Goal: Task Accomplishment & Management: Manage account settings

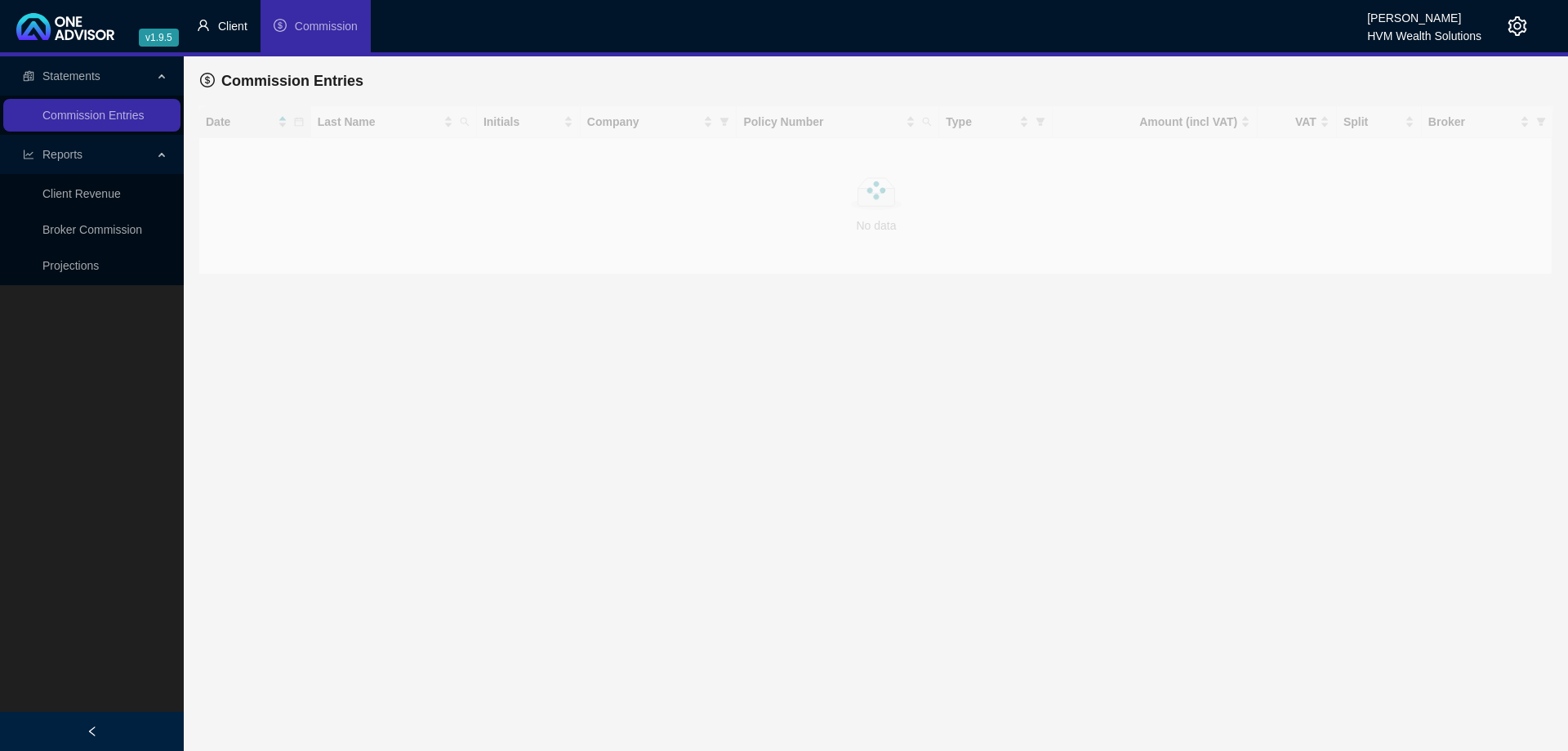
click at [232, 16] on li "Client" at bounding box center [222, 26] width 76 height 52
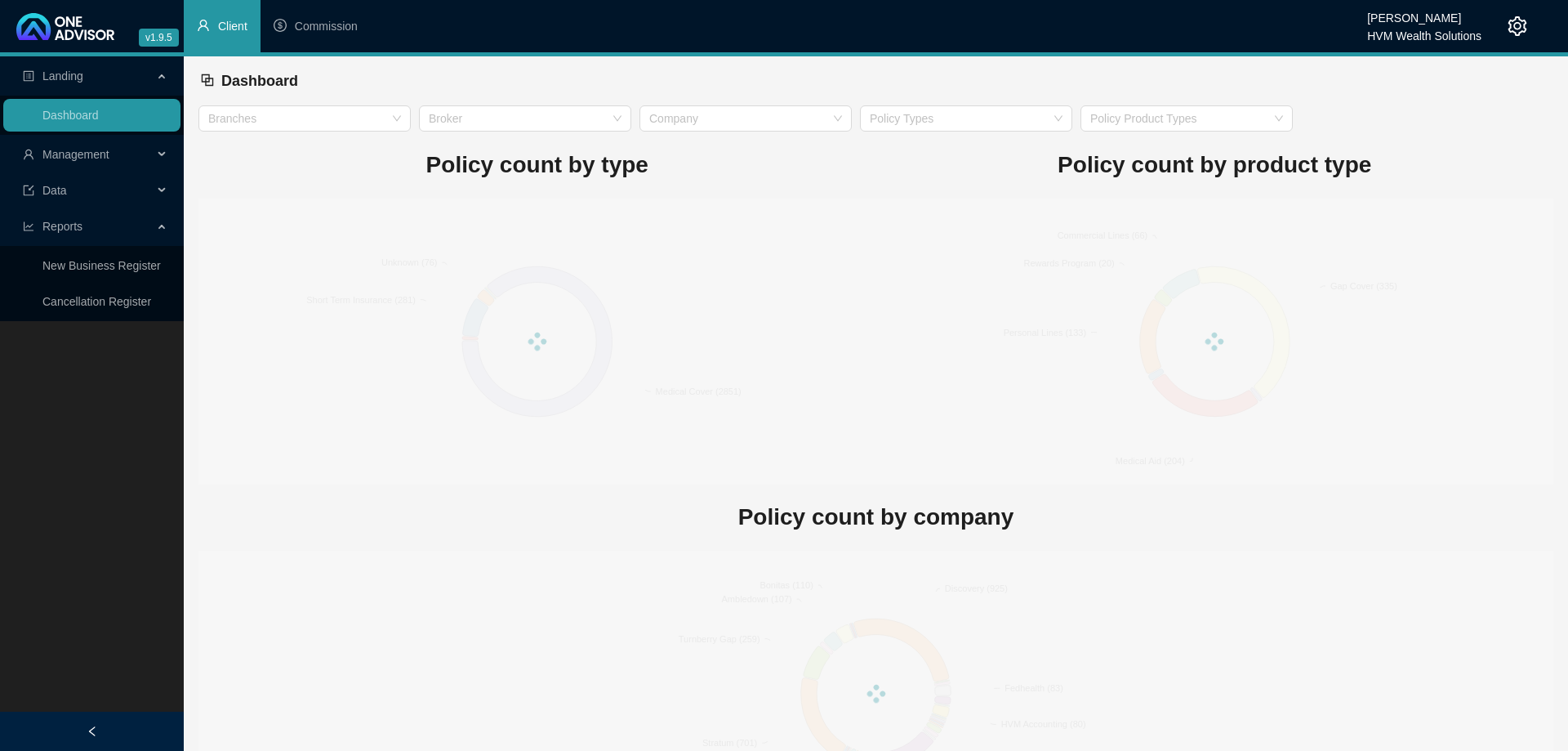
click at [163, 155] on div "Management" at bounding box center [92, 155] width 178 height 32
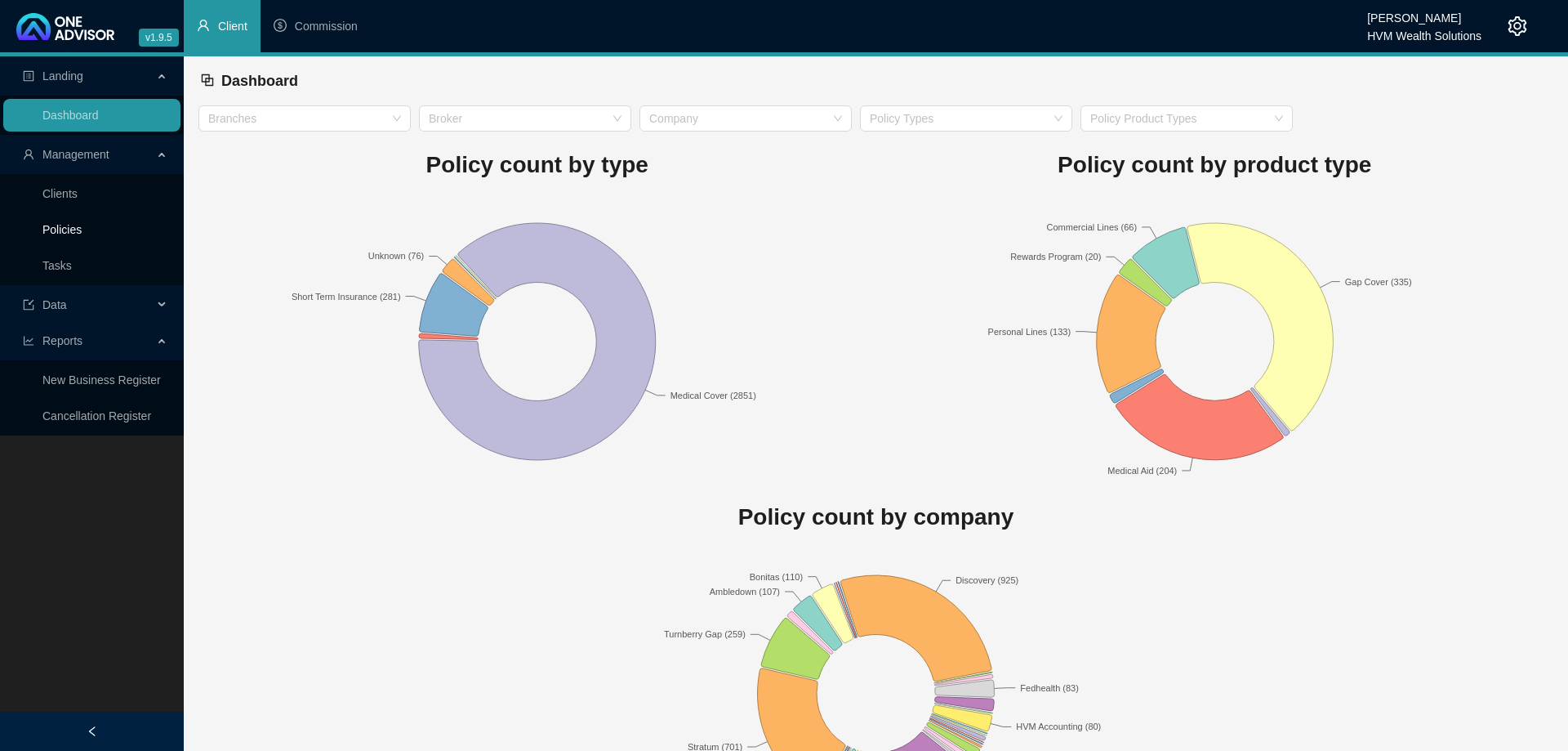
click at [82, 223] on link "Policies" at bounding box center [62, 230] width 39 height 13
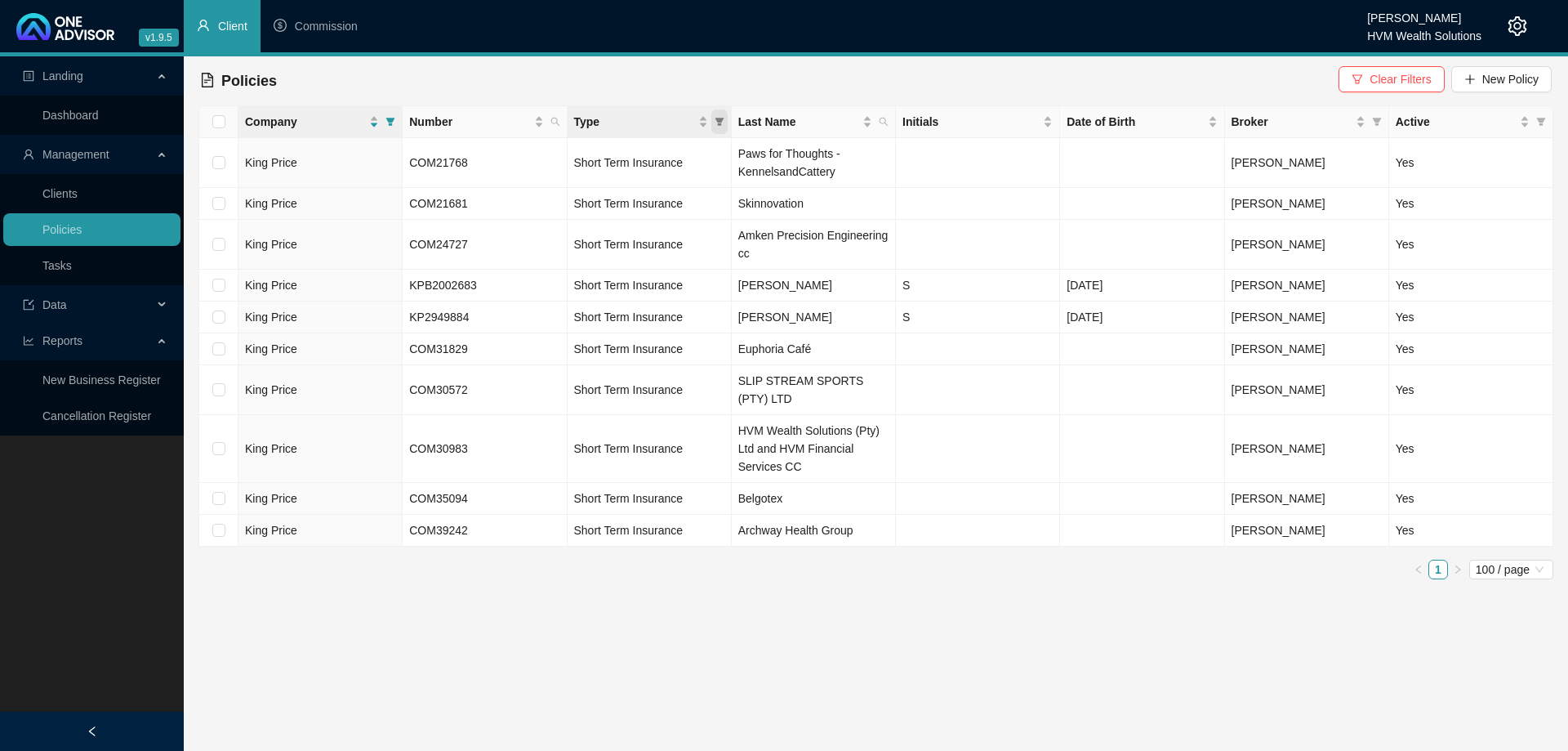
click at [721, 119] on icon "filter" at bounding box center [719, 121] width 9 height 9
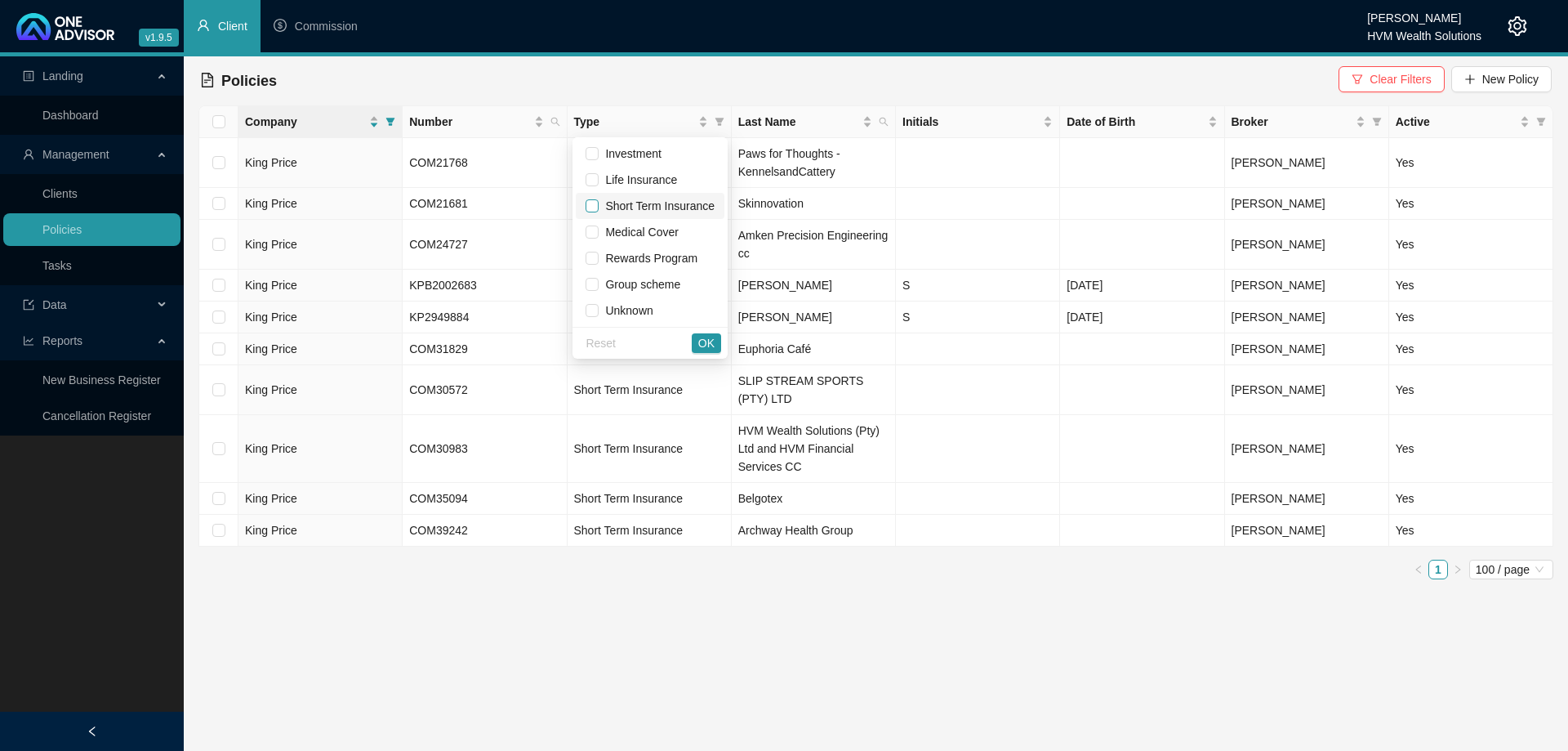
click at [596, 207] on input "checkbox" at bounding box center [593, 206] width 13 height 13
checkbox input "true"
click at [705, 341] on span "OK" at bounding box center [706, 343] width 16 height 18
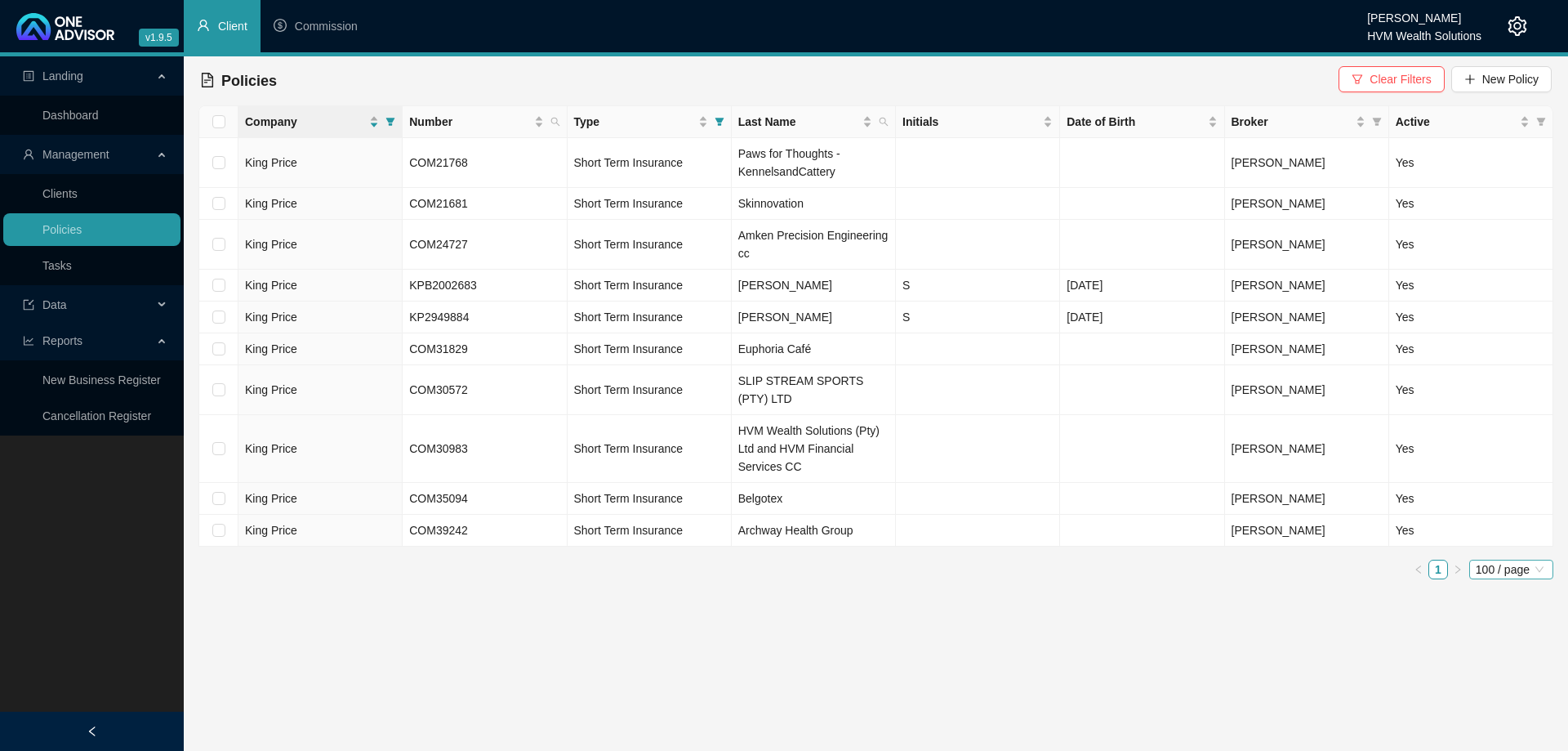
click at [1512, 566] on span "100 / page" at bounding box center [1512, 569] width 71 height 18
click at [1442, 637] on main "Landing Dashboard Management Clients Policies Tasks Data Reports New Business R…" at bounding box center [784, 403] width 1568 height 694
click at [1530, 574] on span "100 / page" at bounding box center [1512, 569] width 71 height 18
click at [1495, 649] on div "50 / page" at bounding box center [1512, 651] width 59 height 18
click at [1522, 570] on span "50 / page" at bounding box center [1515, 569] width 65 height 18
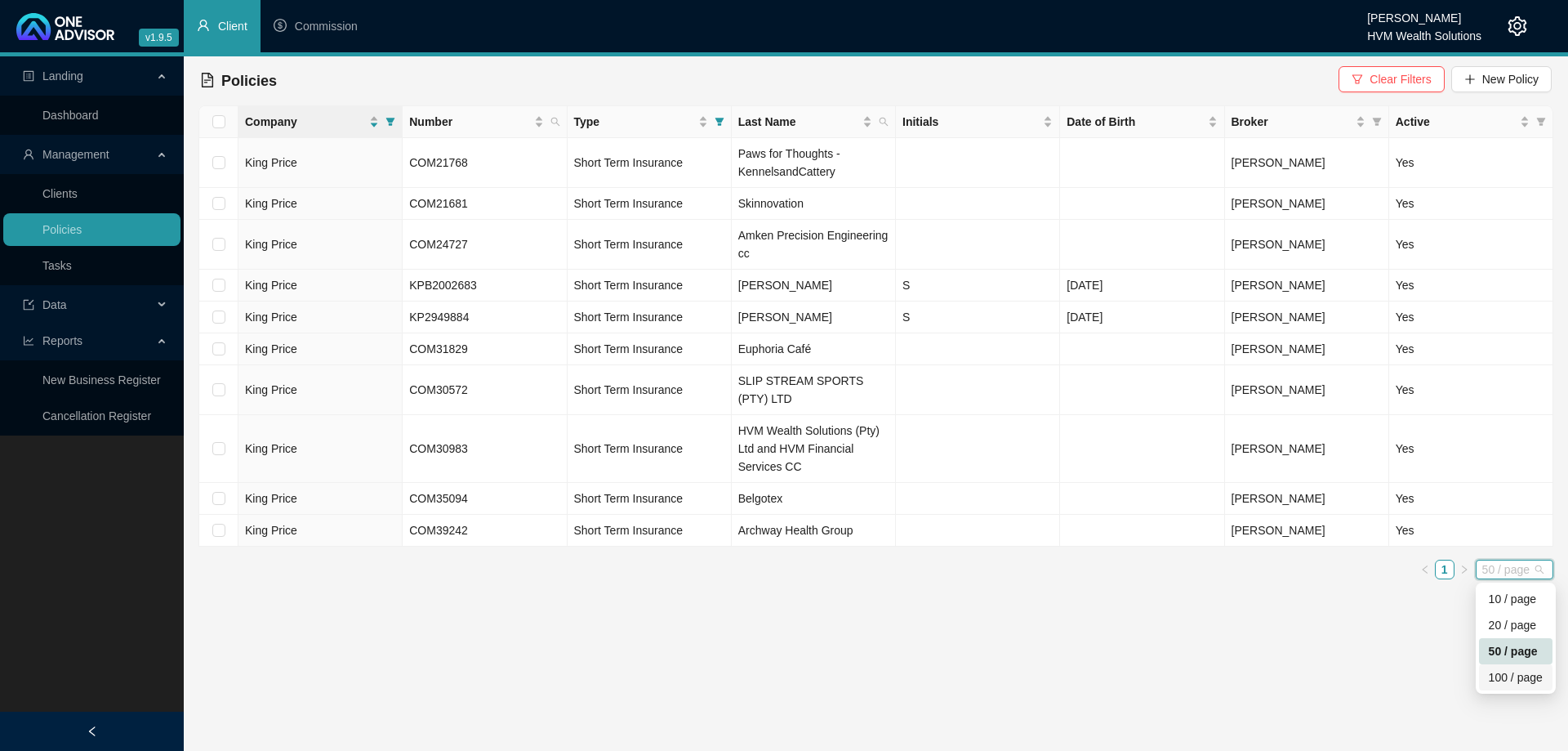
click at [1518, 680] on div "100 / page" at bounding box center [1516, 677] width 53 height 18
click at [388, 122] on icon "filter" at bounding box center [390, 121] width 10 height 10
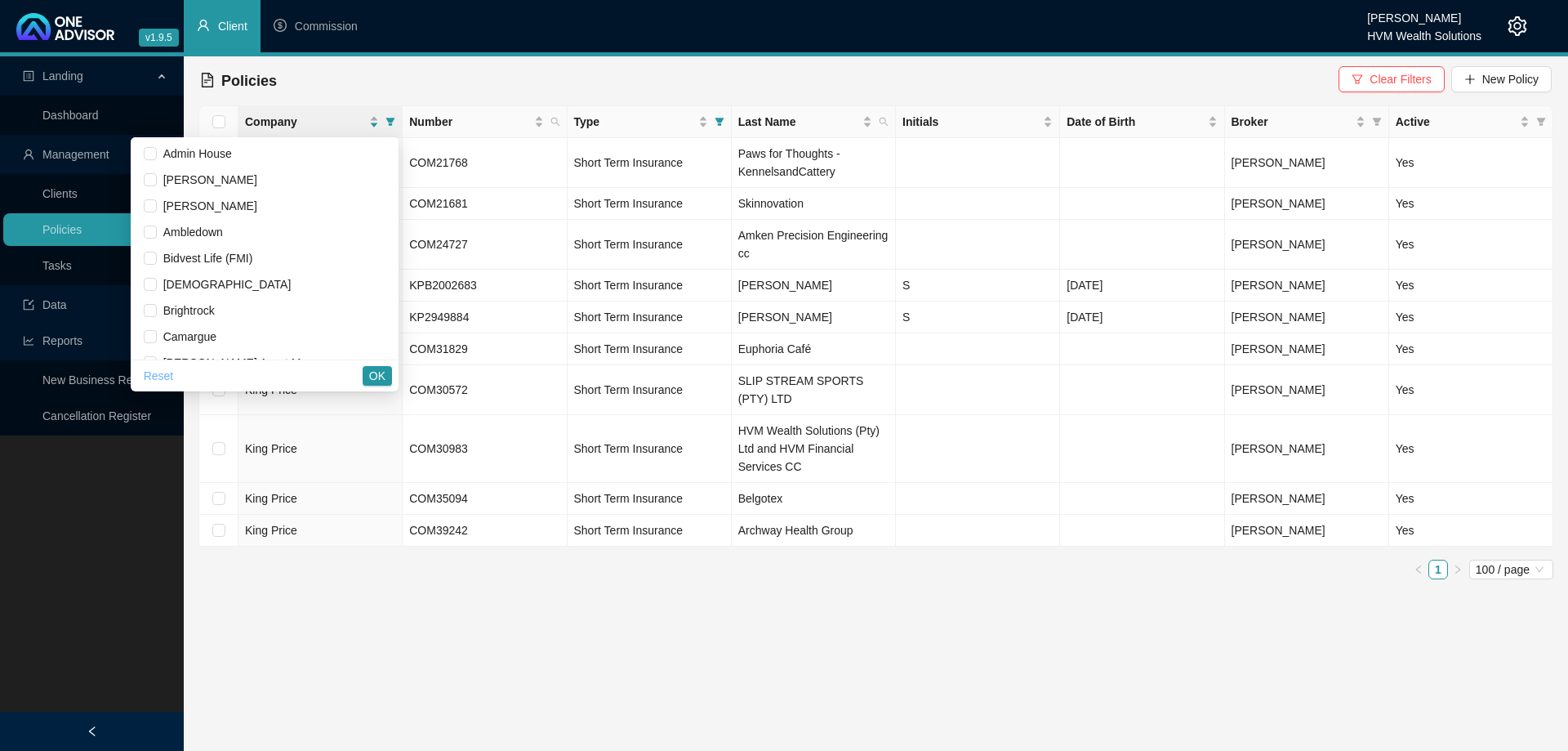
click at [154, 381] on span "Reset" at bounding box center [159, 375] width 31 height 18
checkbox input "false"
click at [386, 375] on button "OK" at bounding box center [377, 375] width 30 height 20
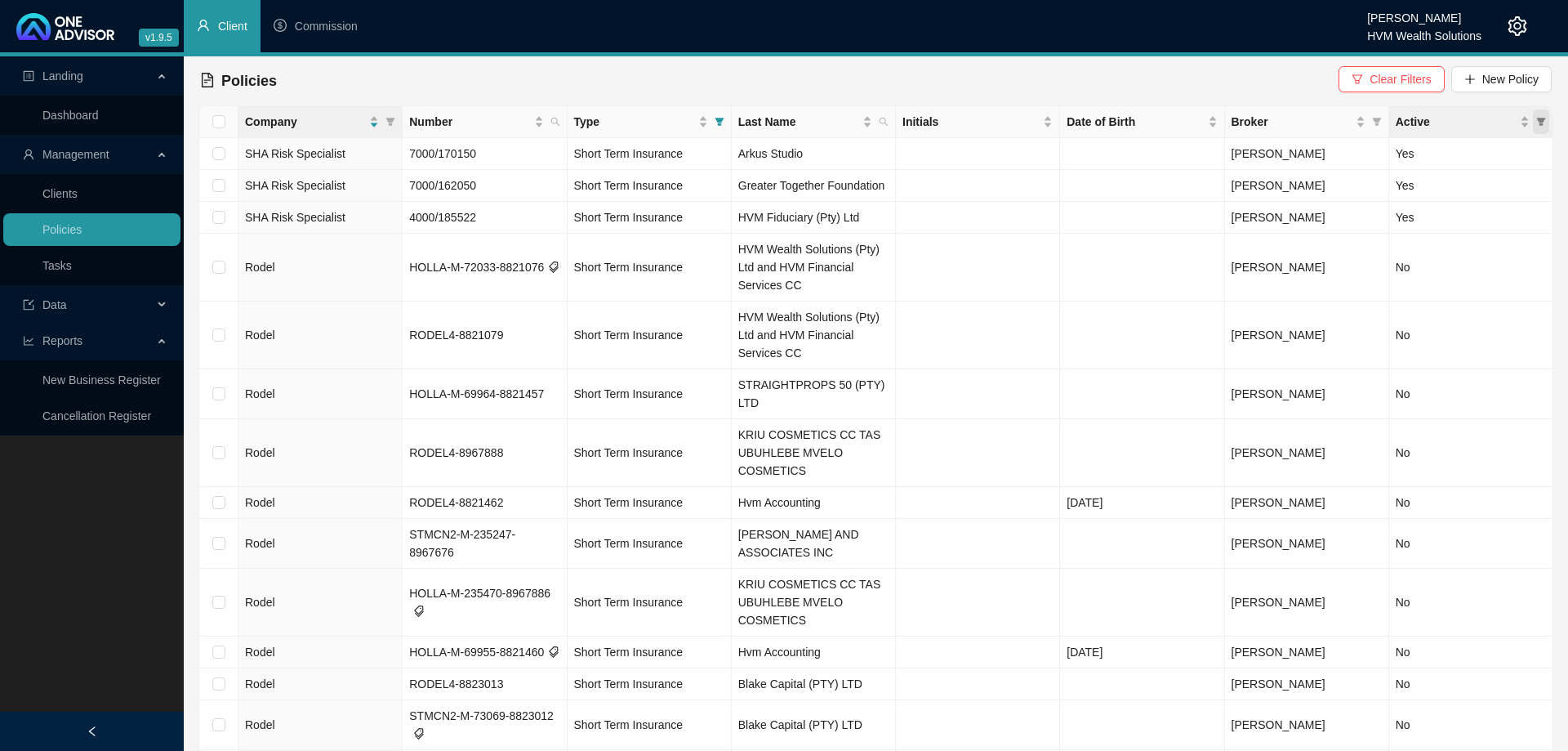
click at [1539, 122] on icon "filter" at bounding box center [1541, 121] width 9 height 9
click at [1468, 155] on input "checkbox" at bounding box center [1472, 154] width 13 height 13
checkbox input "true"
click at [1532, 214] on span "OK" at bounding box center [1528, 212] width 16 height 18
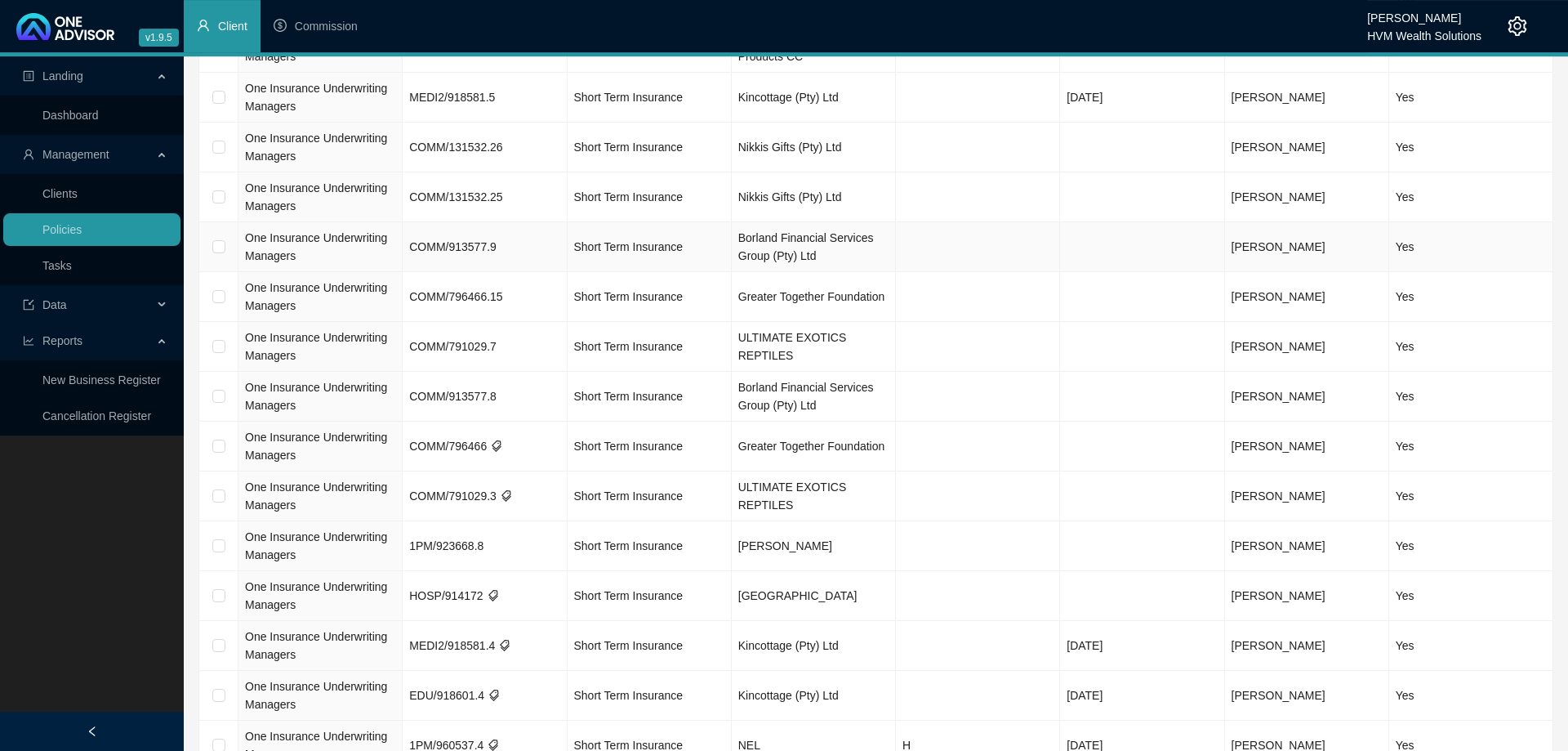
scroll to position [1416, 0]
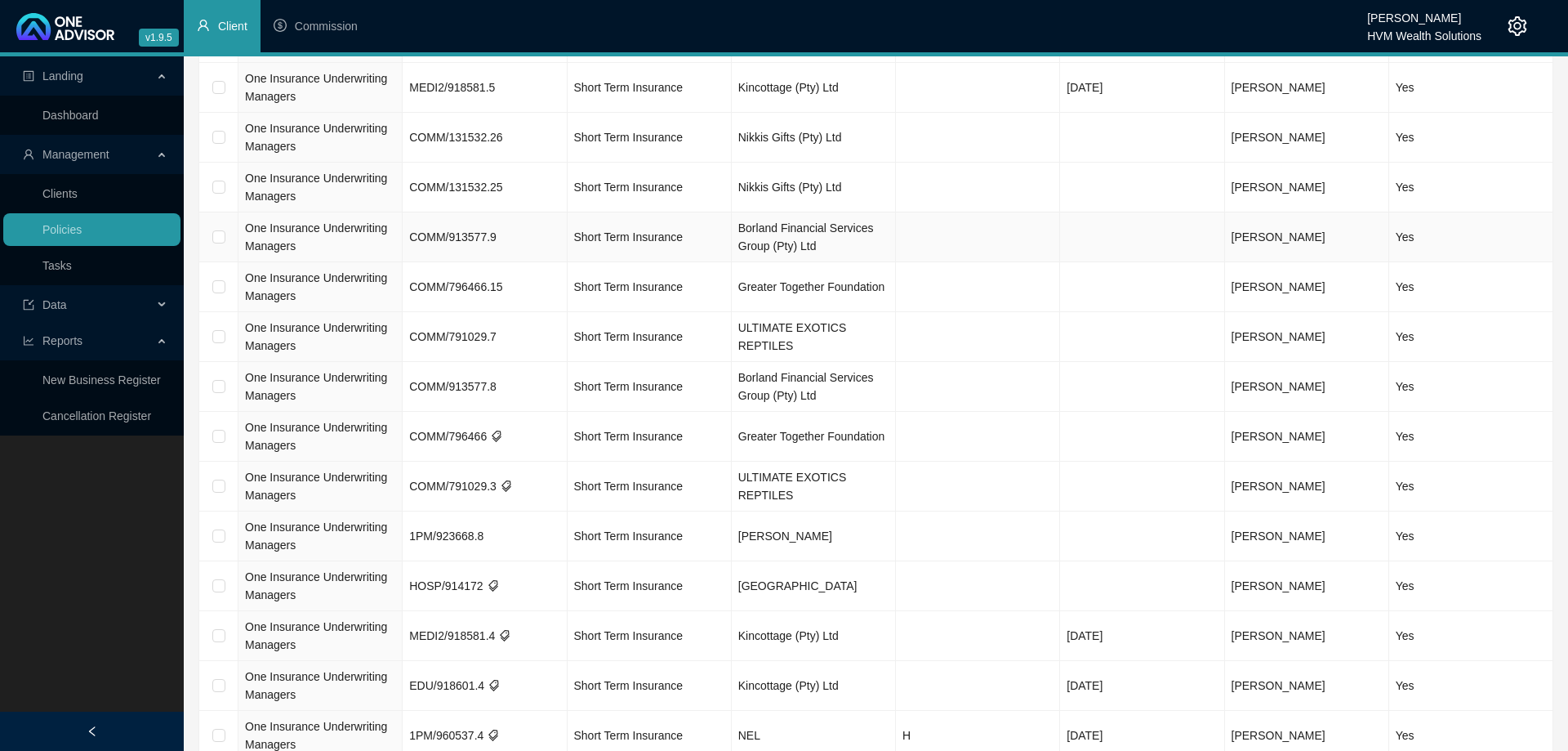
click at [868, 240] on td "Borland Financial Services Group (Pty) Ltd" at bounding box center [814, 238] width 164 height 50
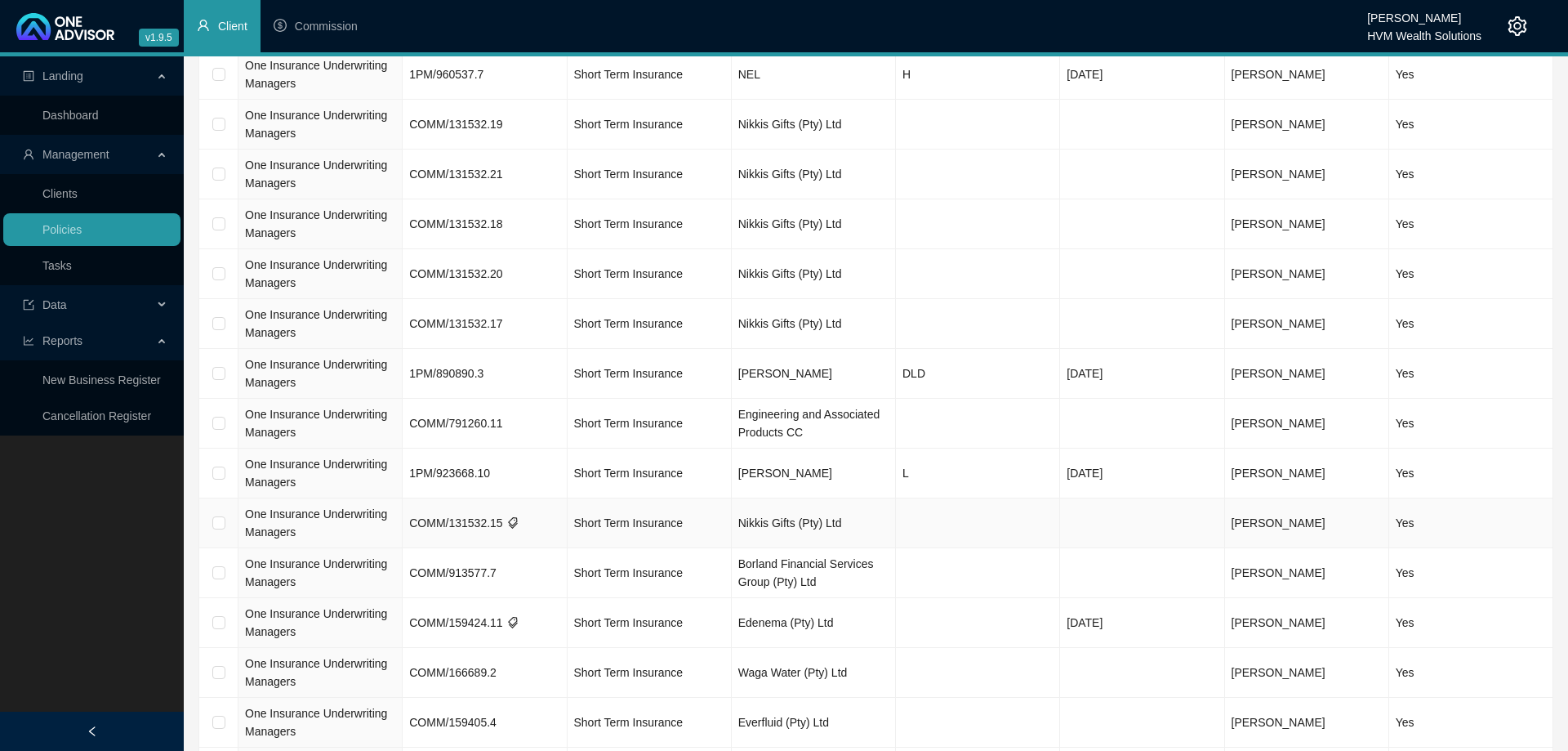
scroll to position [0, 0]
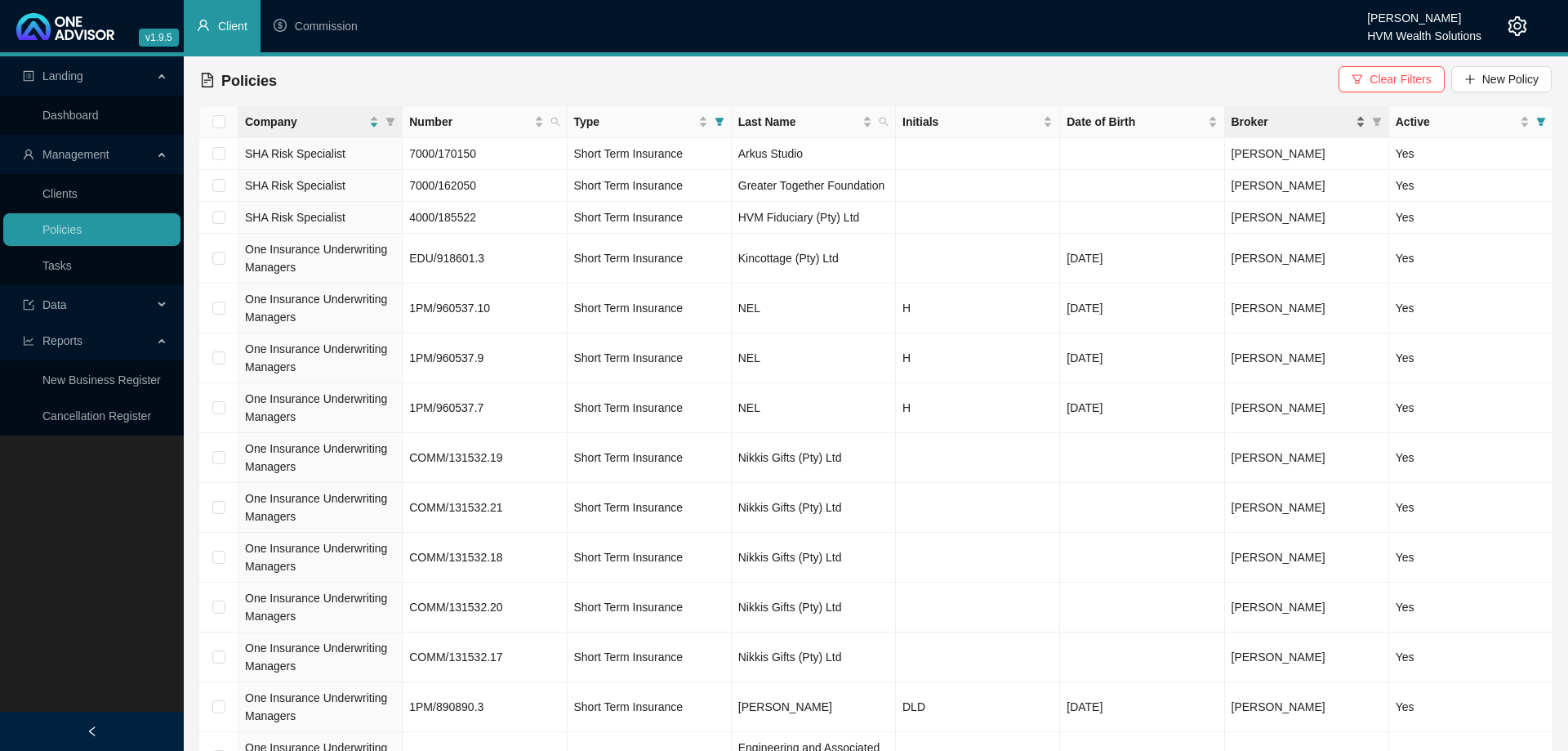
click at [1363, 125] on div "Broker" at bounding box center [1299, 121] width 134 height 18
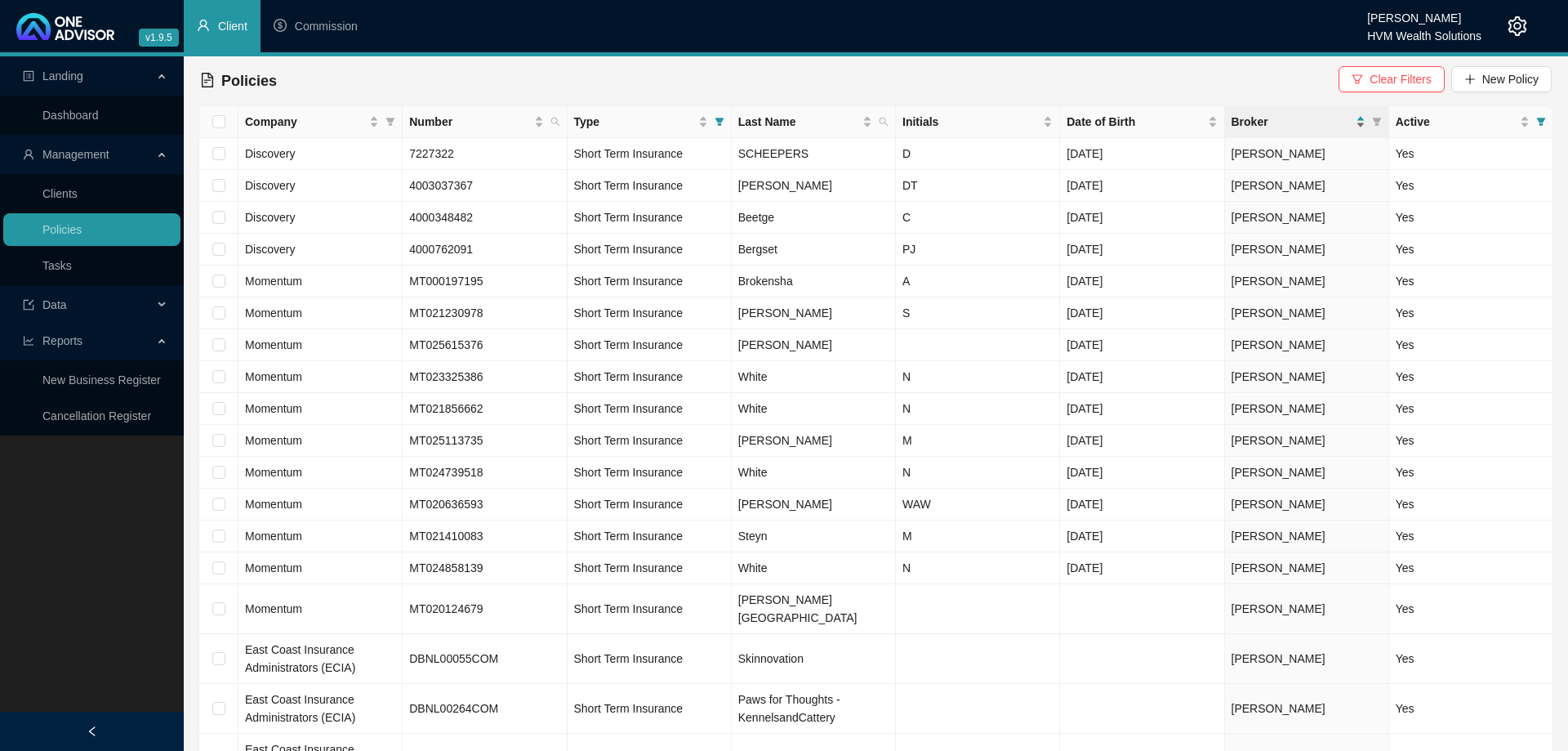
click at [1362, 116] on div "Broker" at bounding box center [1299, 121] width 134 height 18
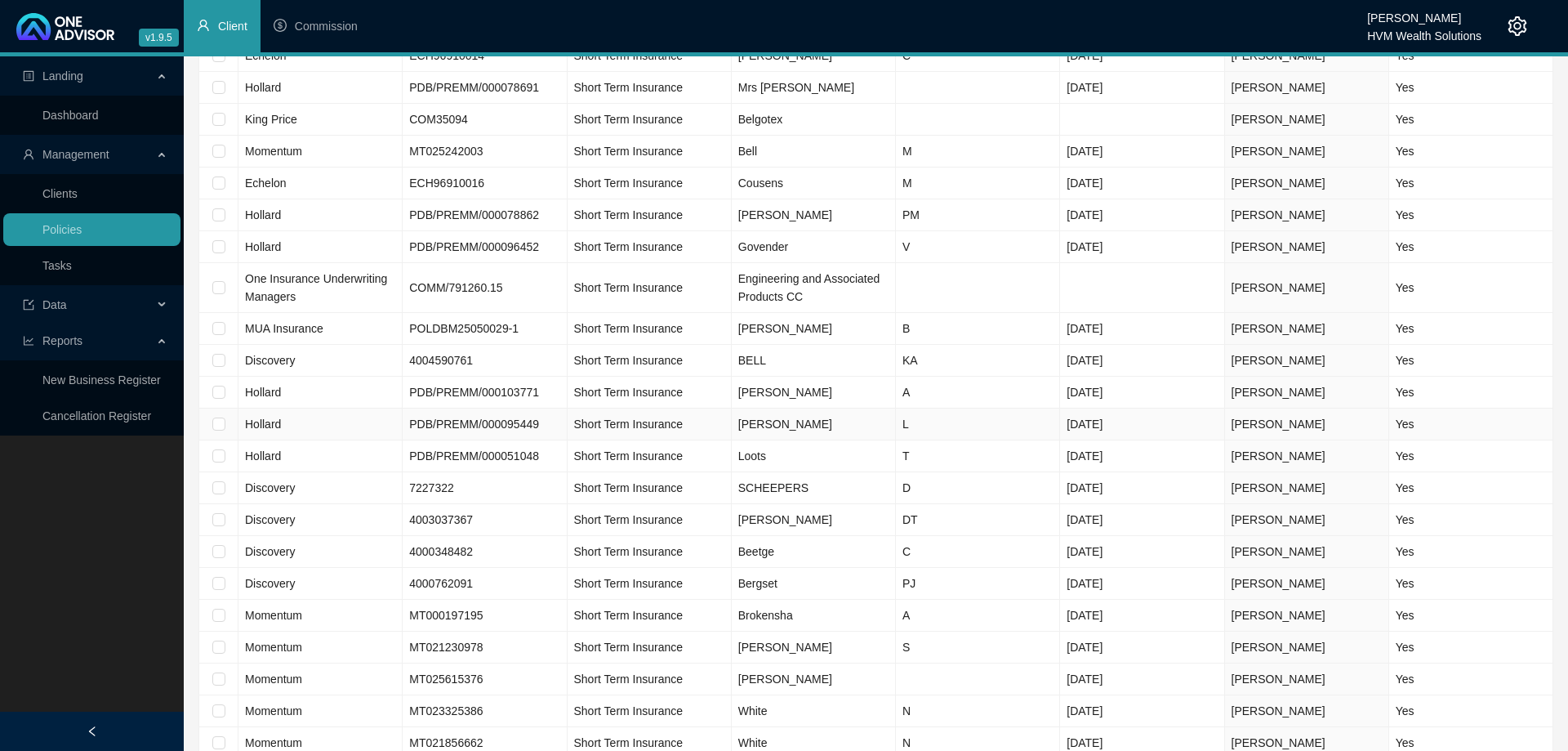
scroll to position [1499, 0]
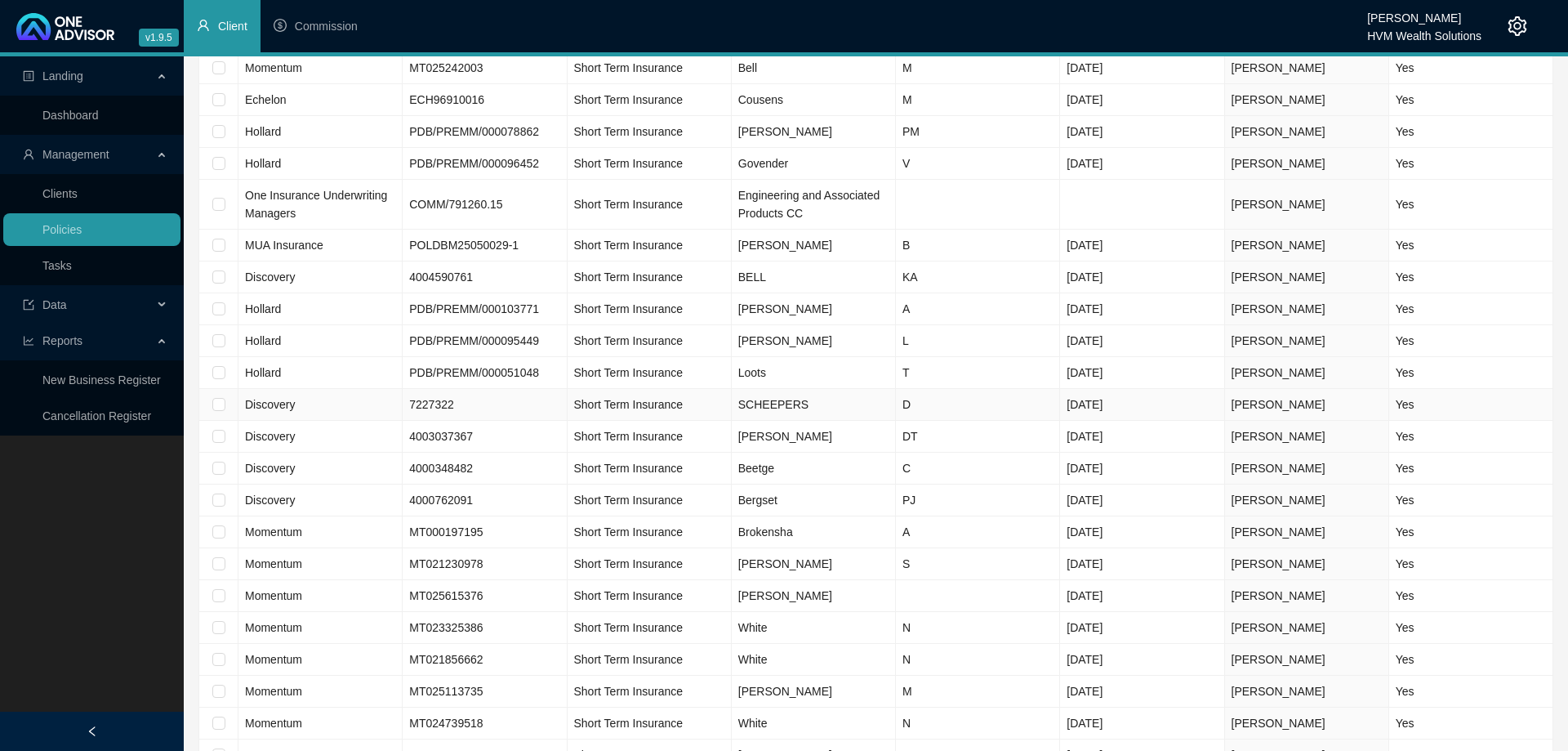
click at [790, 411] on td "SCHEEPERS" at bounding box center [814, 404] width 164 height 31
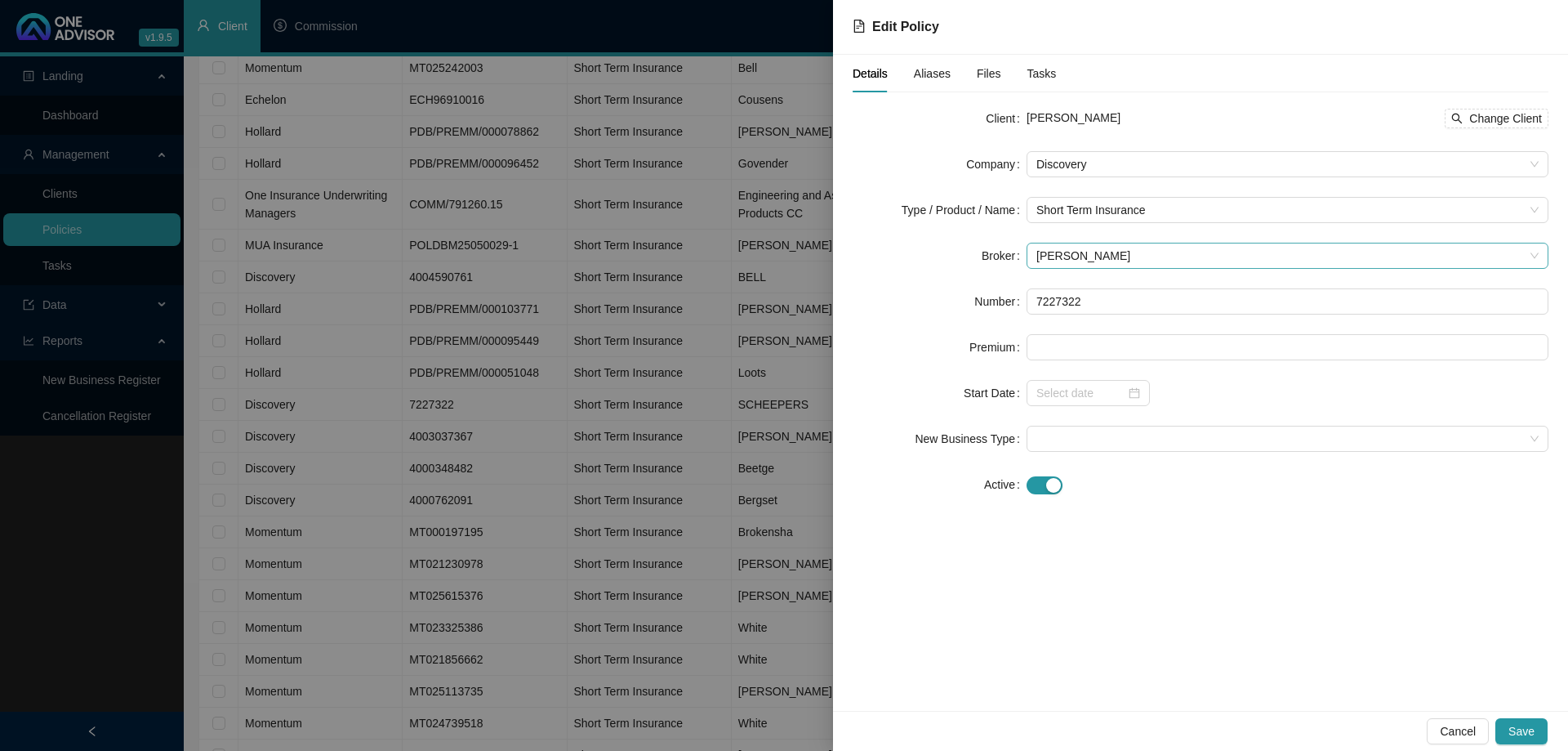
click at [1144, 252] on span "[PERSON_NAME]" at bounding box center [1287, 256] width 502 height 25
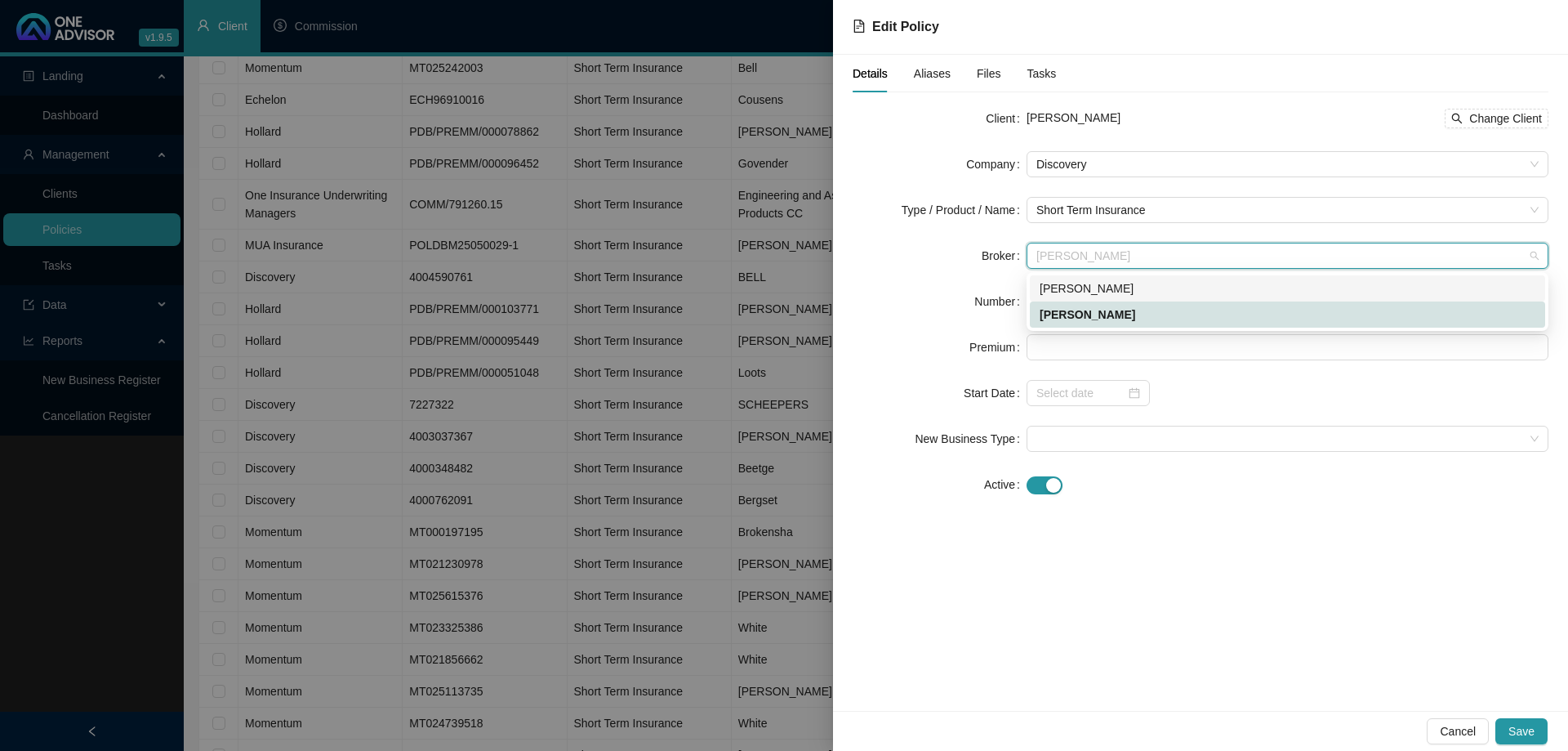
click at [1137, 281] on div "[PERSON_NAME]" at bounding box center [1288, 288] width 496 height 18
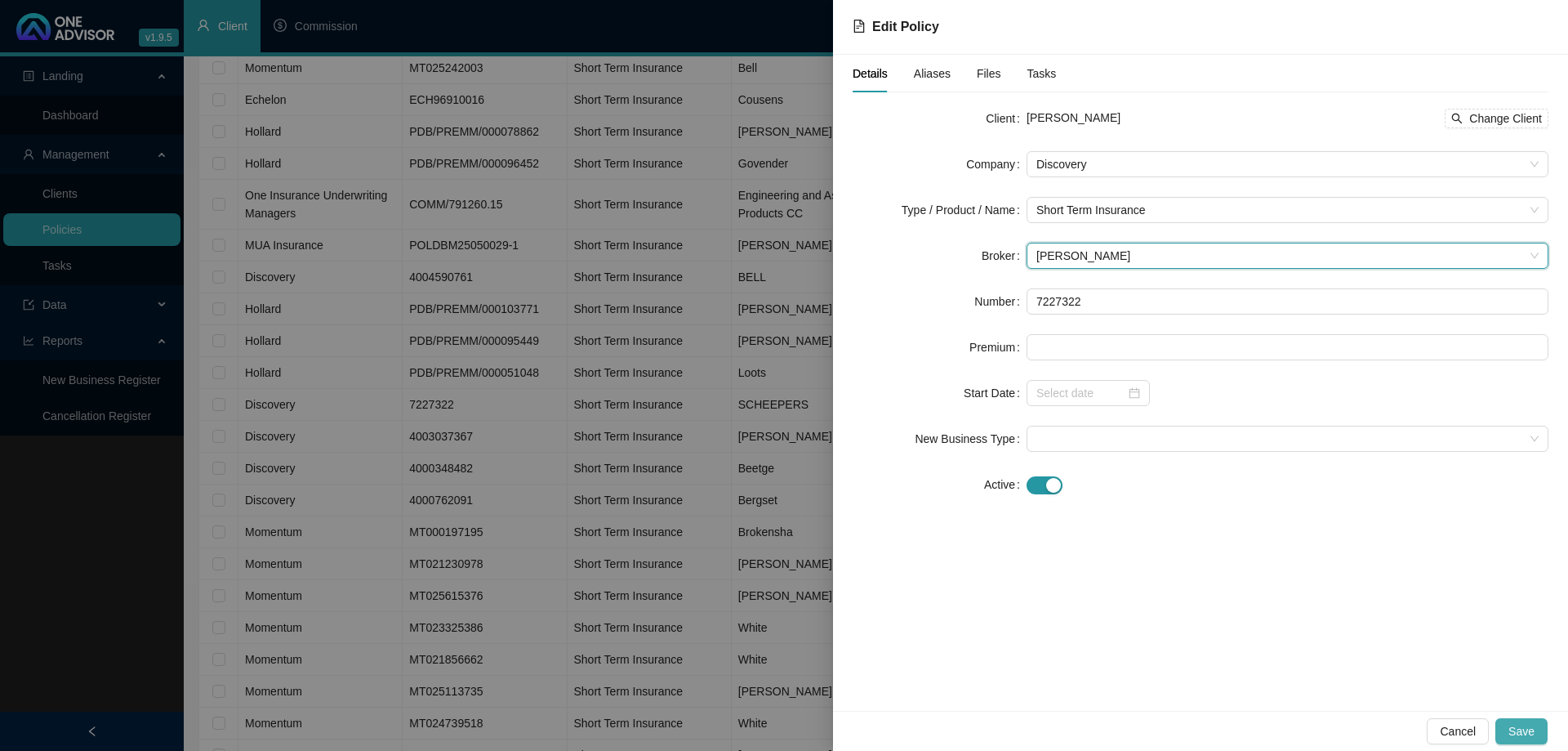
click at [1536, 728] on button "Save" at bounding box center [1521, 730] width 52 height 26
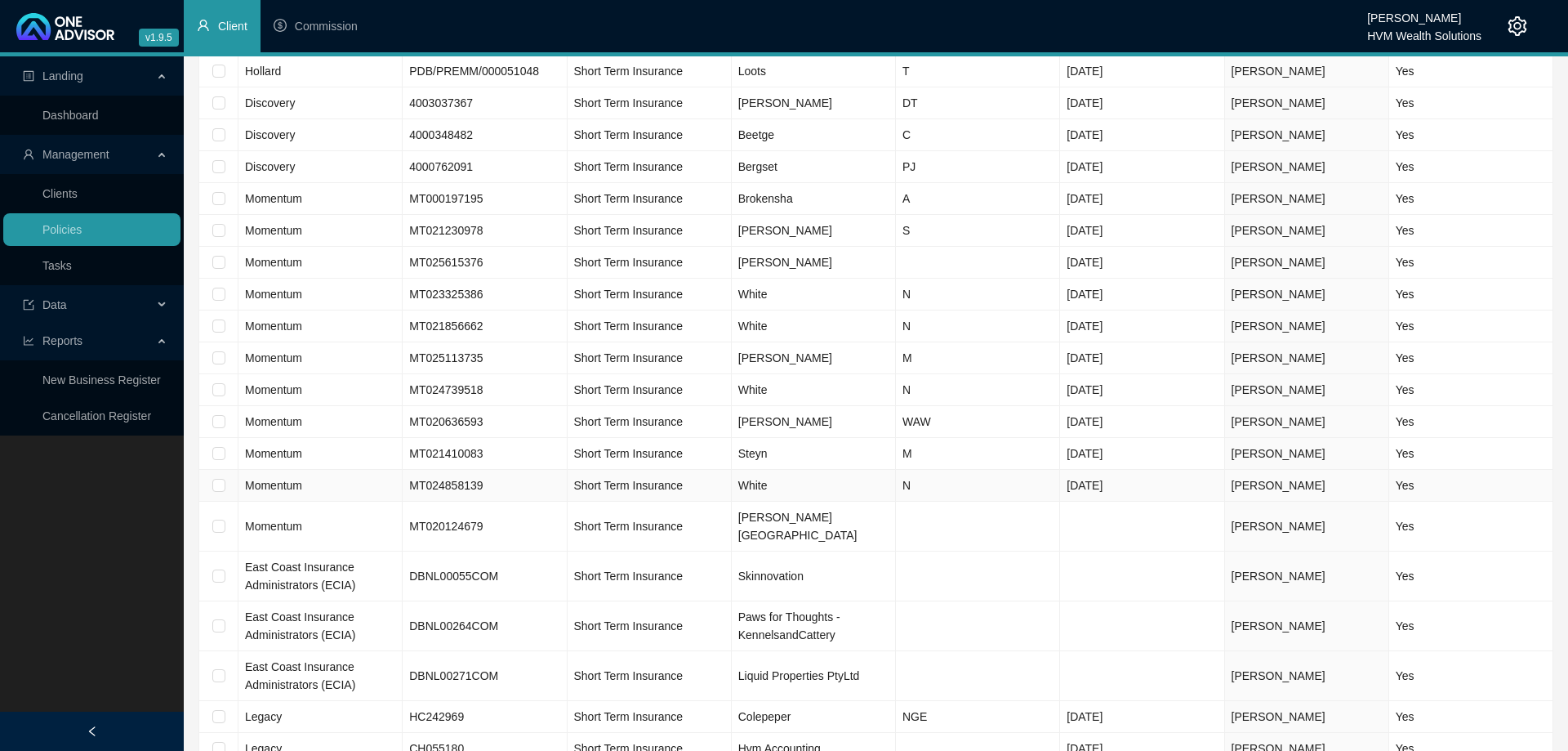
scroll to position [1916, 0]
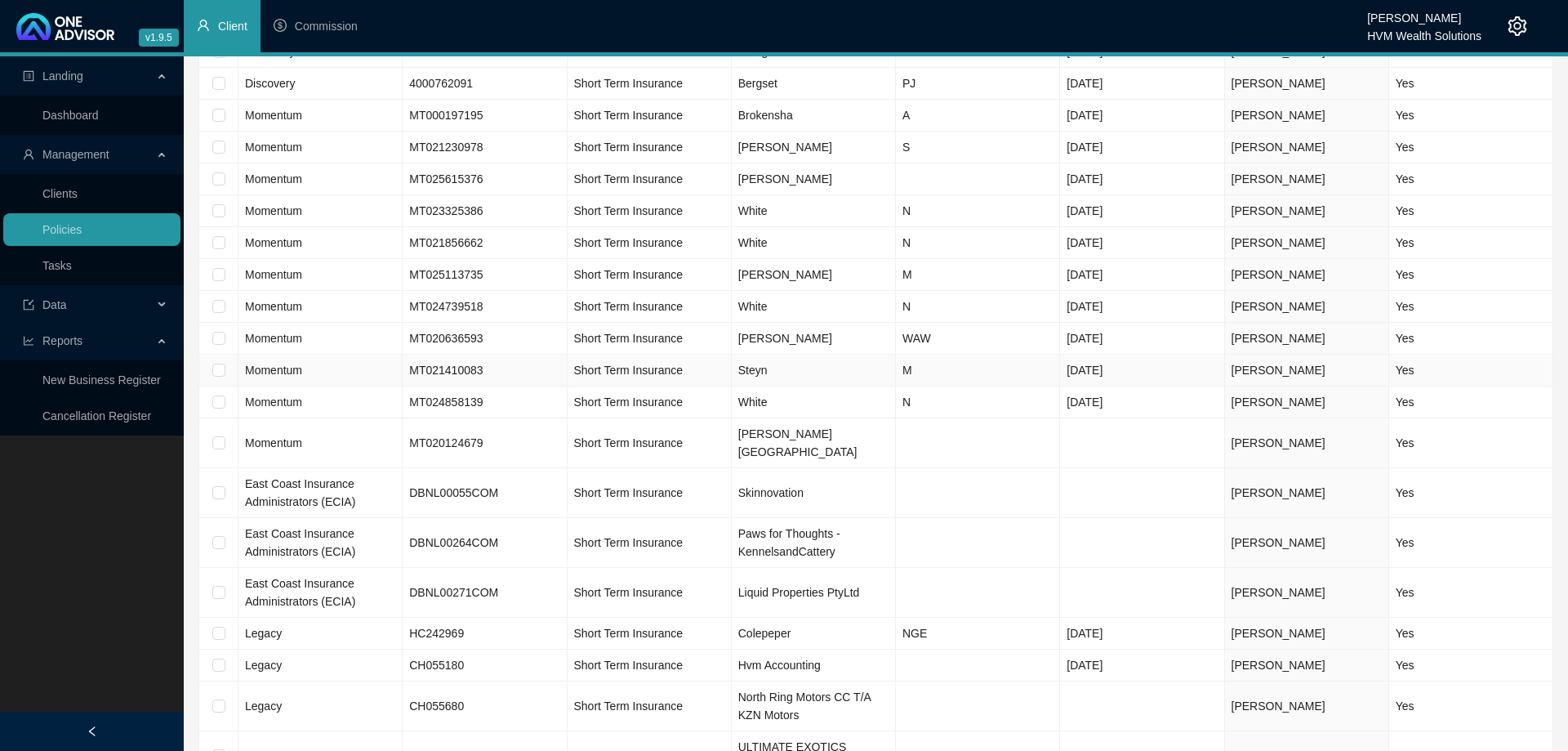
click at [840, 366] on td "Steyn" at bounding box center [814, 369] width 164 height 31
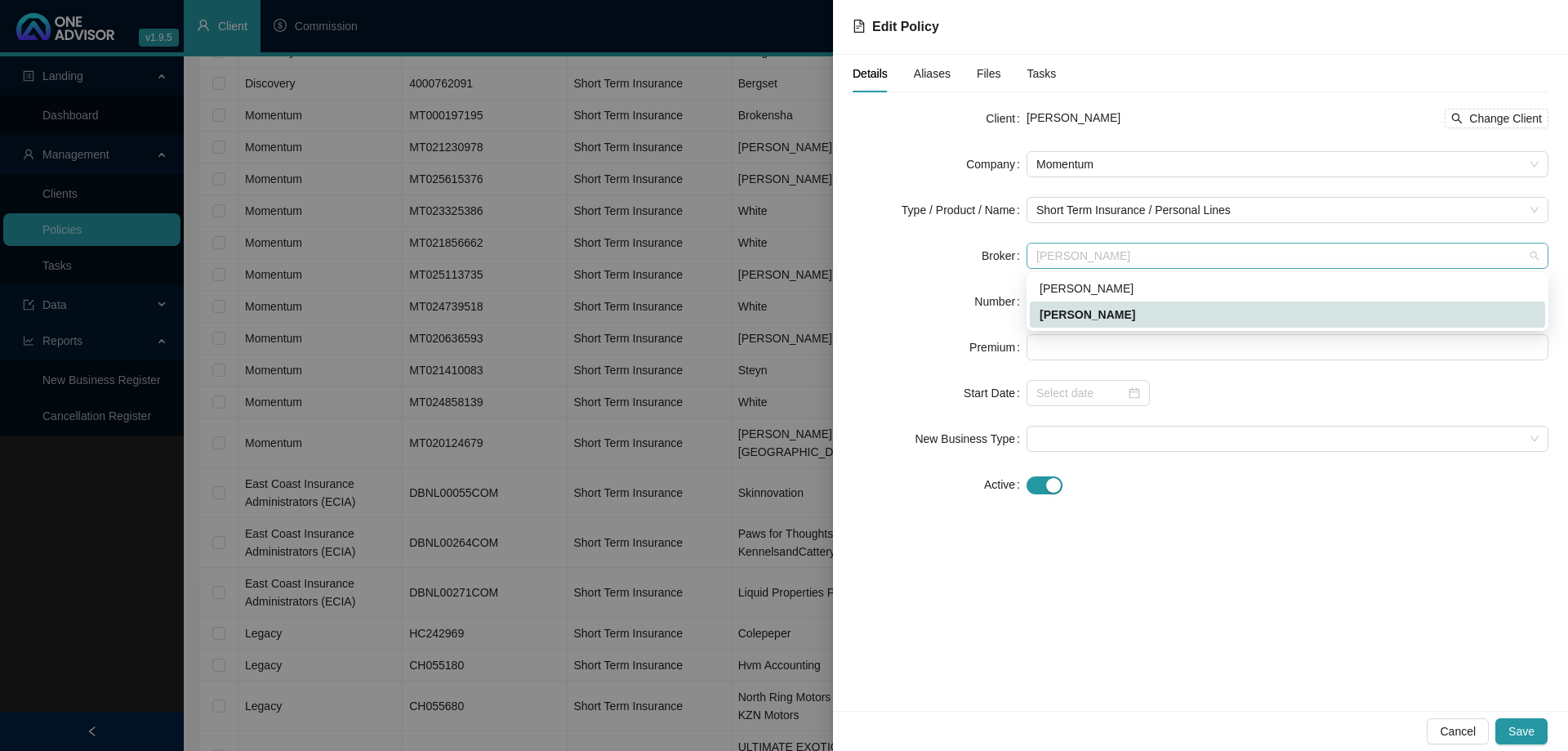
click at [1114, 256] on span "[PERSON_NAME]" at bounding box center [1287, 256] width 502 height 25
click at [1111, 299] on div "[PERSON_NAME]" at bounding box center [1287, 287] width 515 height 26
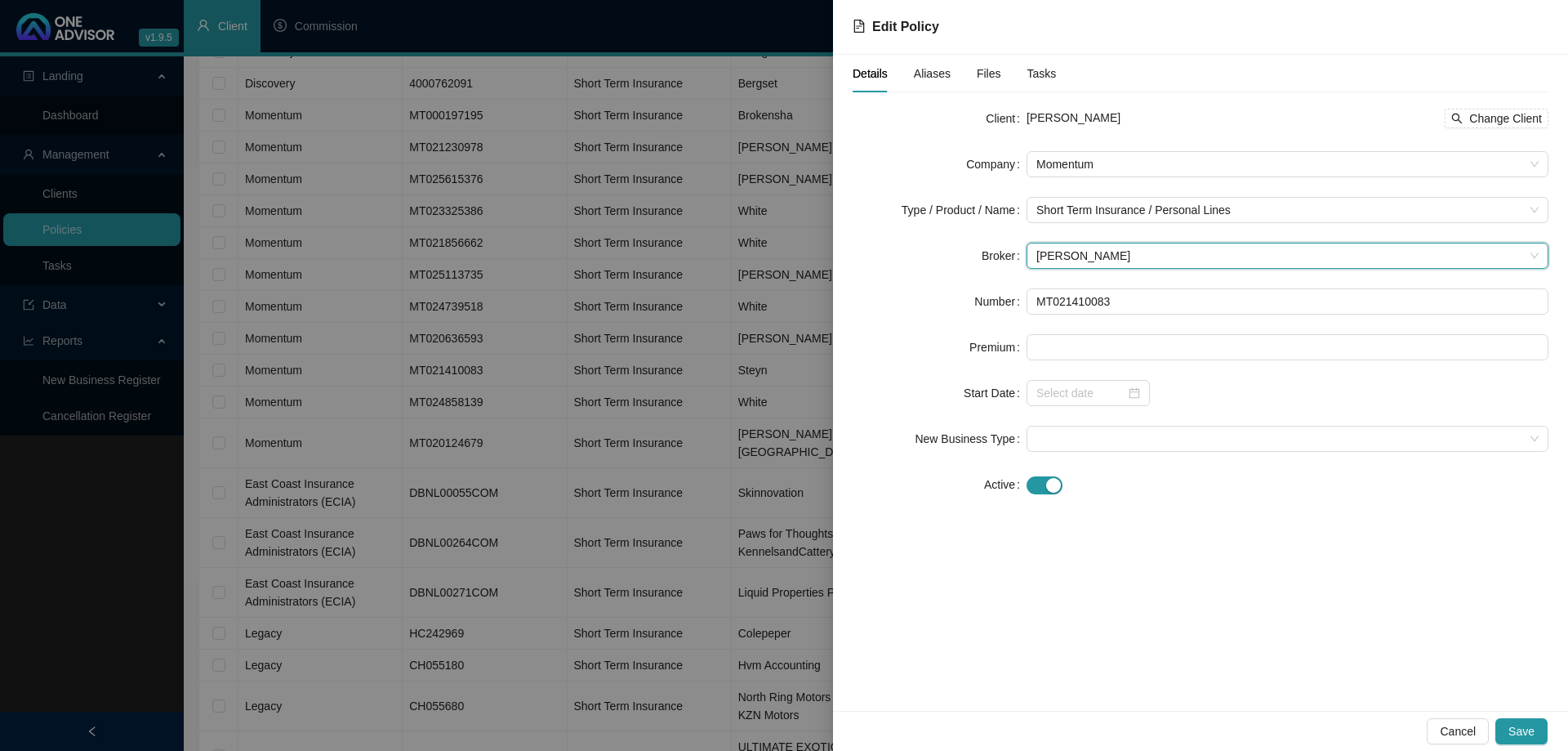
click at [1147, 256] on span "[PERSON_NAME]" at bounding box center [1287, 256] width 502 height 25
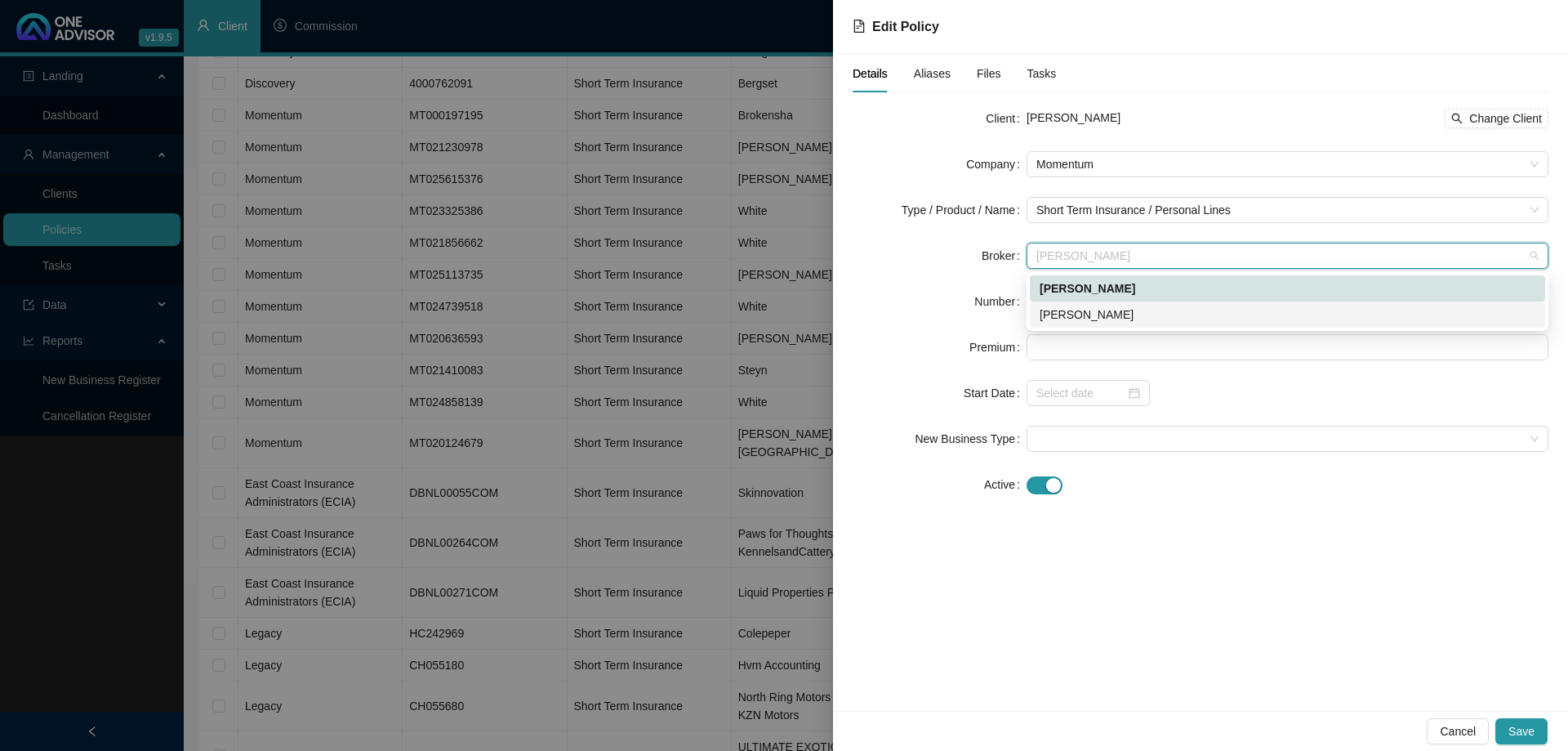
click at [1140, 307] on div "[PERSON_NAME]" at bounding box center [1288, 314] width 496 height 18
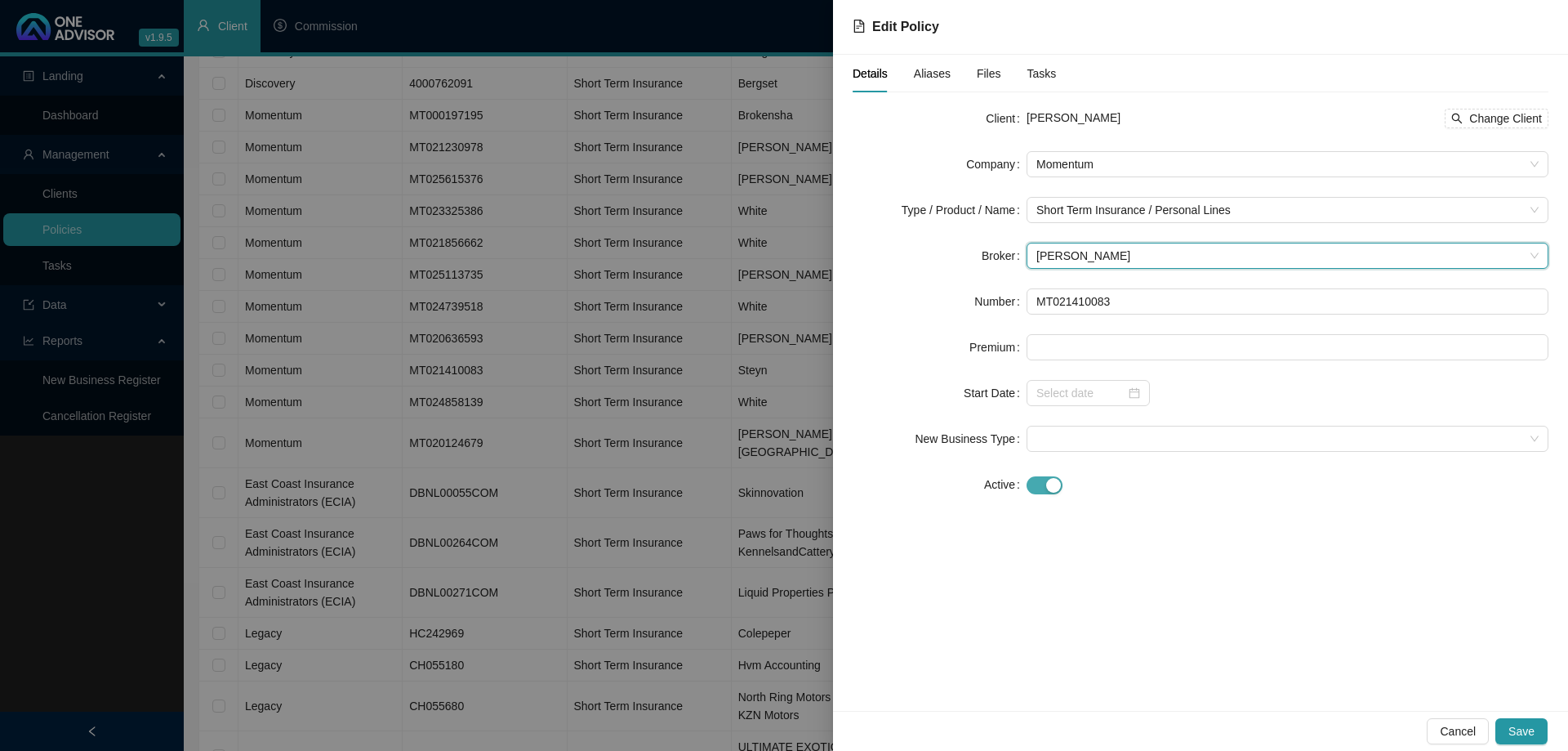
click at [1054, 482] on div "button" at bounding box center [1053, 485] width 14 height 14
click at [1508, 725] on button "Save" at bounding box center [1521, 730] width 52 height 26
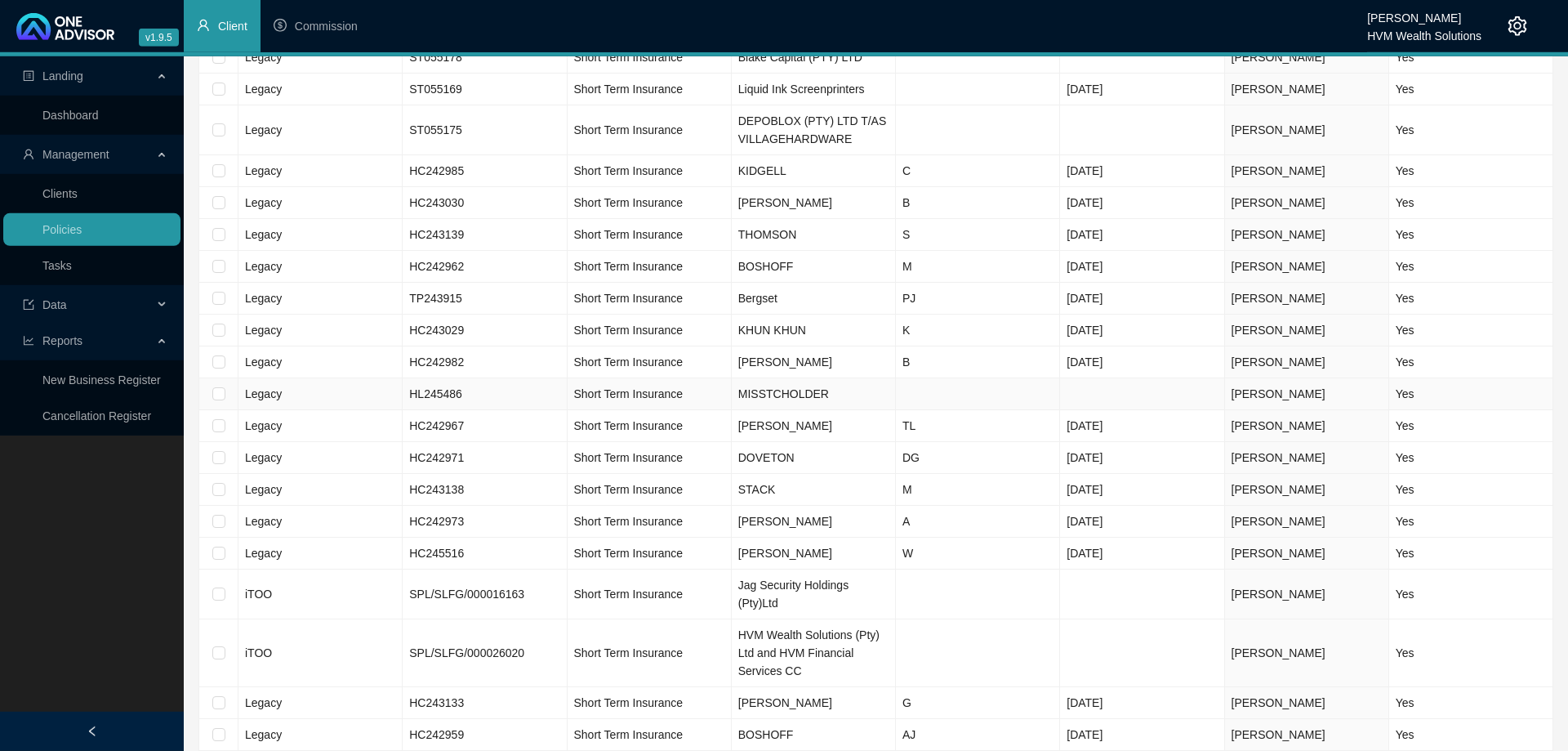
scroll to position [2977, 0]
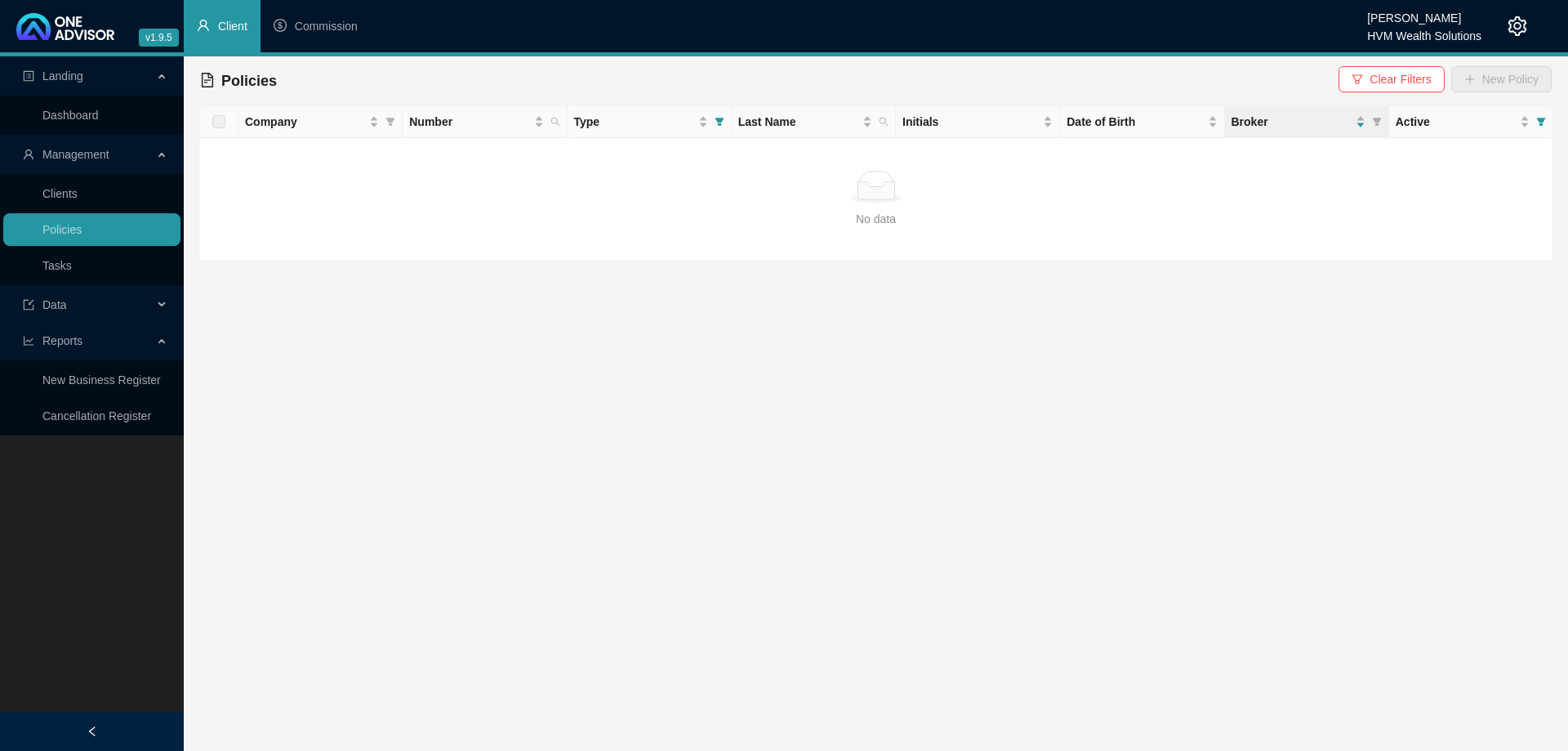
scroll to position [0, 0]
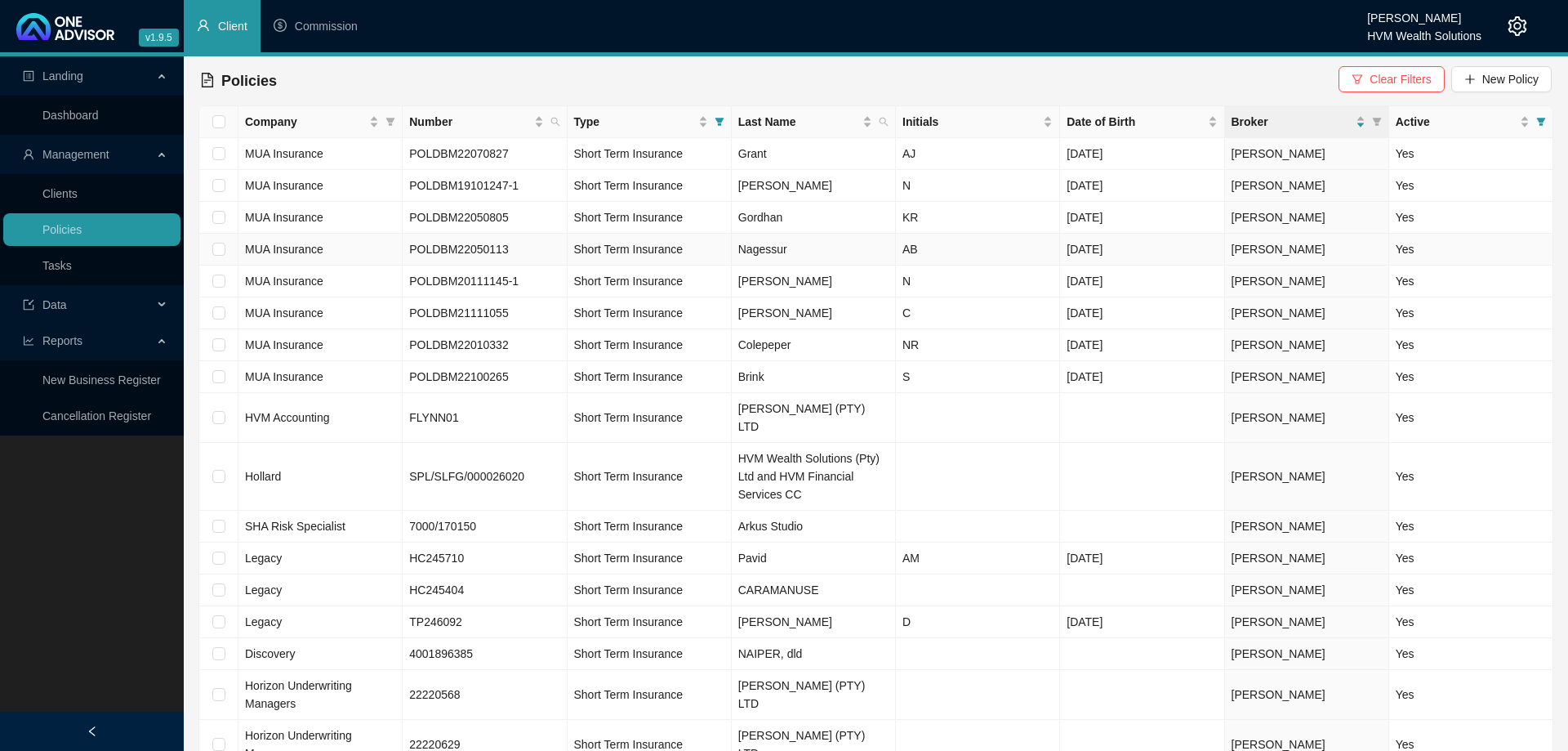
click at [818, 246] on td "Nagessur" at bounding box center [814, 249] width 164 height 31
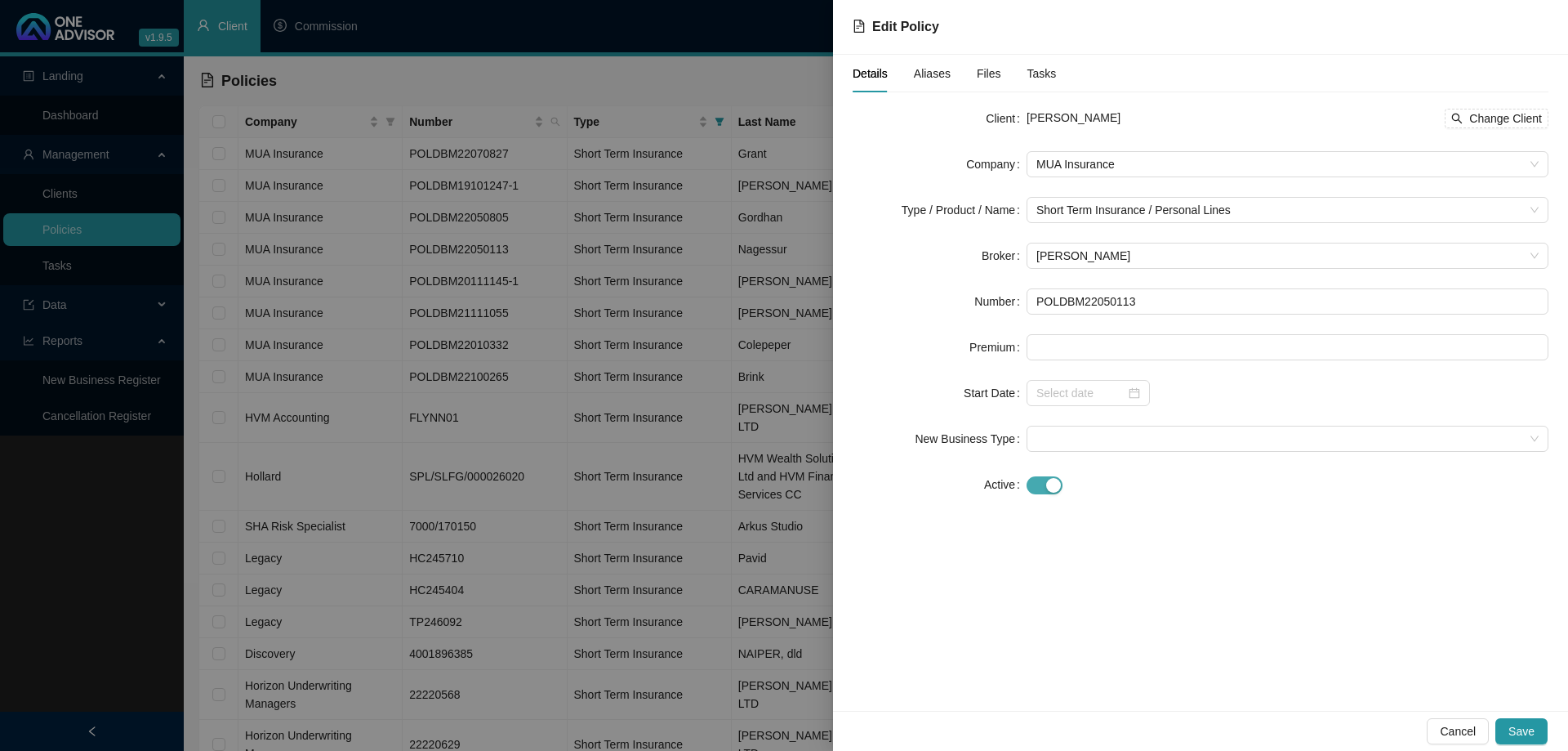
click at [1030, 489] on span "button" at bounding box center [1045, 485] width 36 height 18
click at [1537, 737] on button "Save" at bounding box center [1521, 730] width 52 height 26
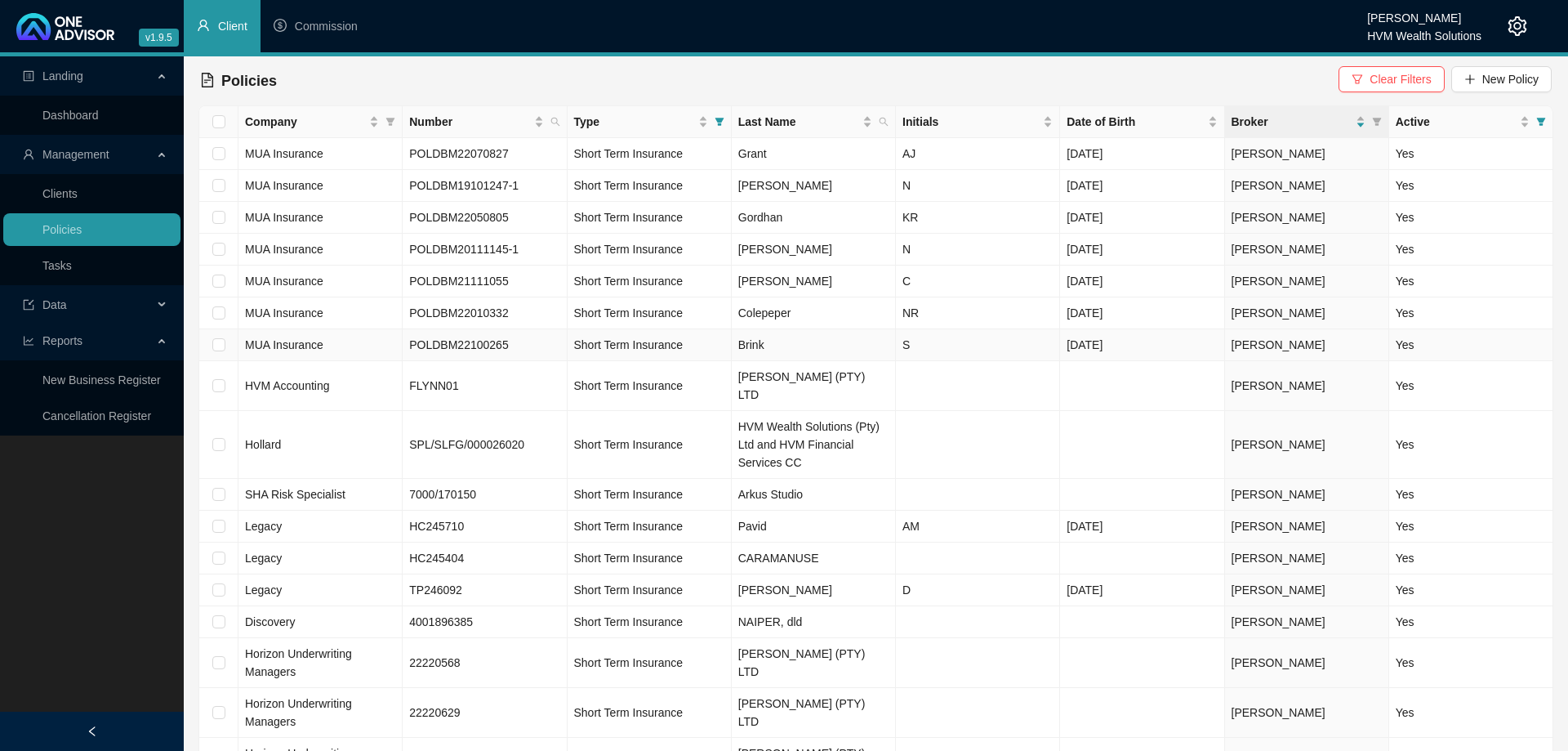
click at [832, 340] on td "Brink" at bounding box center [814, 344] width 164 height 31
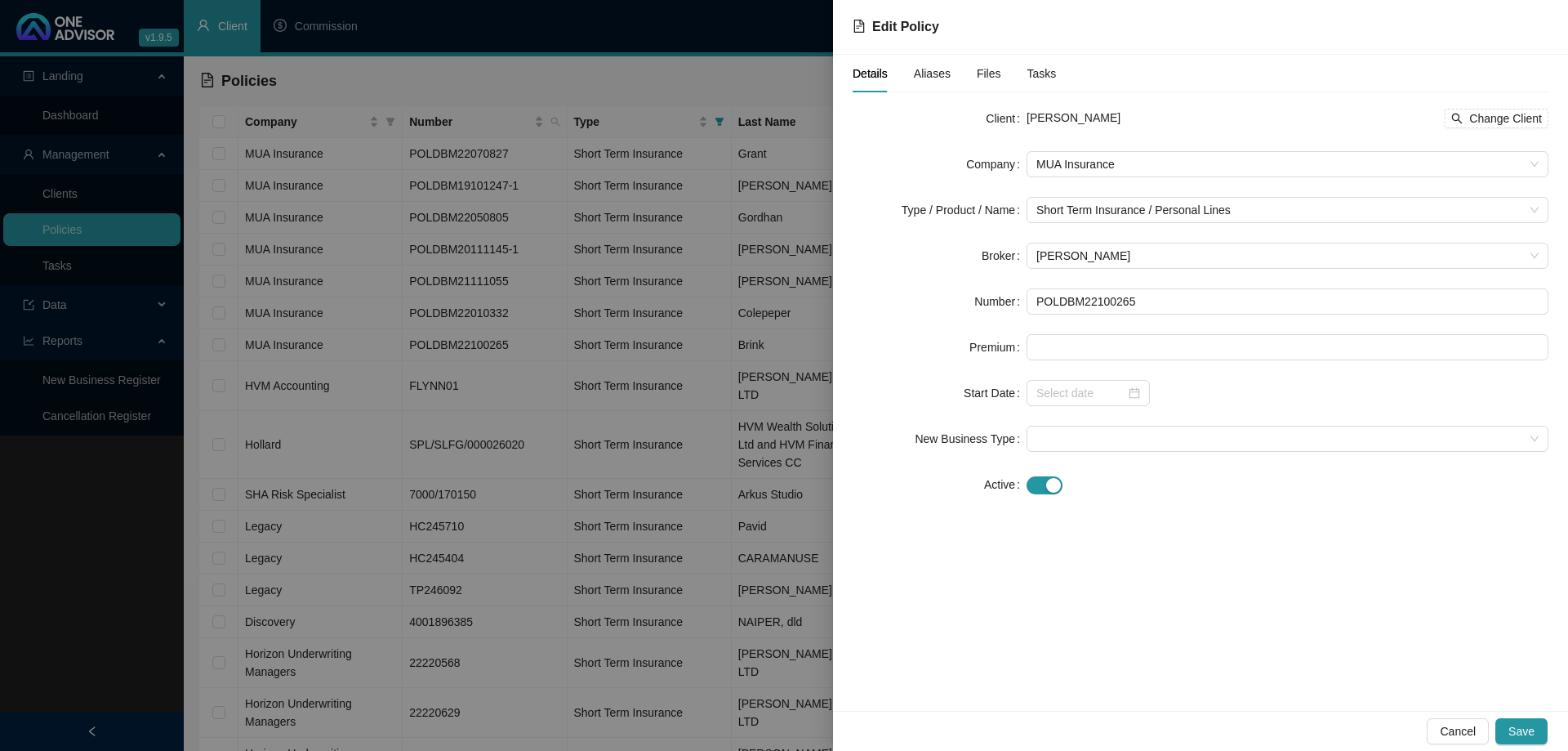
click at [722, 361] on div at bounding box center [784, 375] width 1568 height 751
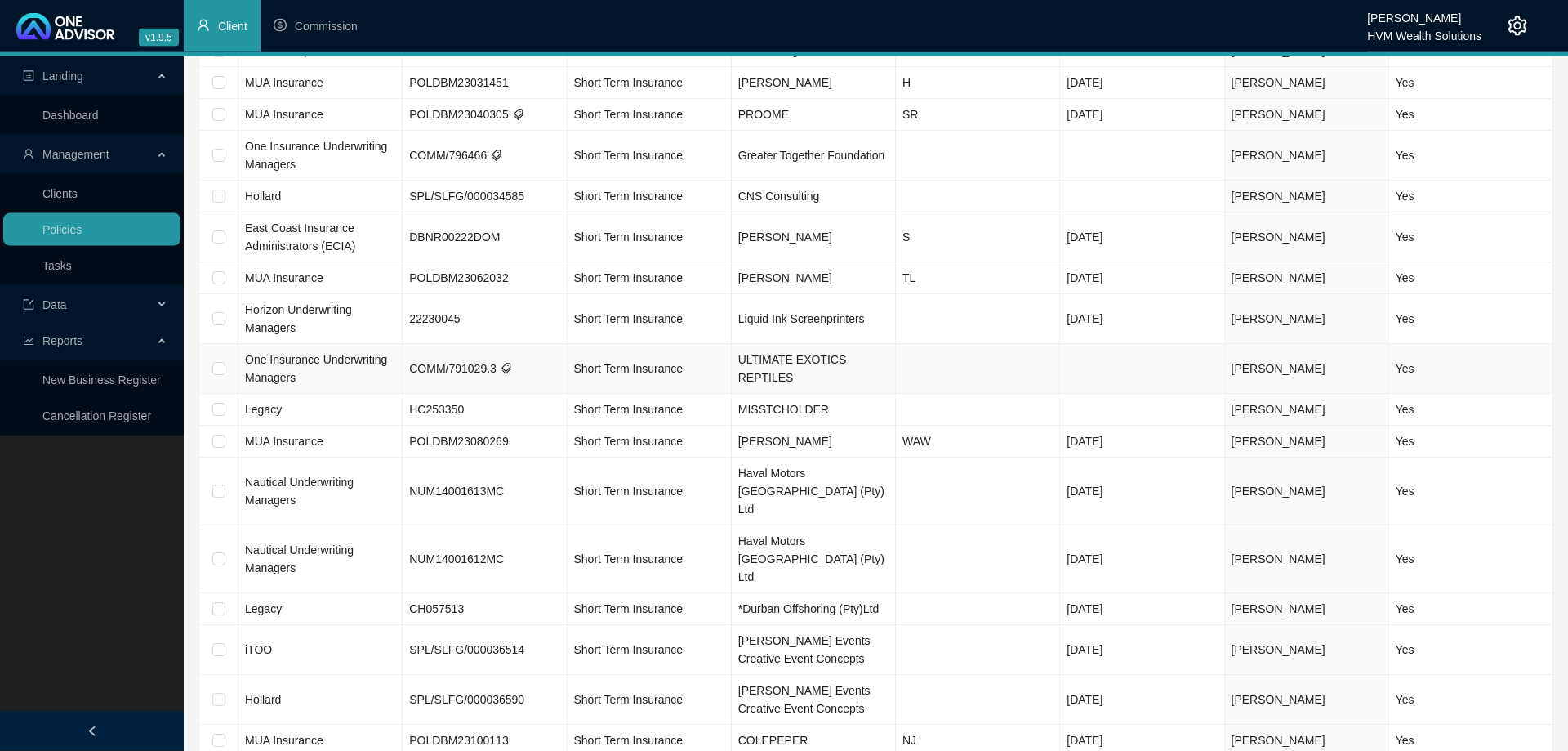
scroll to position [833, 0]
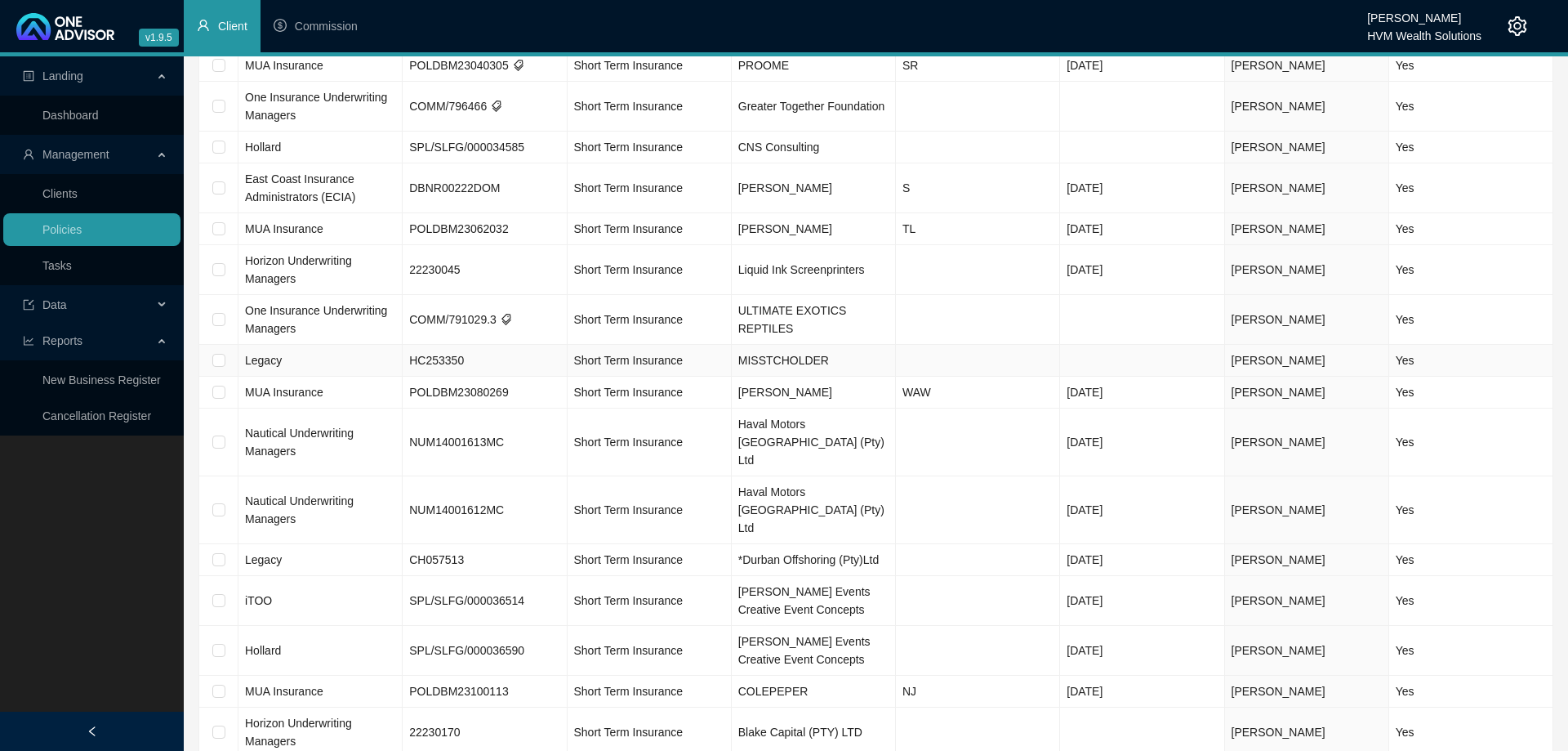
click at [860, 344] on td "MISSTCHOLDER" at bounding box center [814, 360] width 164 height 31
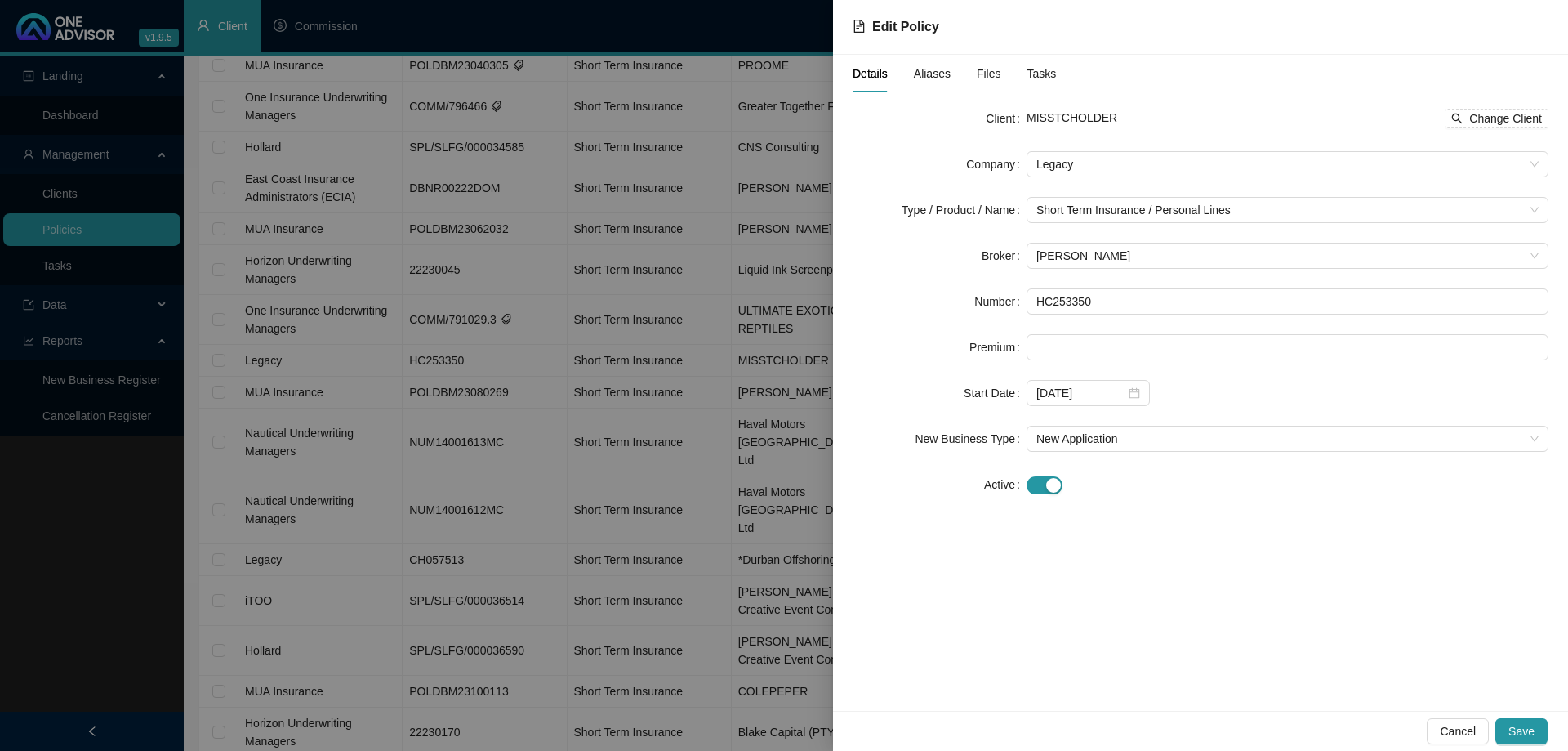
click at [790, 374] on div at bounding box center [784, 375] width 1568 height 751
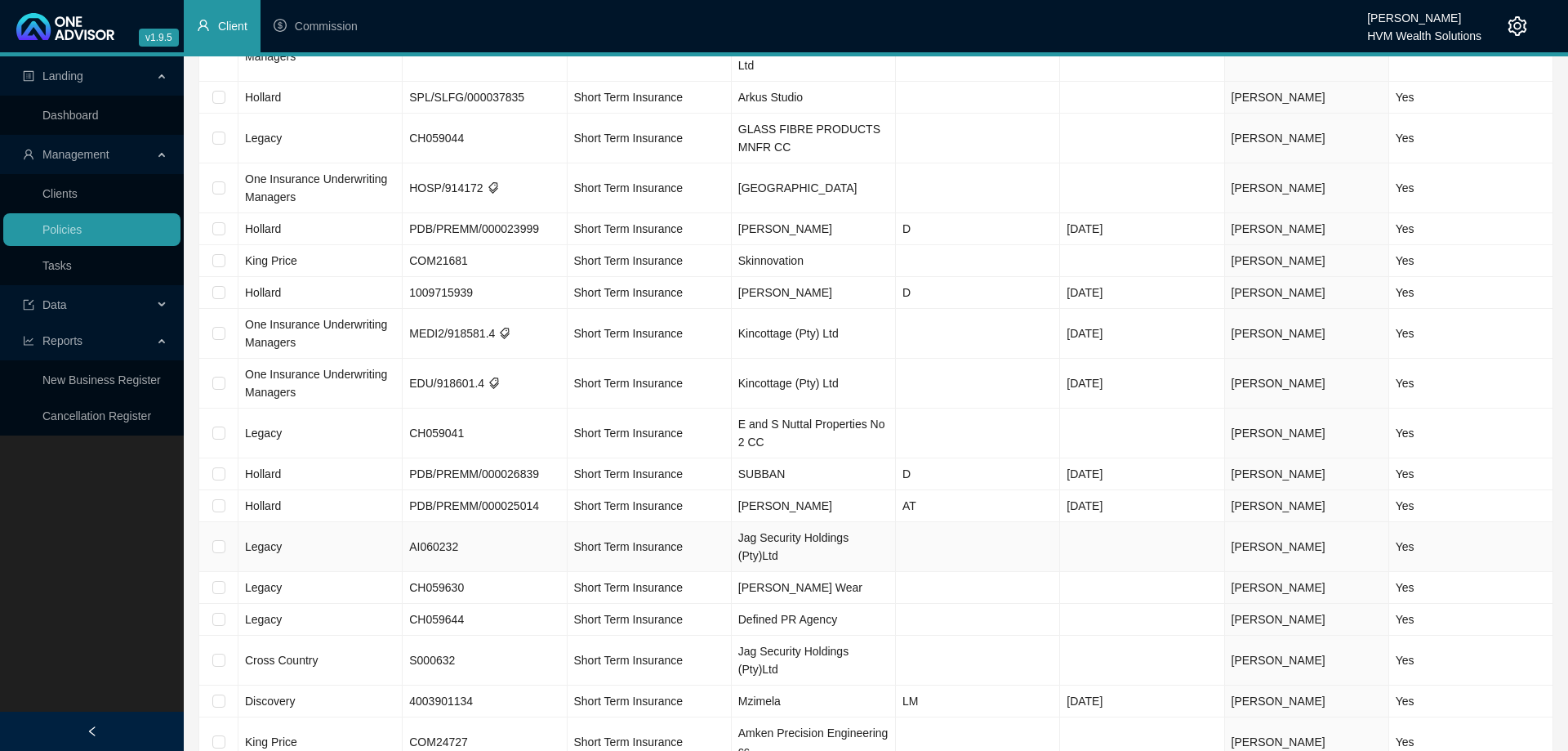
scroll to position [2249, 0]
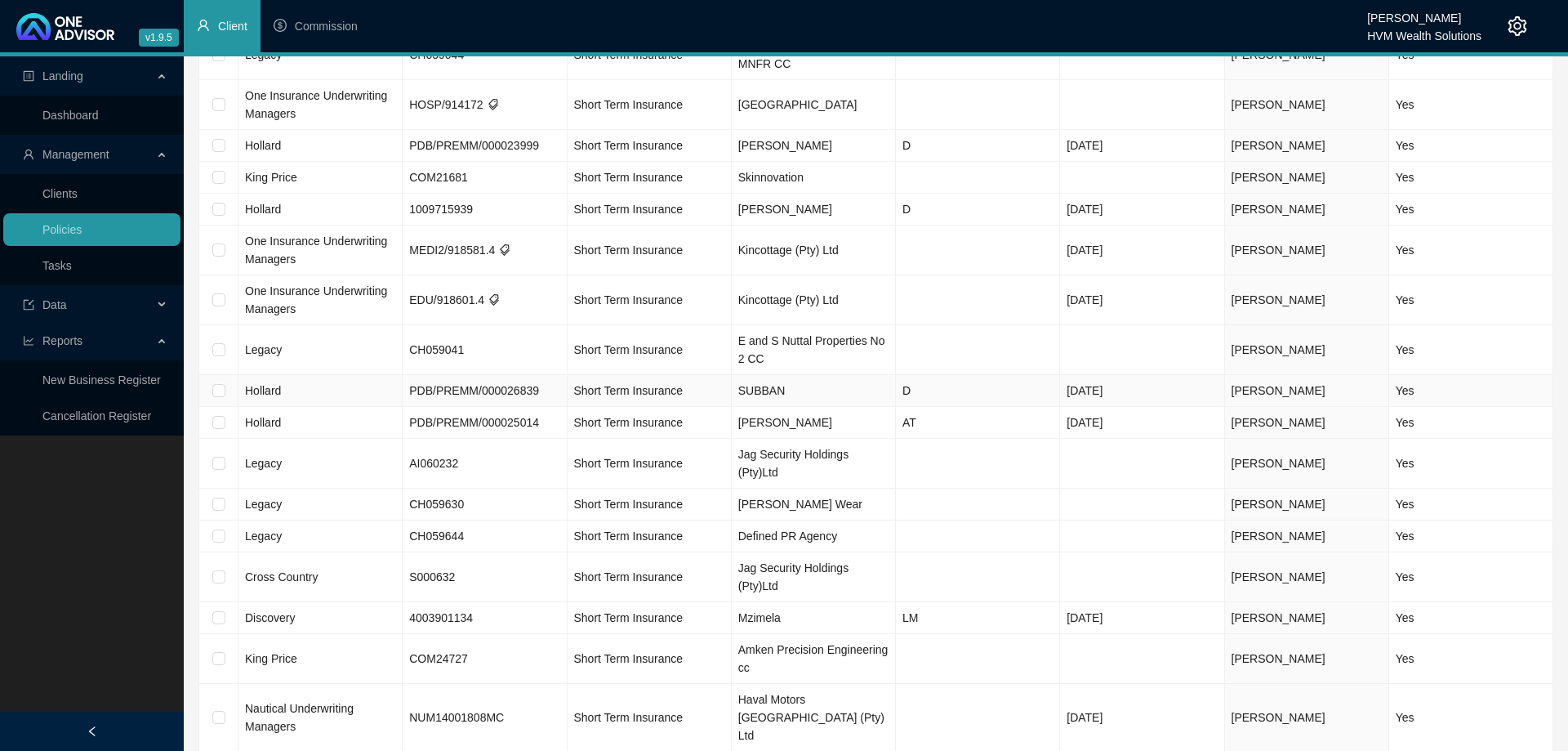
click at [830, 375] on td "SUBBAN" at bounding box center [814, 390] width 164 height 31
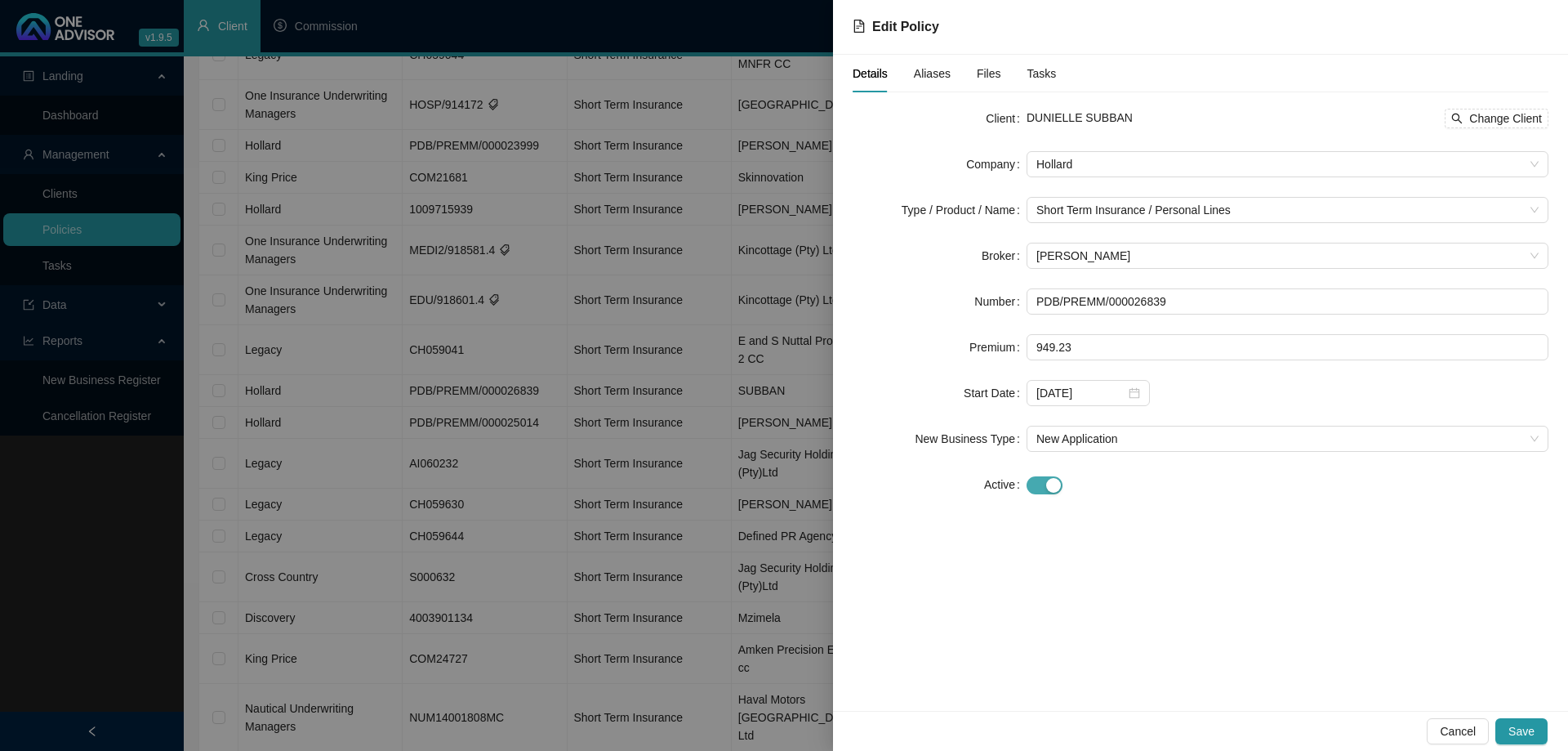
click at [1038, 482] on span "button" at bounding box center [1045, 485] width 36 height 18
click at [1537, 730] on button "Save" at bounding box center [1521, 730] width 52 height 26
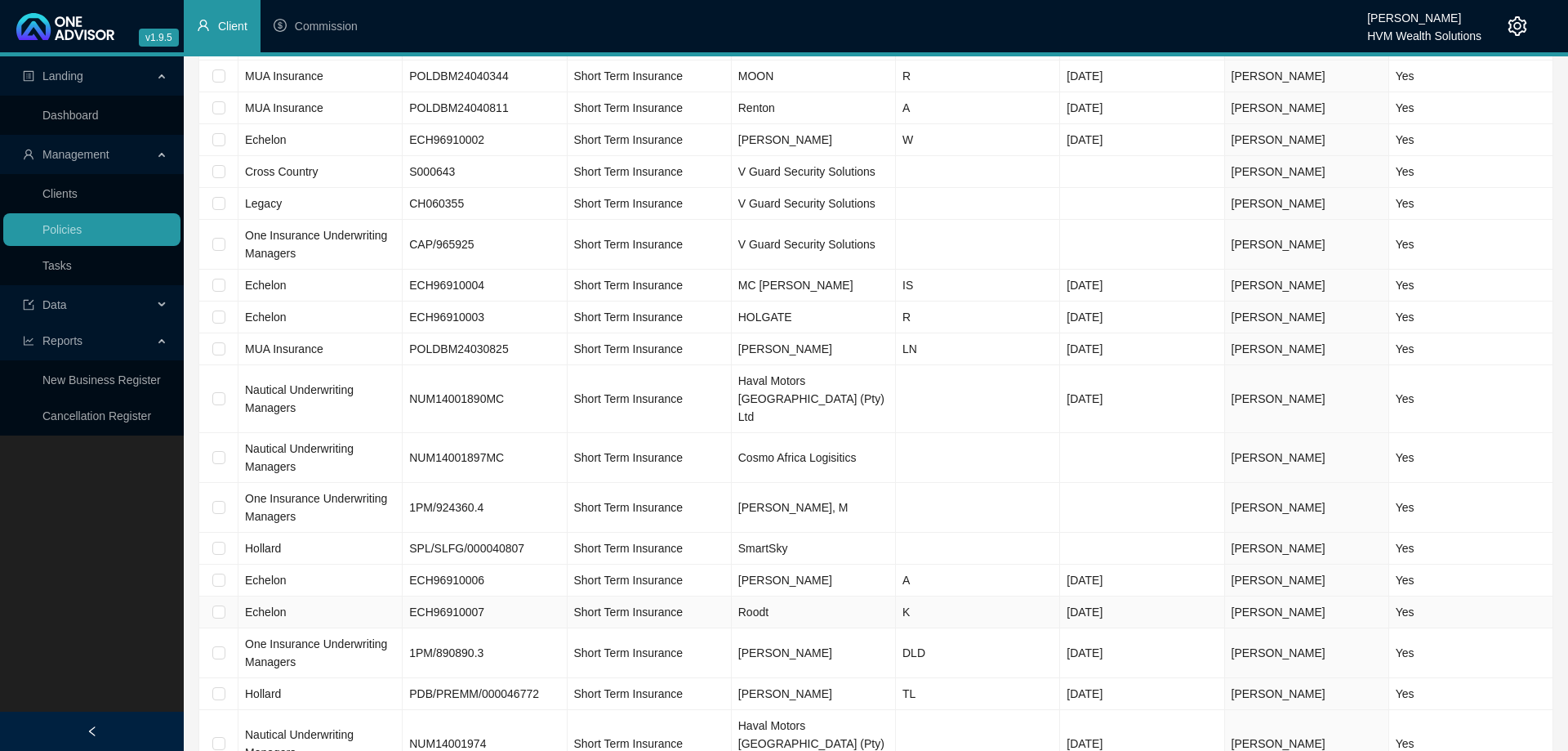
scroll to position [3301, 0]
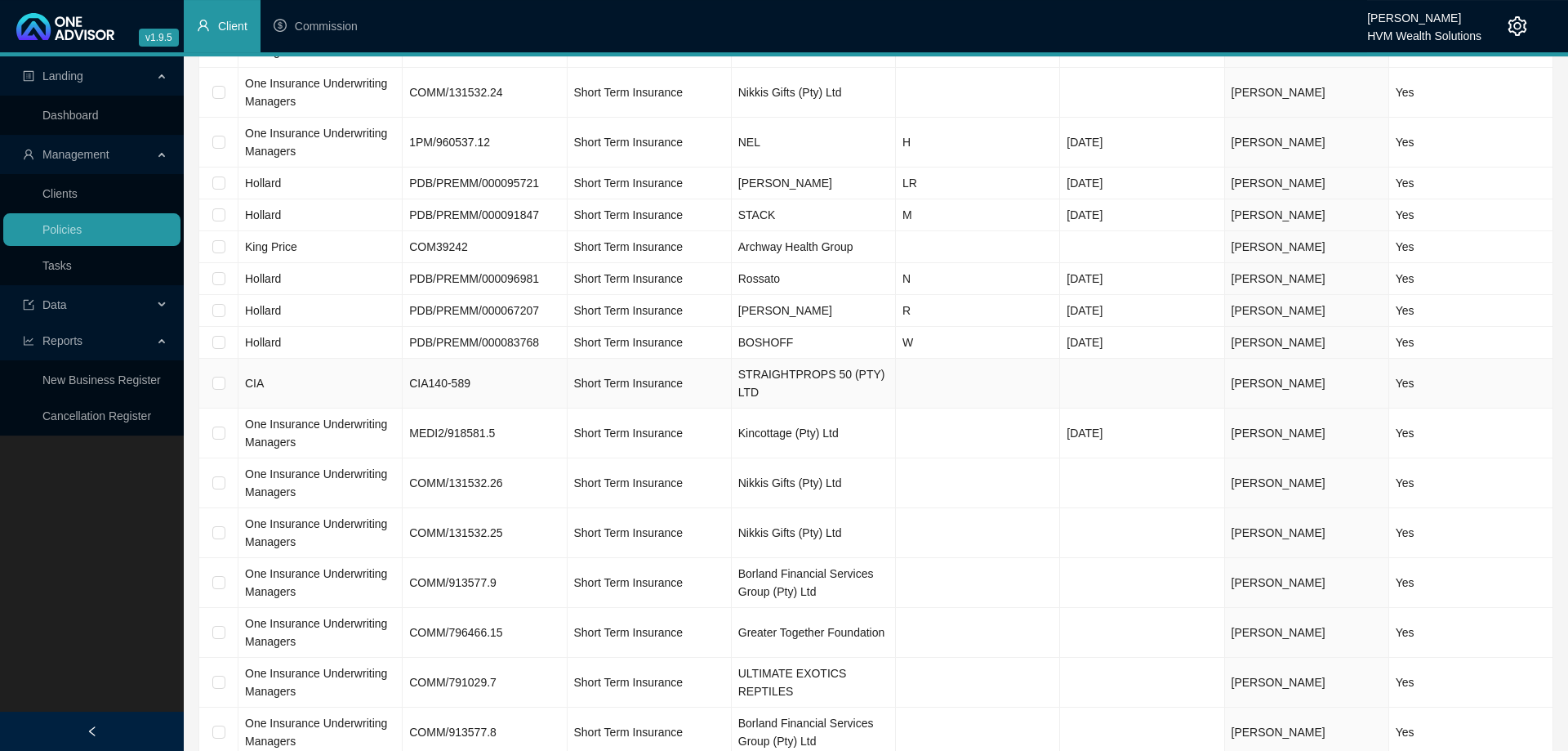
scroll to position [2456, 0]
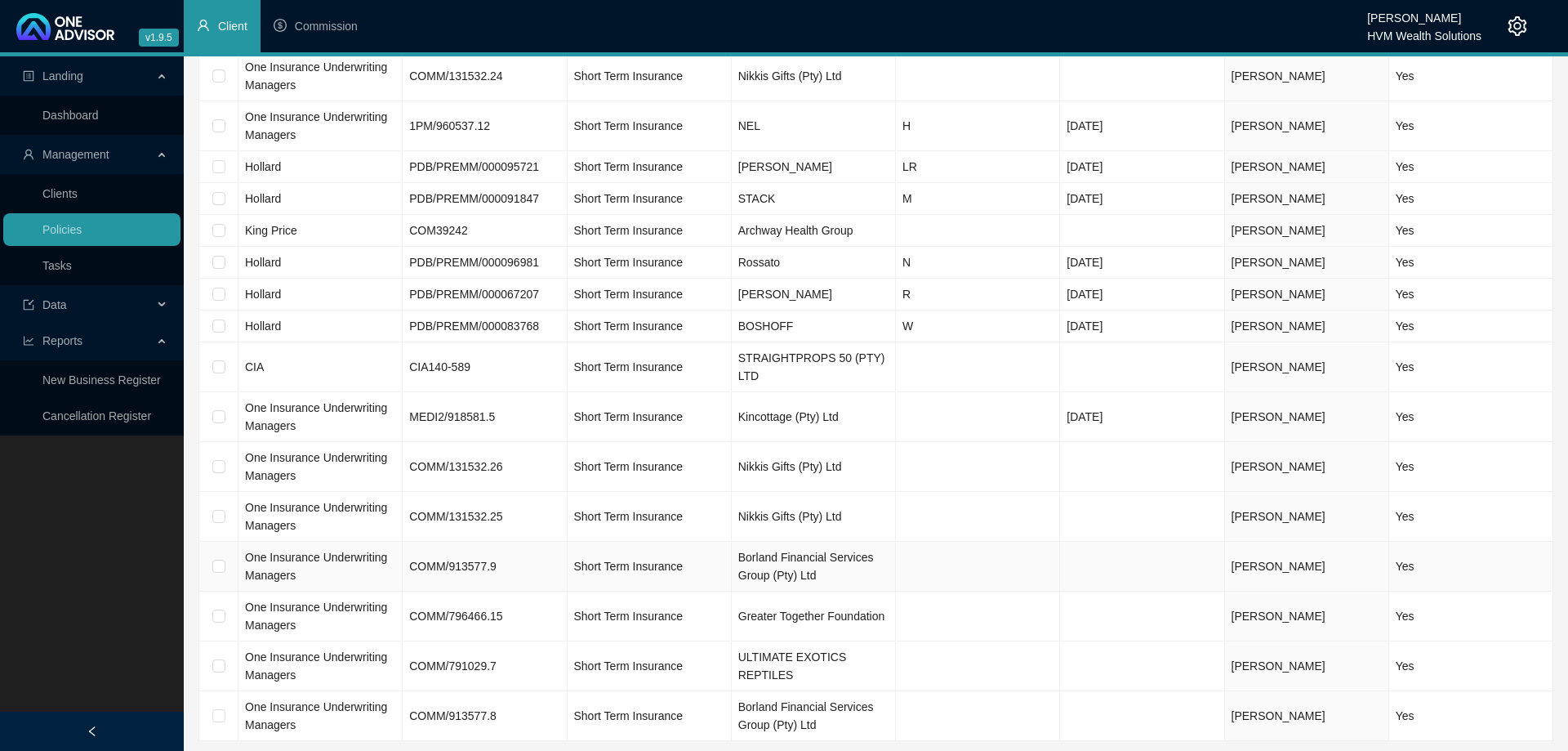
click at [864, 541] on td "Borland Financial Services Group (Pty) Ltd" at bounding box center [814, 566] width 164 height 50
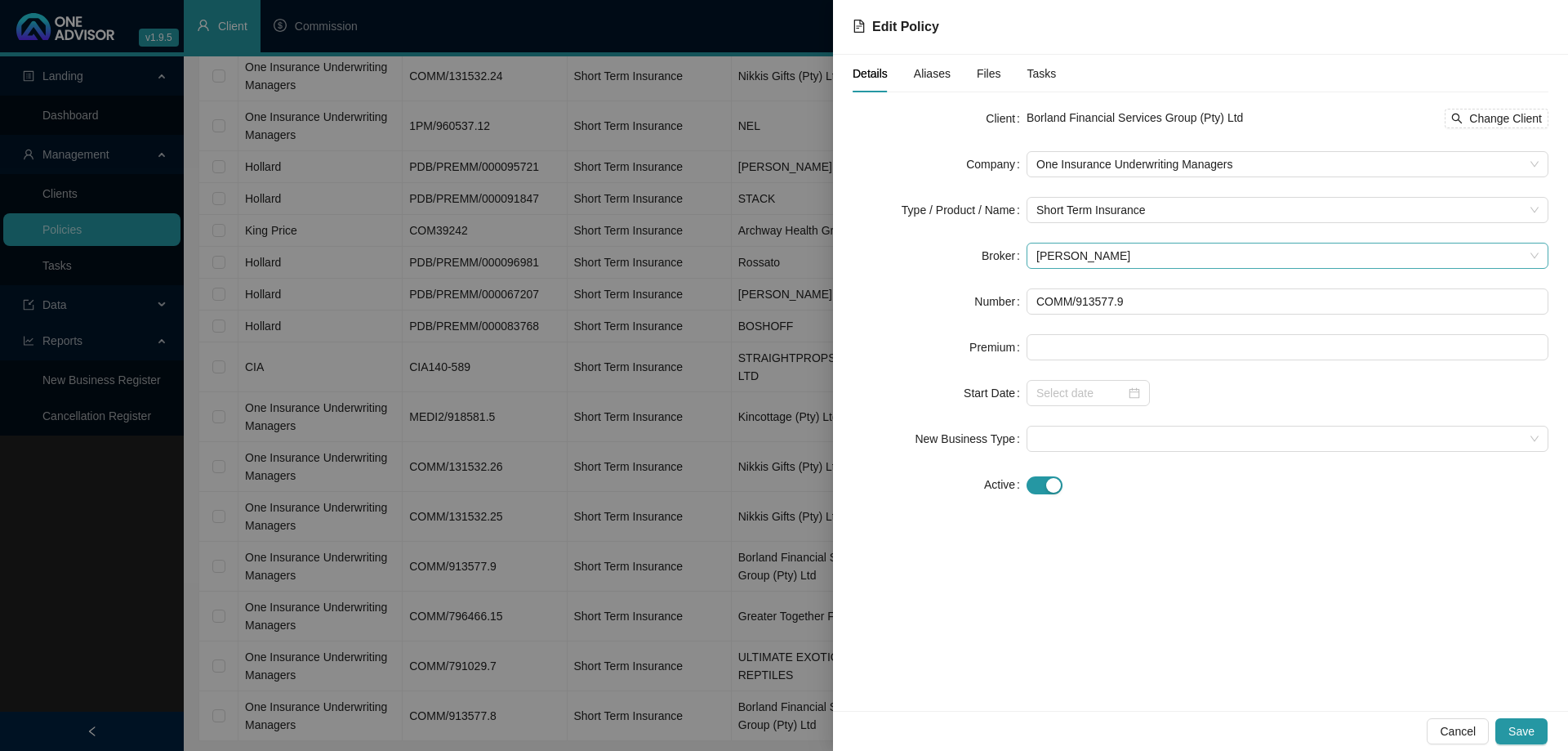
click at [1118, 265] on span "[PERSON_NAME]" at bounding box center [1287, 256] width 502 height 25
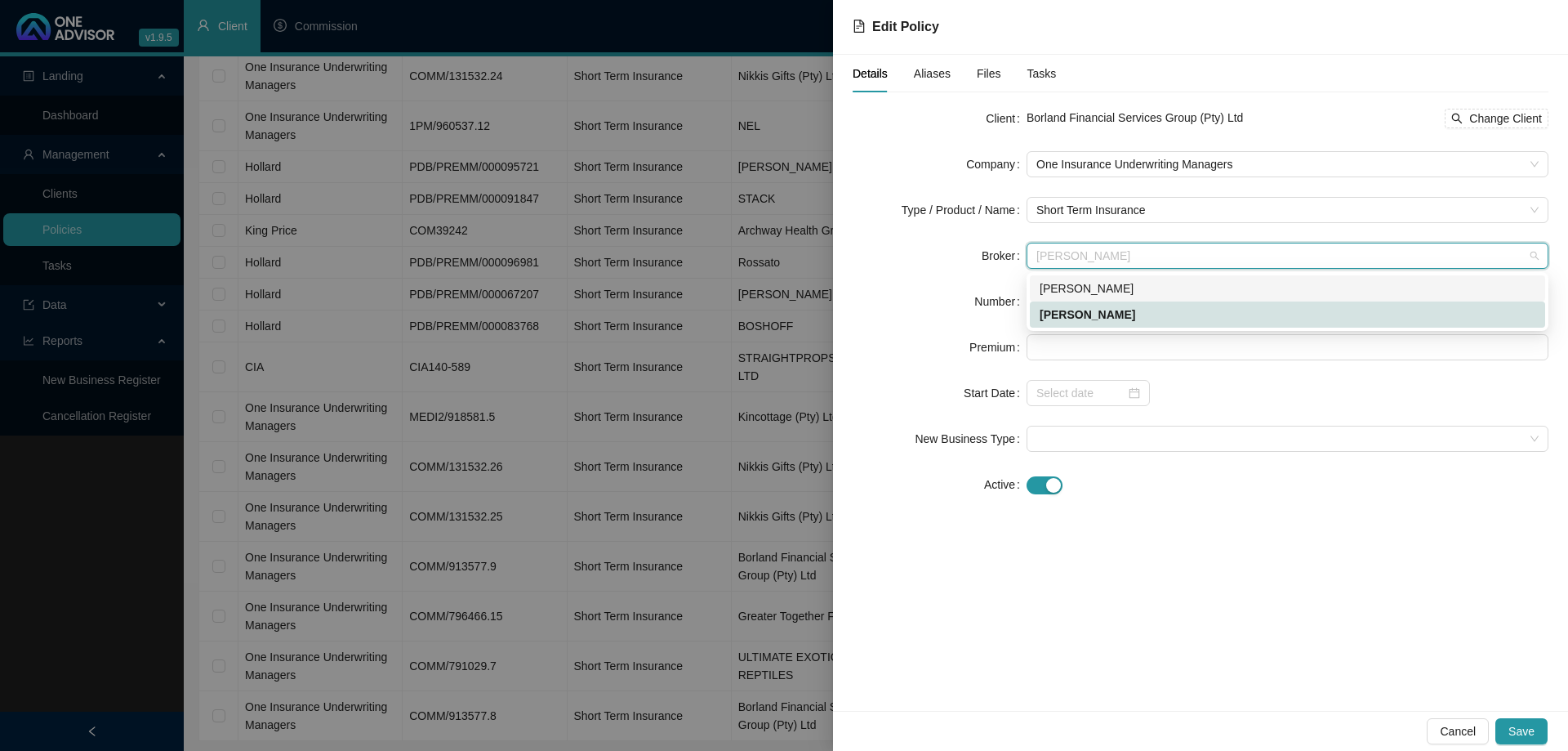
click at [1110, 295] on div "[PERSON_NAME]" at bounding box center [1288, 288] width 496 height 18
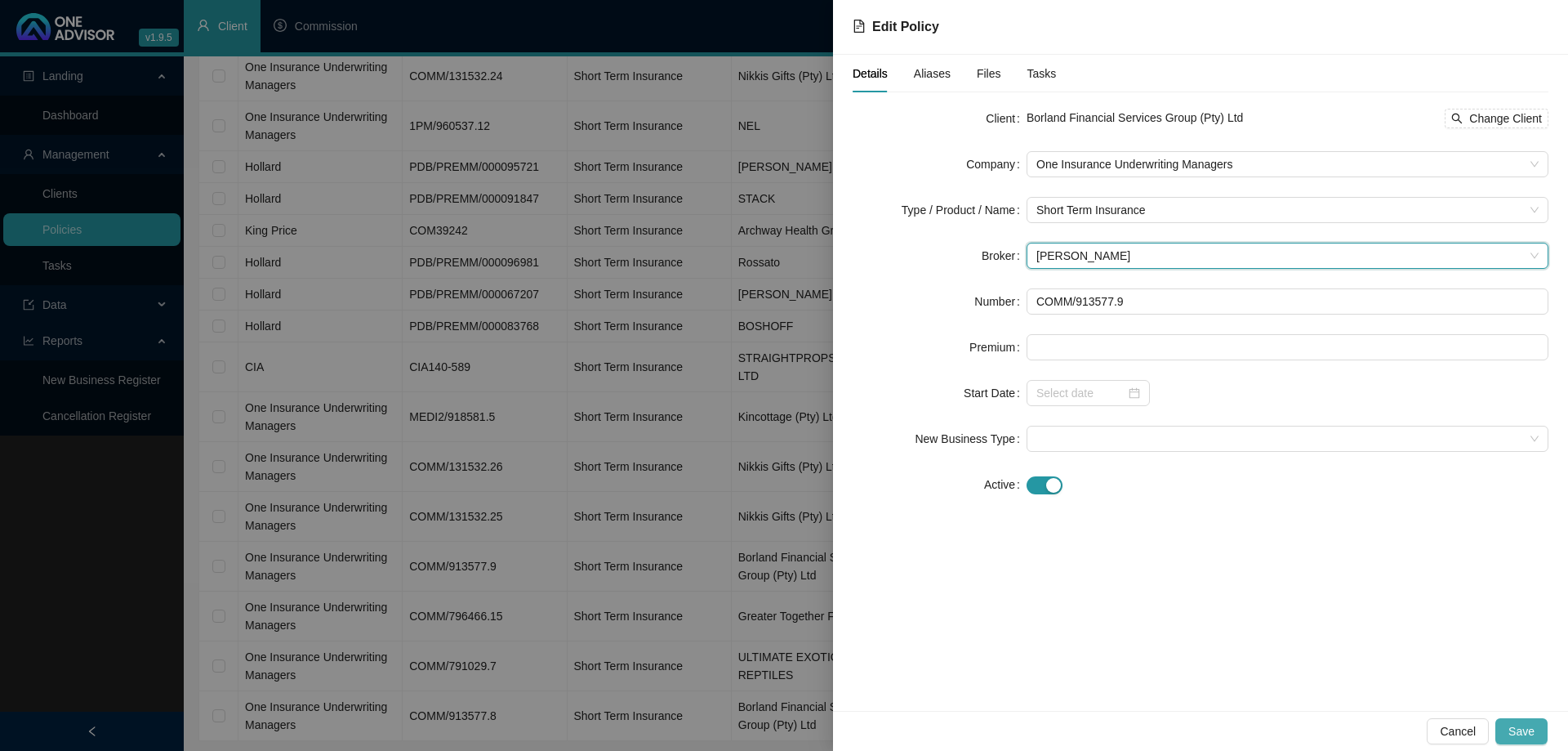
click at [1525, 719] on button "Save" at bounding box center [1521, 730] width 52 height 26
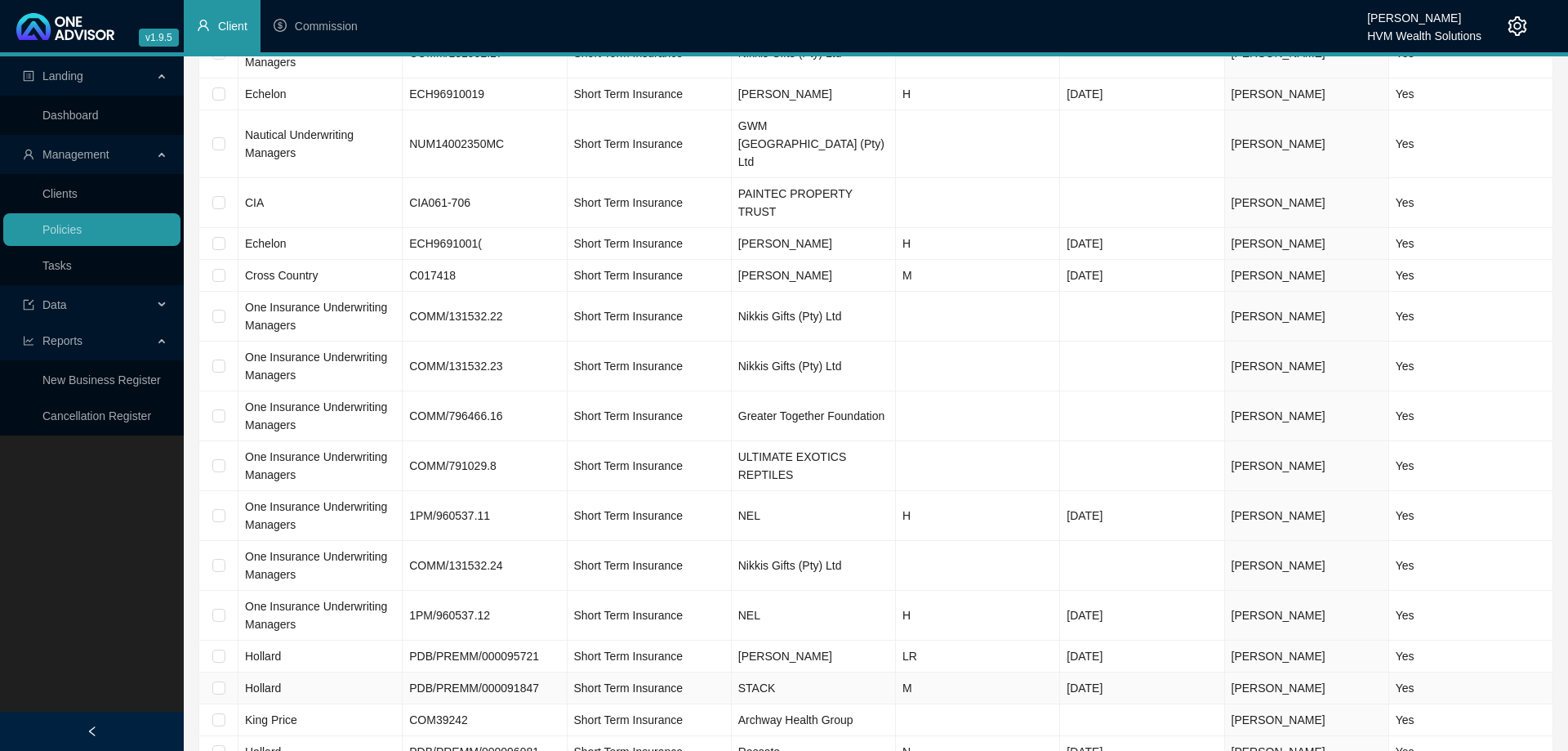
scroll to position [2439, 0]
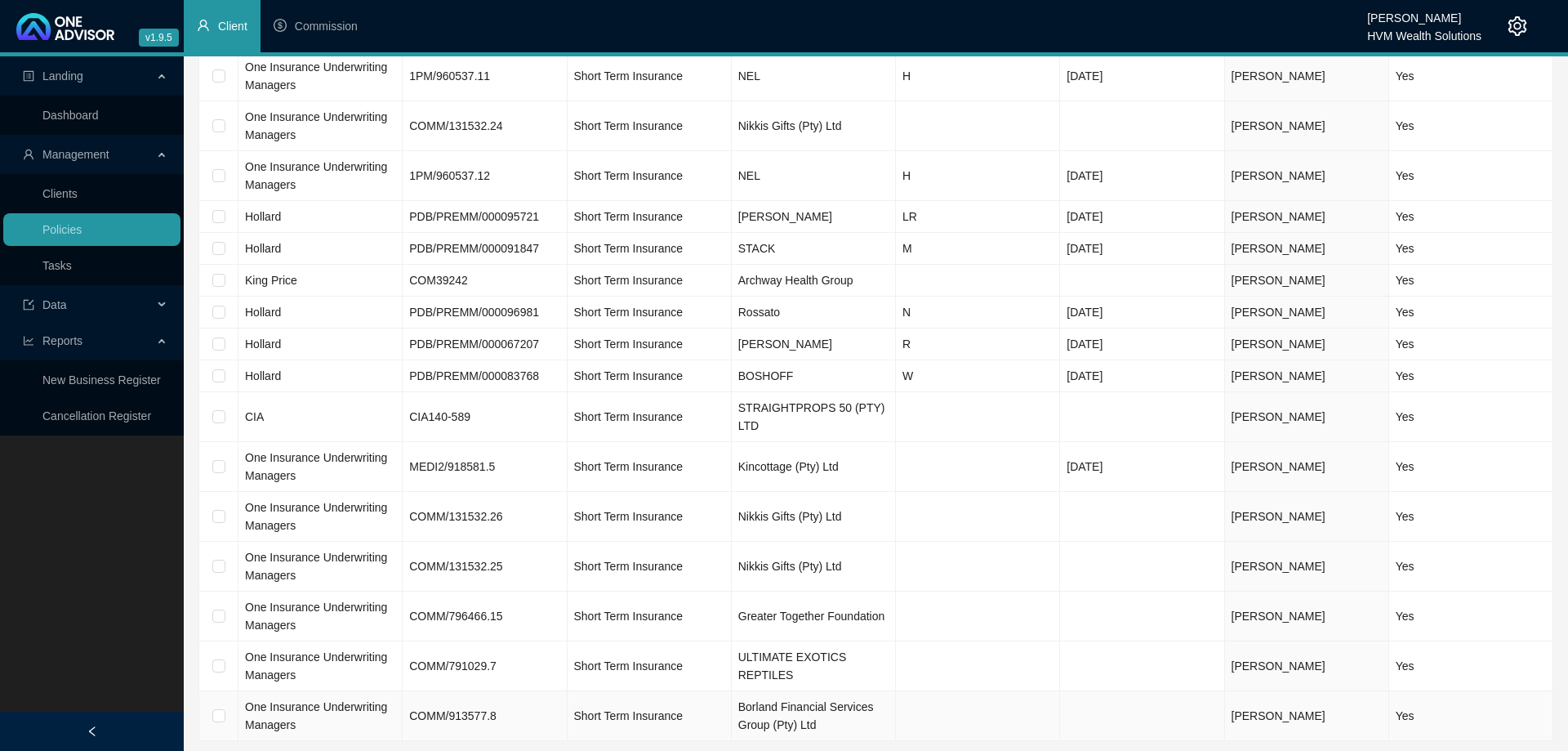
click at [820, 691] on td "Borland Financial Services Group (Pty) Ltd" at bounding box center [814, 716] width 164 height 50
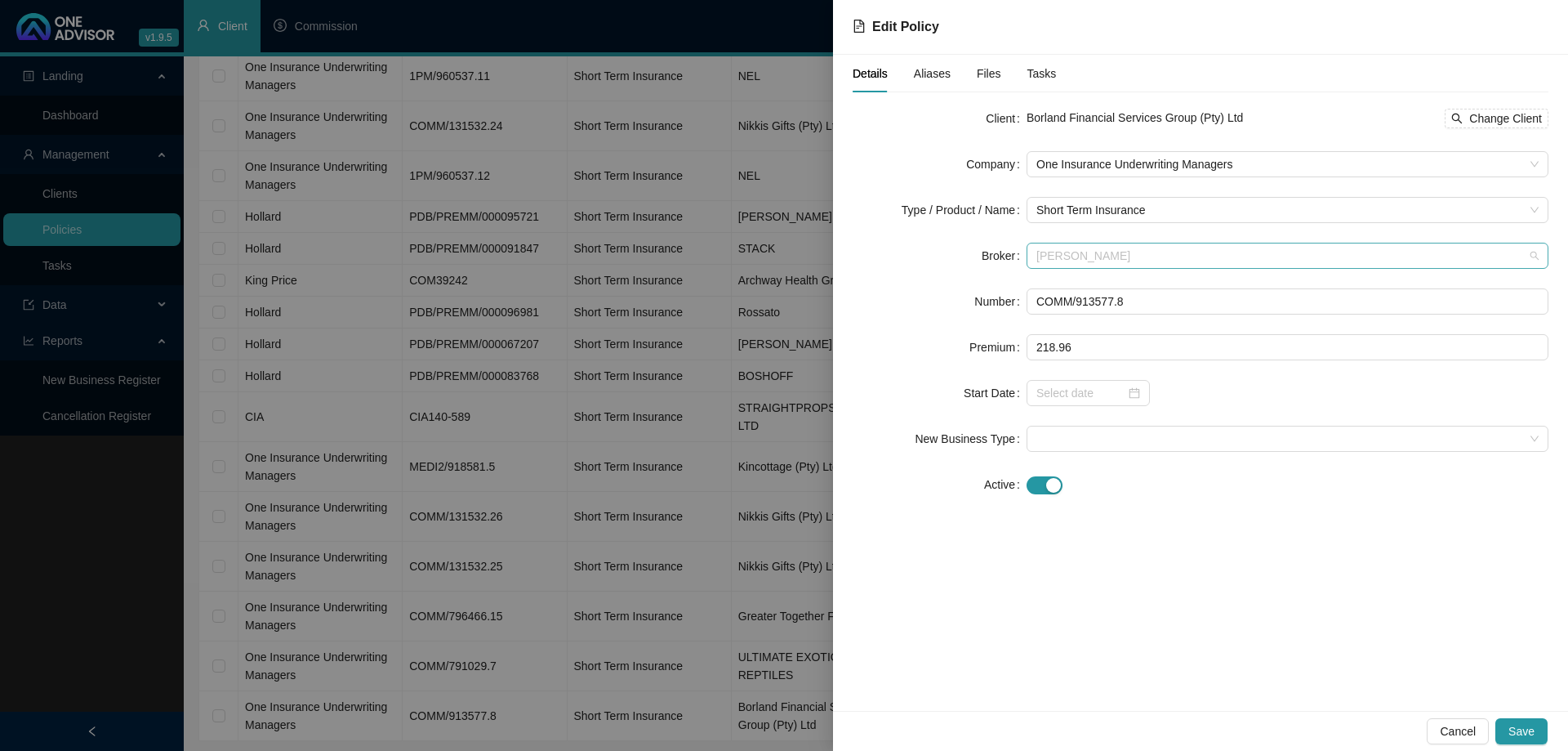
click at [1113, 258] on span "[PERSON_NAME]" at bounding box center [1287, 256] width 502 height 25
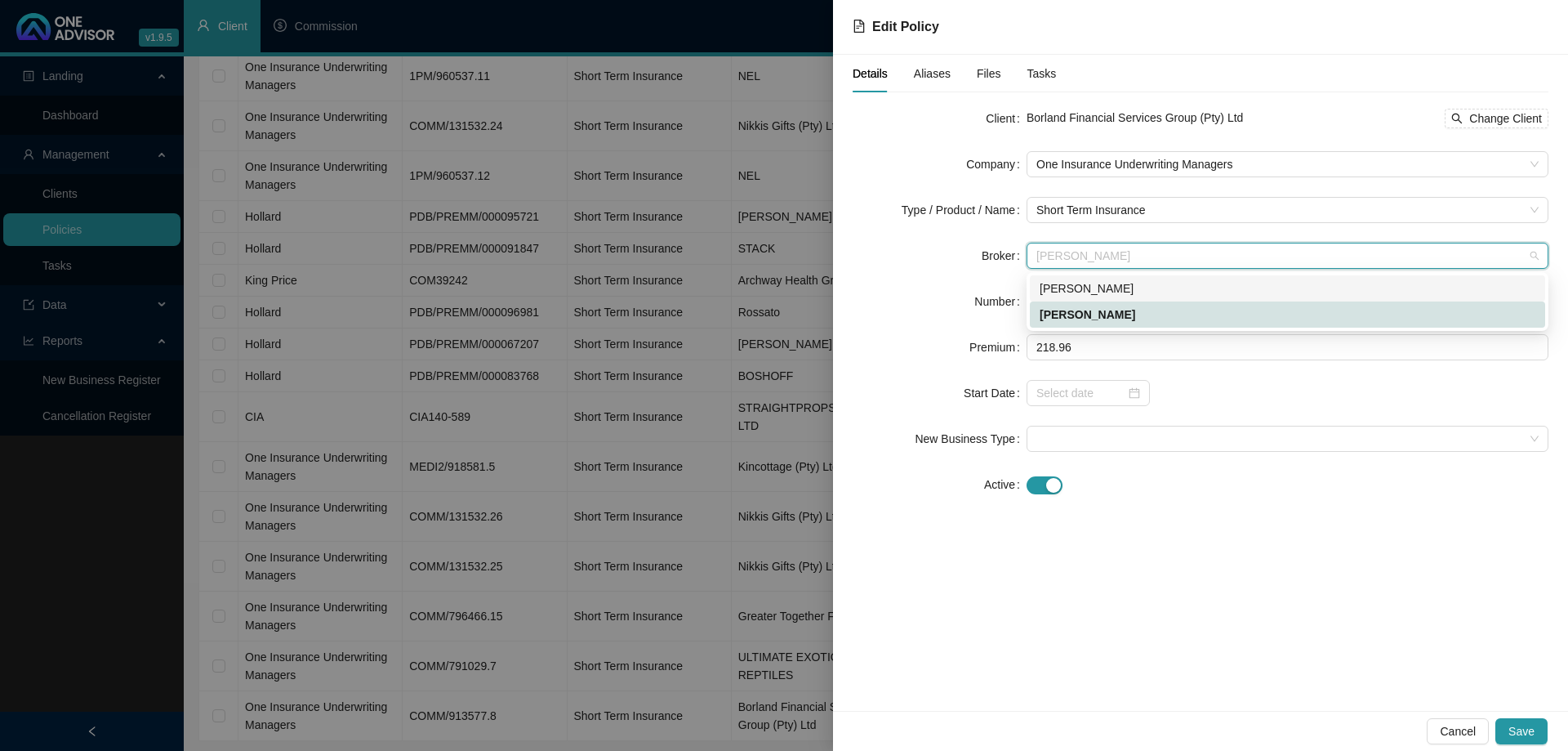
click at [1113, 289] on div "[PERSON_NAME]" at bounding box center [1288, 288] width 496 height 18
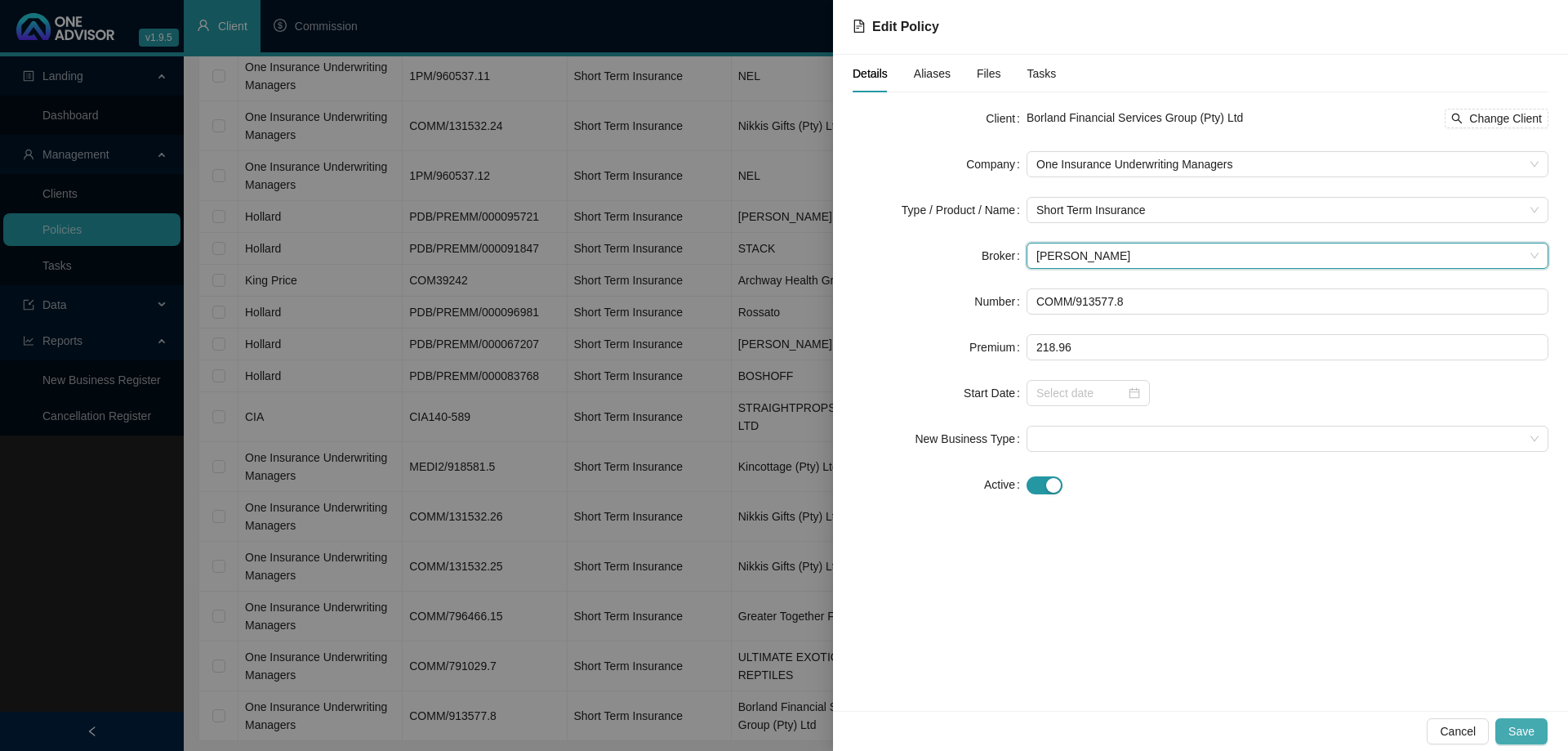
click at [1529, 722] on span "Save" at bounding box center [1521, 731] width 26 height 18
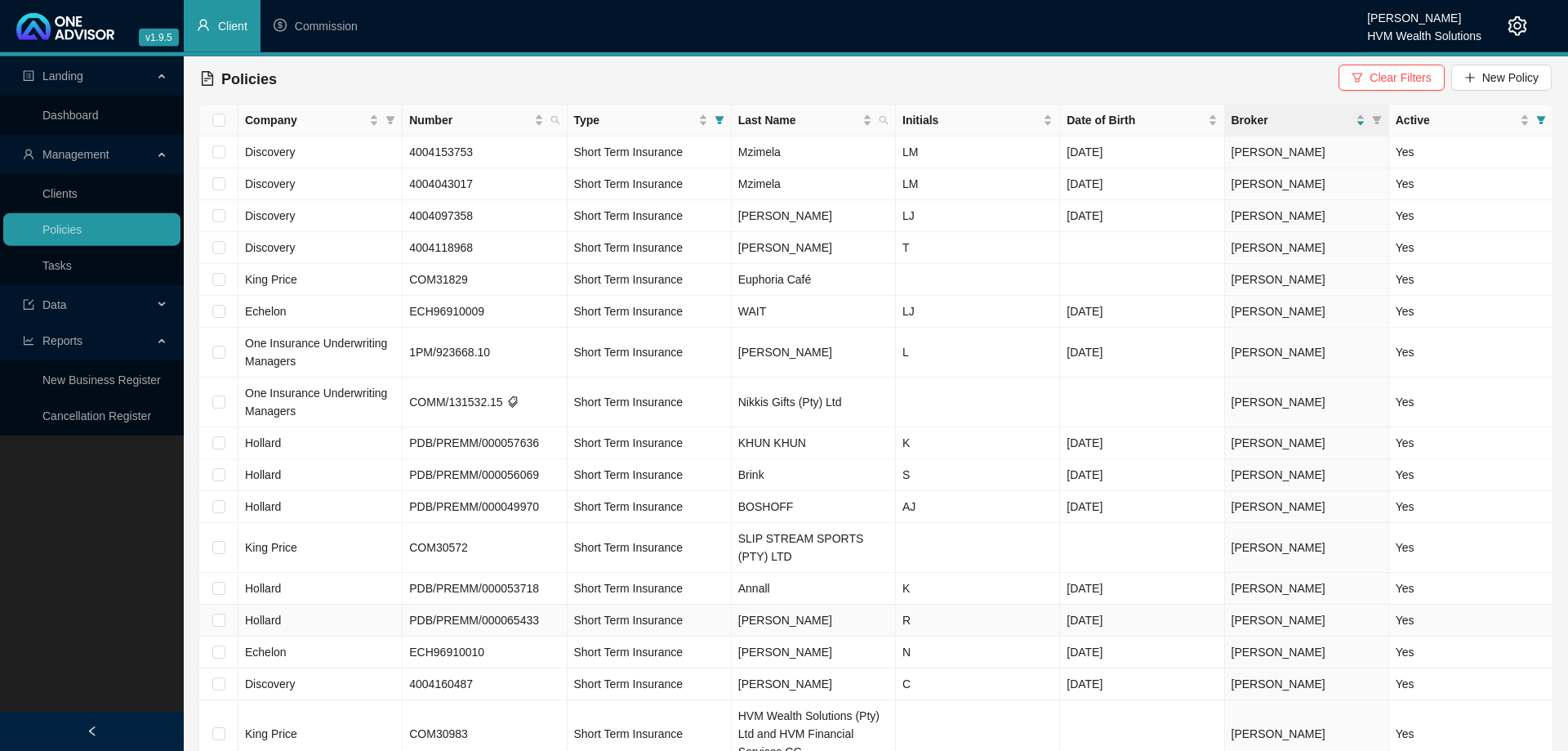
scroll to position [0, 0]
click at [868, 126] on div "Last Name" at bounding box center [805, 121] width 134 height 18
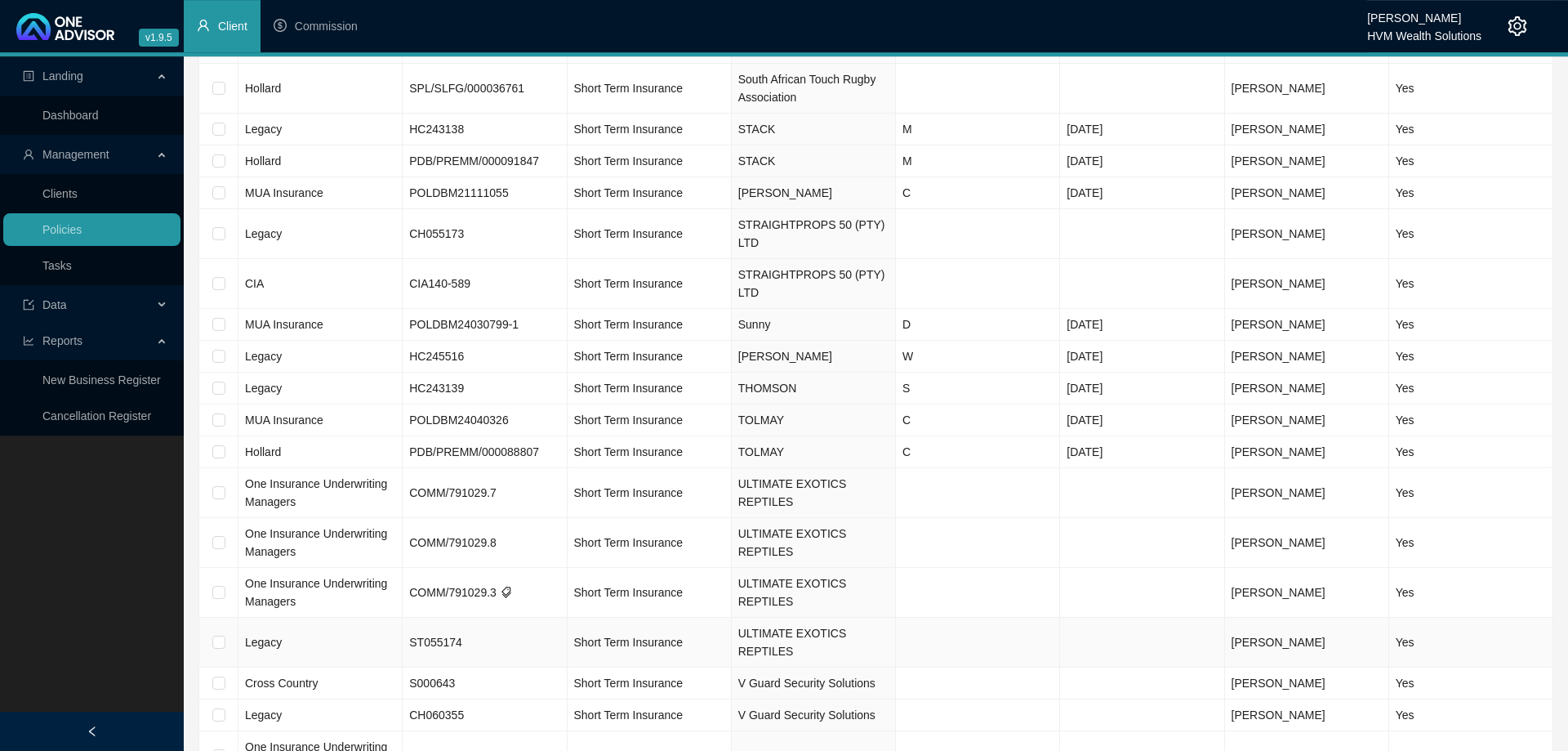
scroll to position [2331, 0]
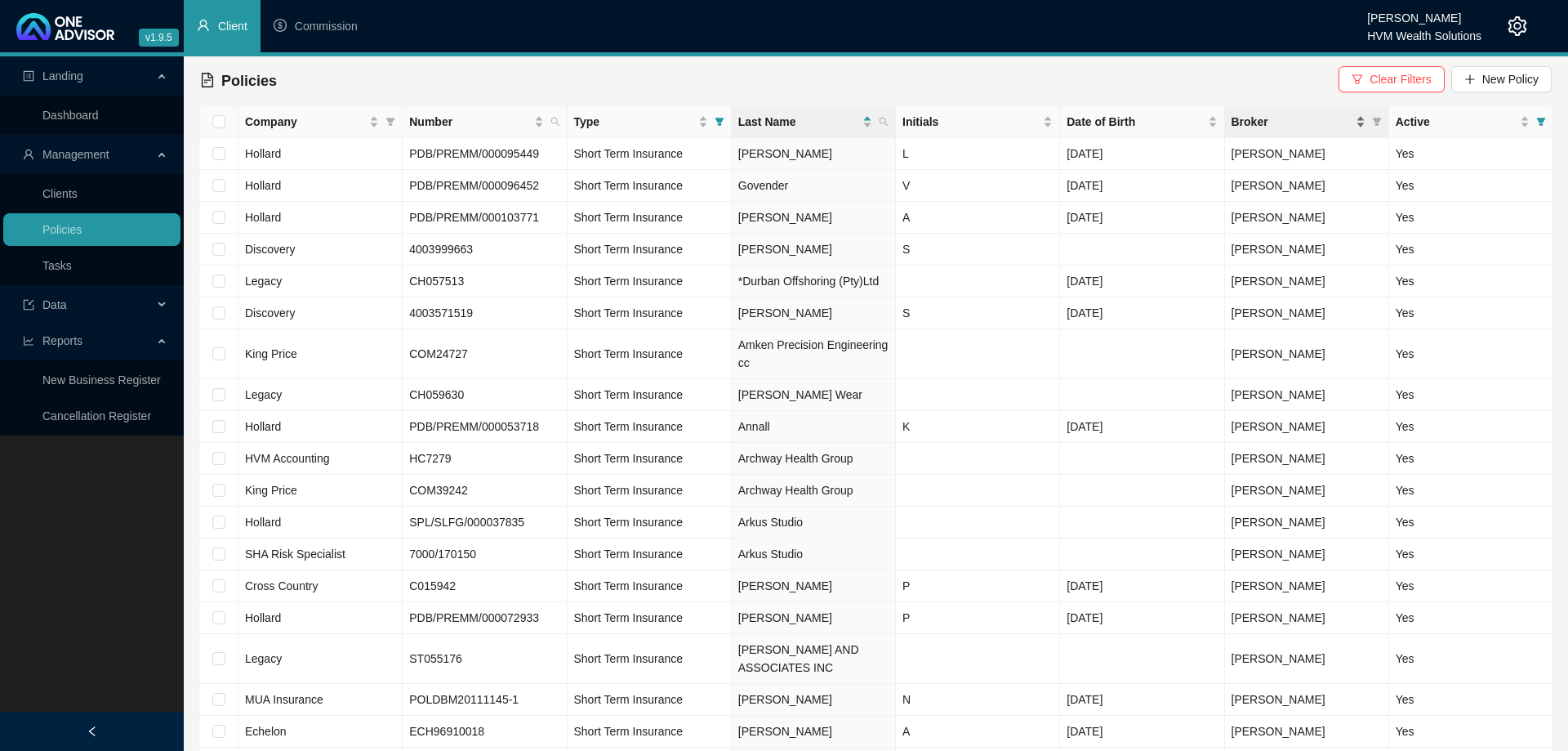
click at [1306, 123] on span "Broker" at bounding box center [1292, 121] width 121 height 18
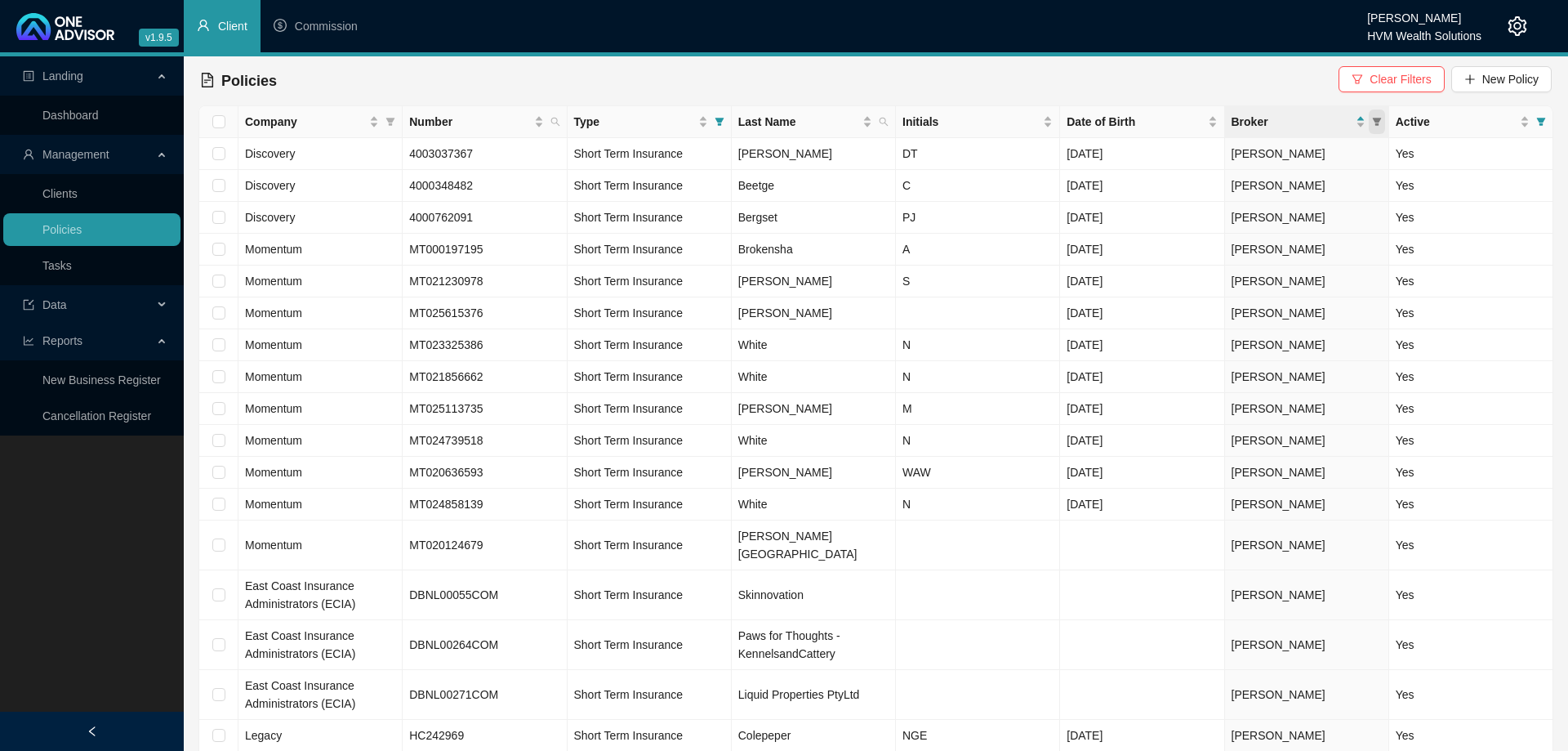
click at [1374, 121] on icon "filter" at bounding box center [1376, 121] width 9 height 9
click at [1259, 179] on input "checkbox" at bounding box center [1265, 179] width 13 height 13
checkbox input "true"
click at [1353, 212] on button "OK" at bounding box center [1364, 212] width 30 height 20
click at [866, 119] on div "Last Name" at bounding box center [805, 121] width 134 height 18
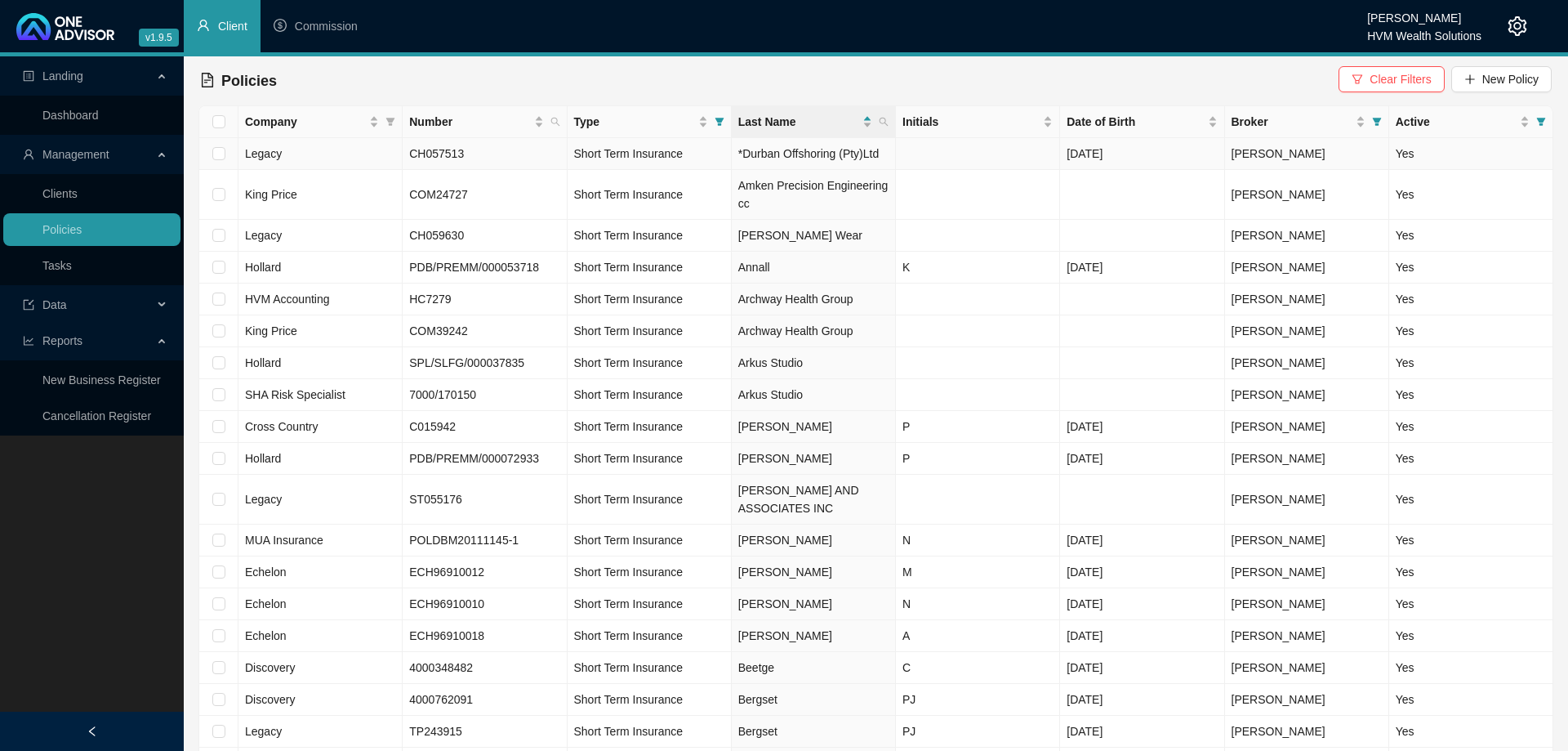
click at [742, 150] on td "*Durban Offshoring (Pty)Ltd" at bounding box center [814, 154] width 164 height 31
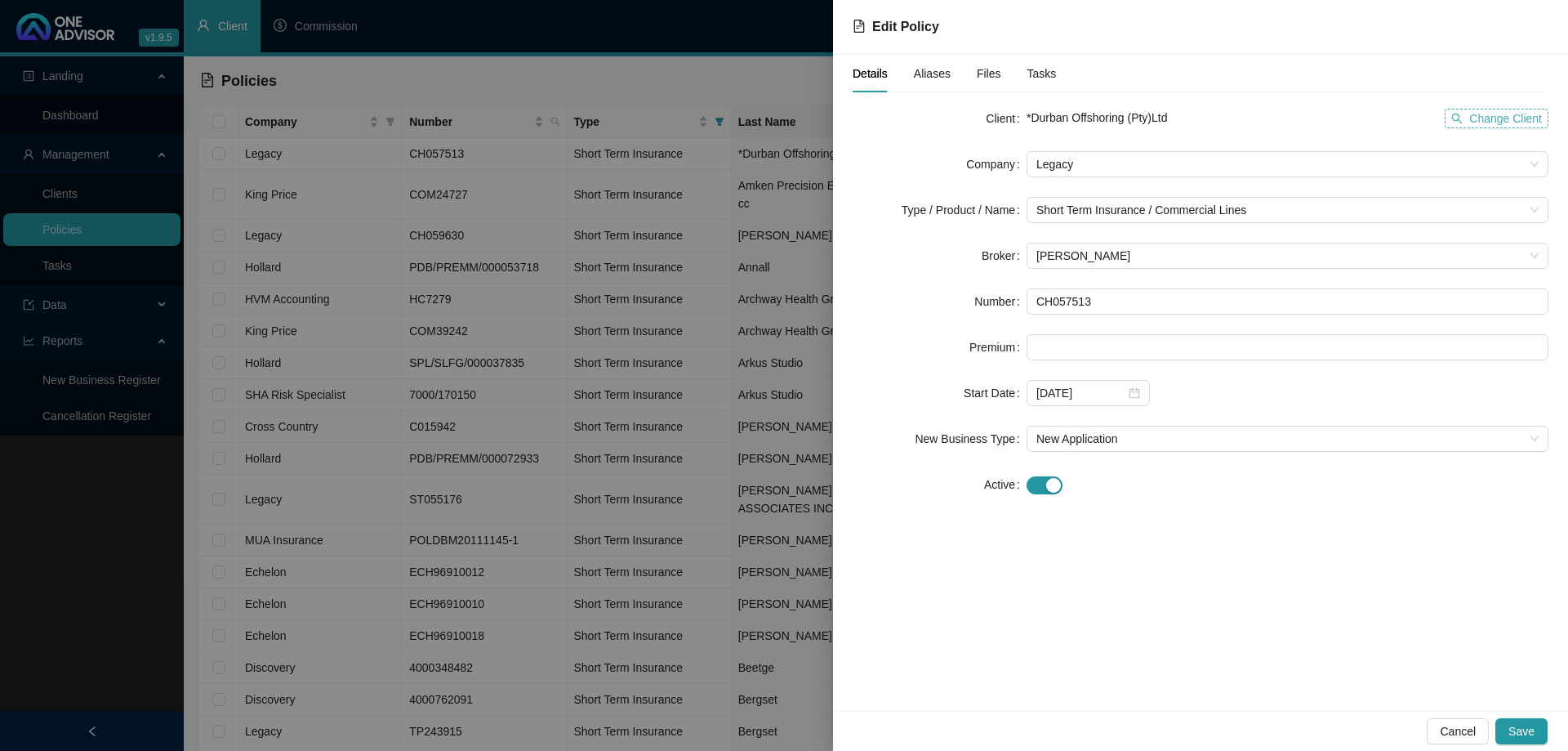
click at [1482, 122] on span "Change Client" at bounding box center [1506, 118] width 73 height 18
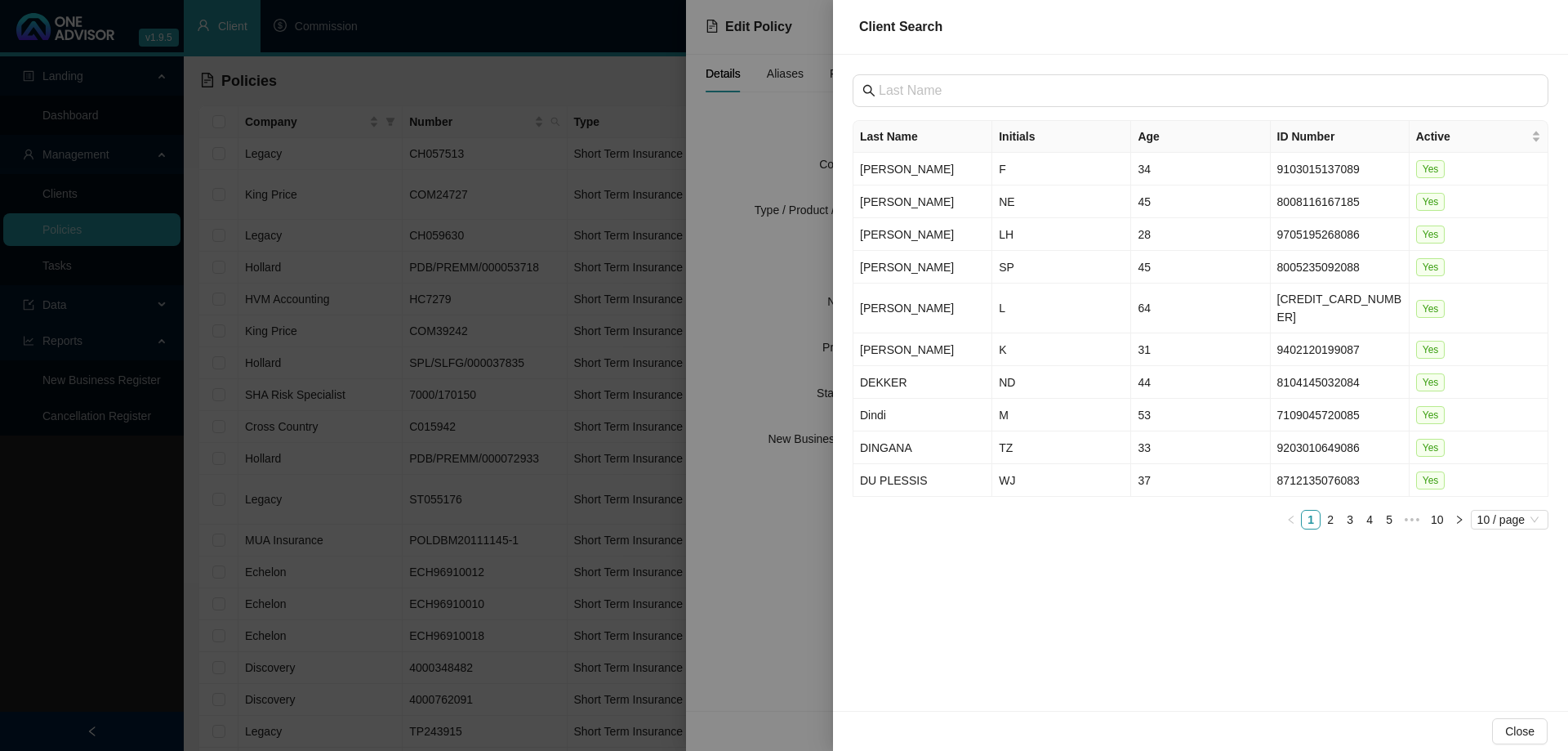
click at [726, 247] on div at bounding box center [784, 375] width 1568 height 751
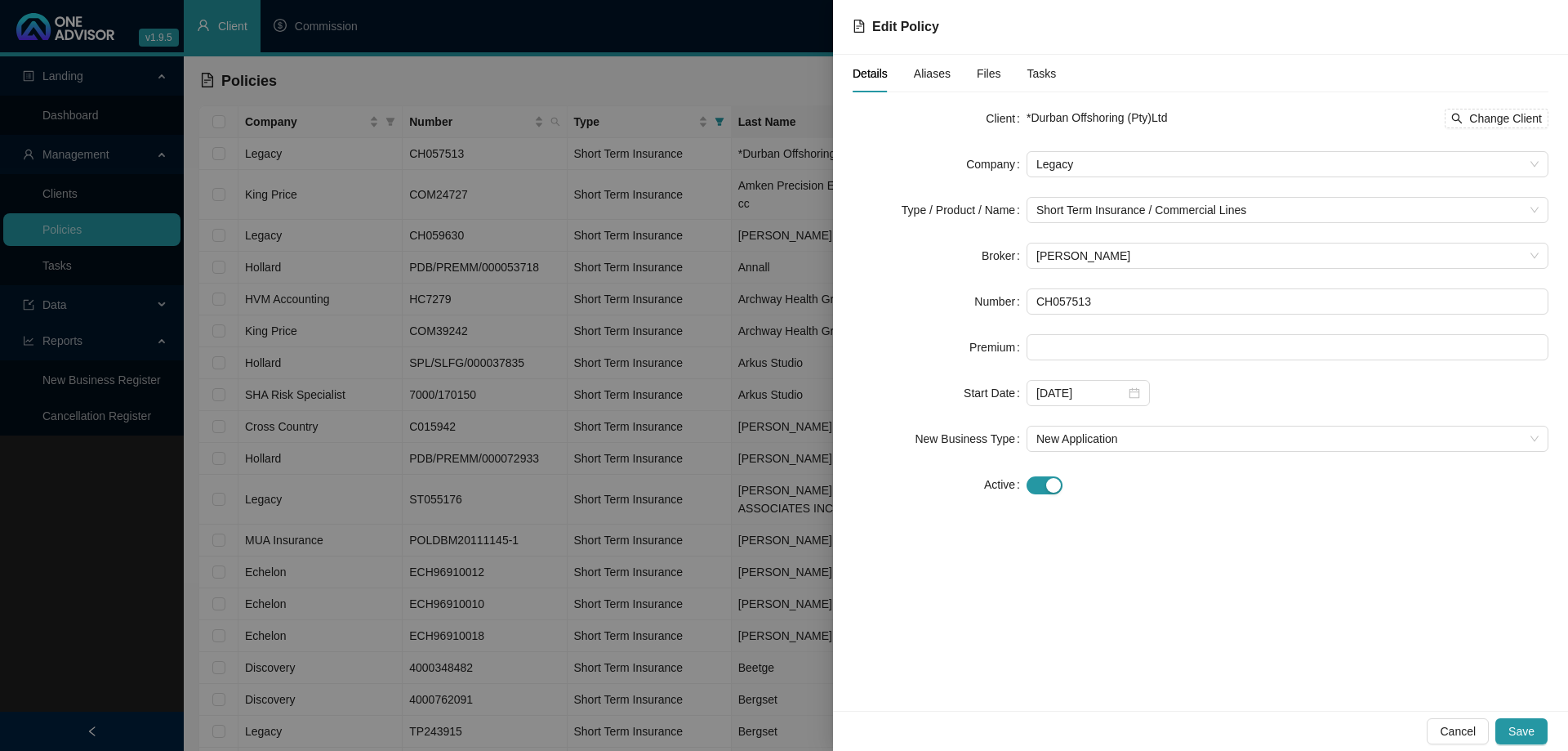
click at [641, 267] on div at bounding box center [784, 375] width 1568 height 751
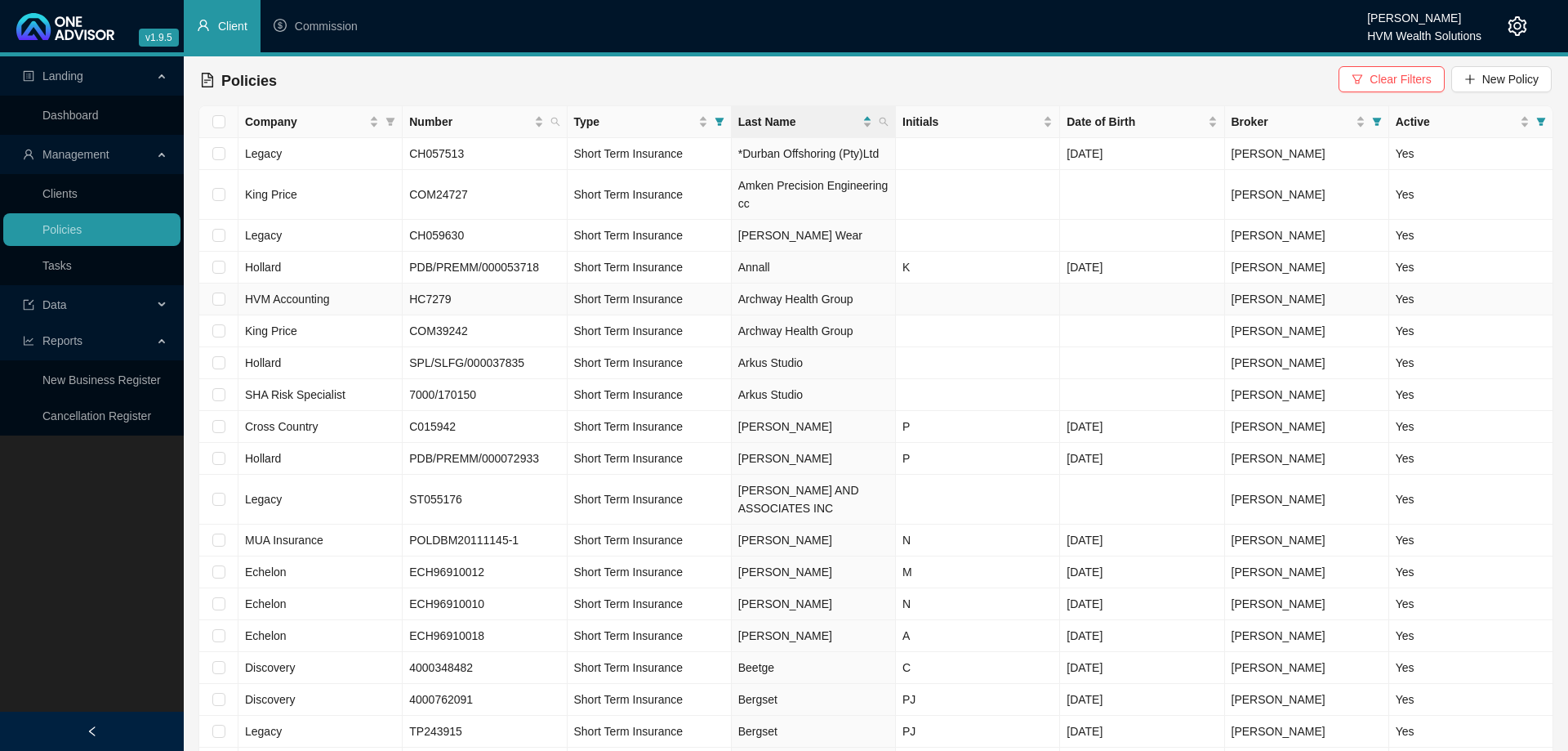
click at [356, 299] on td "HVM Accounting" at bounding box center [321, 299] width 164 height 31
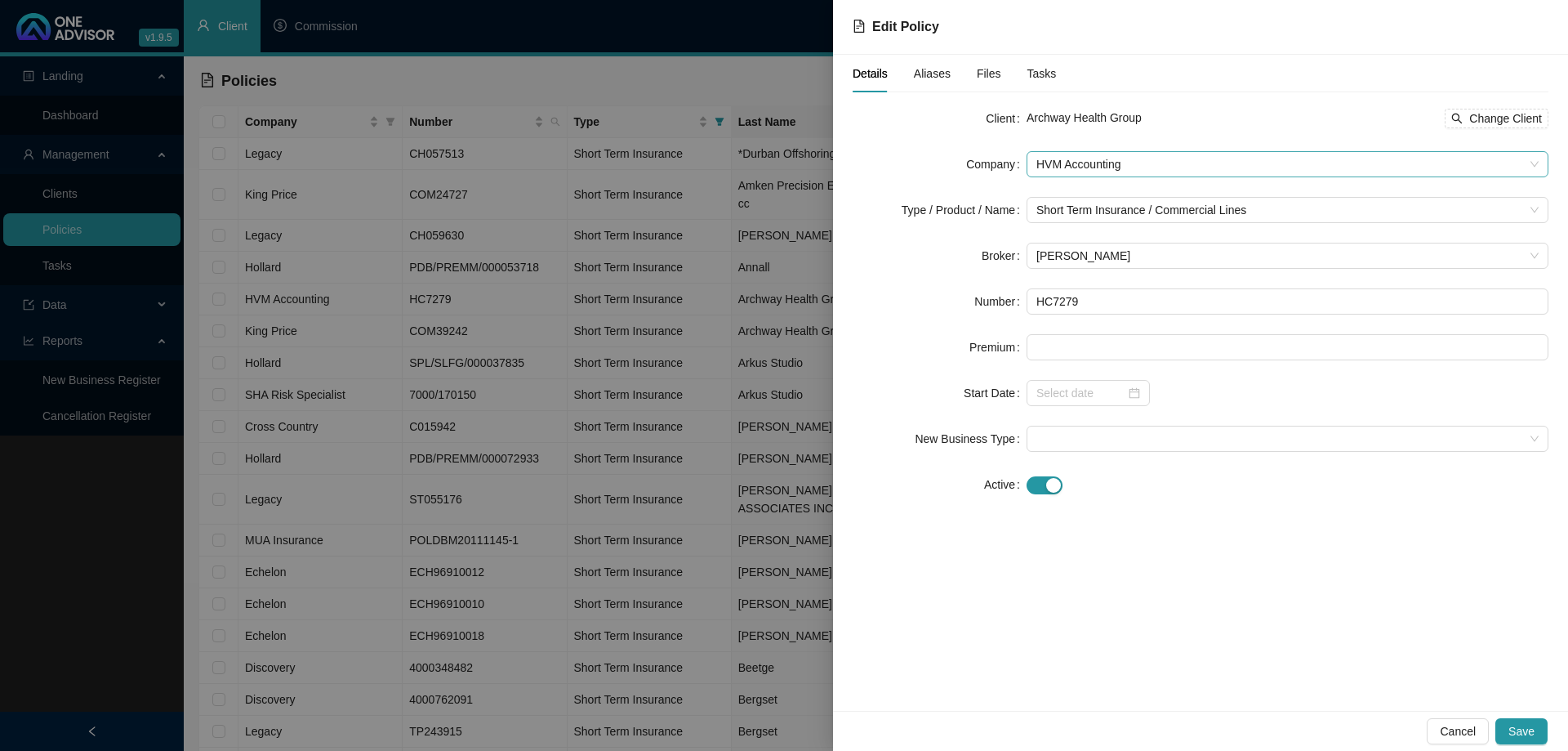
click at [1114, 161] on span "HVM Accounting" at bounding box center [1287, 164] width 502 height 25
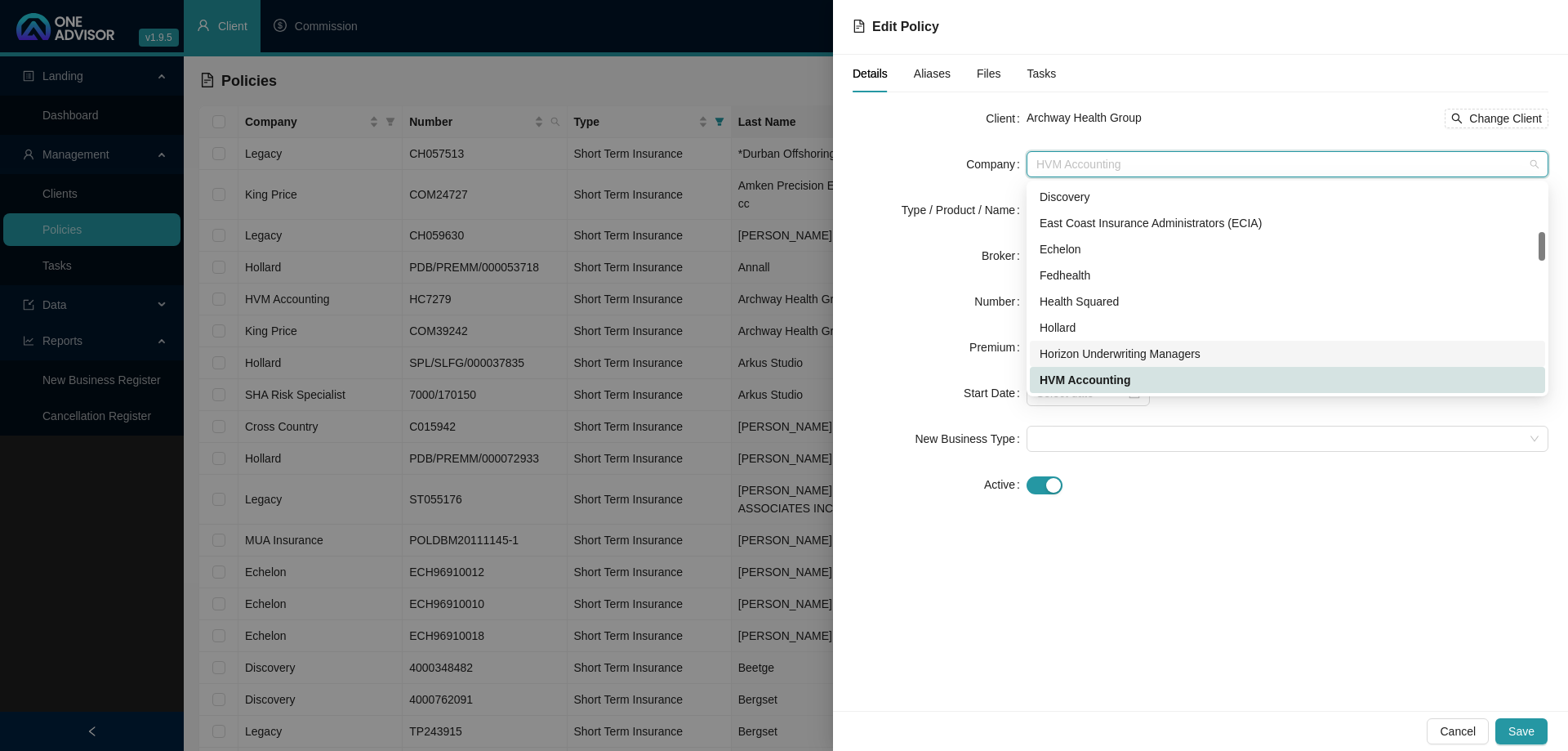
scroll to position [423, 0]
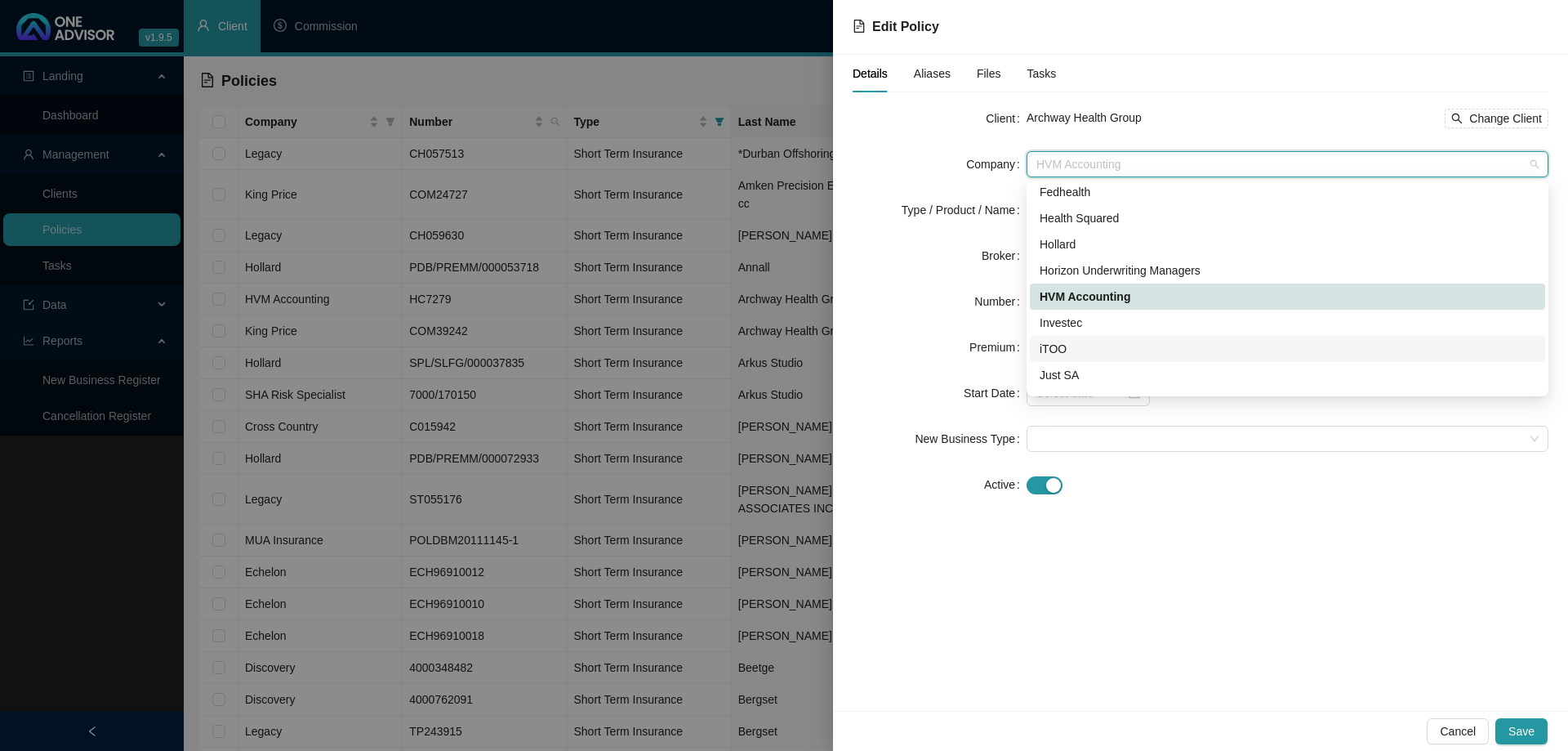
click at [898, 344] on div "Premium" at bounding box center [940, 346] width 174 height 26
click at [1100, 160] on span "HVM Accounting" at bounding box center [1287, 164] width 502 height 25
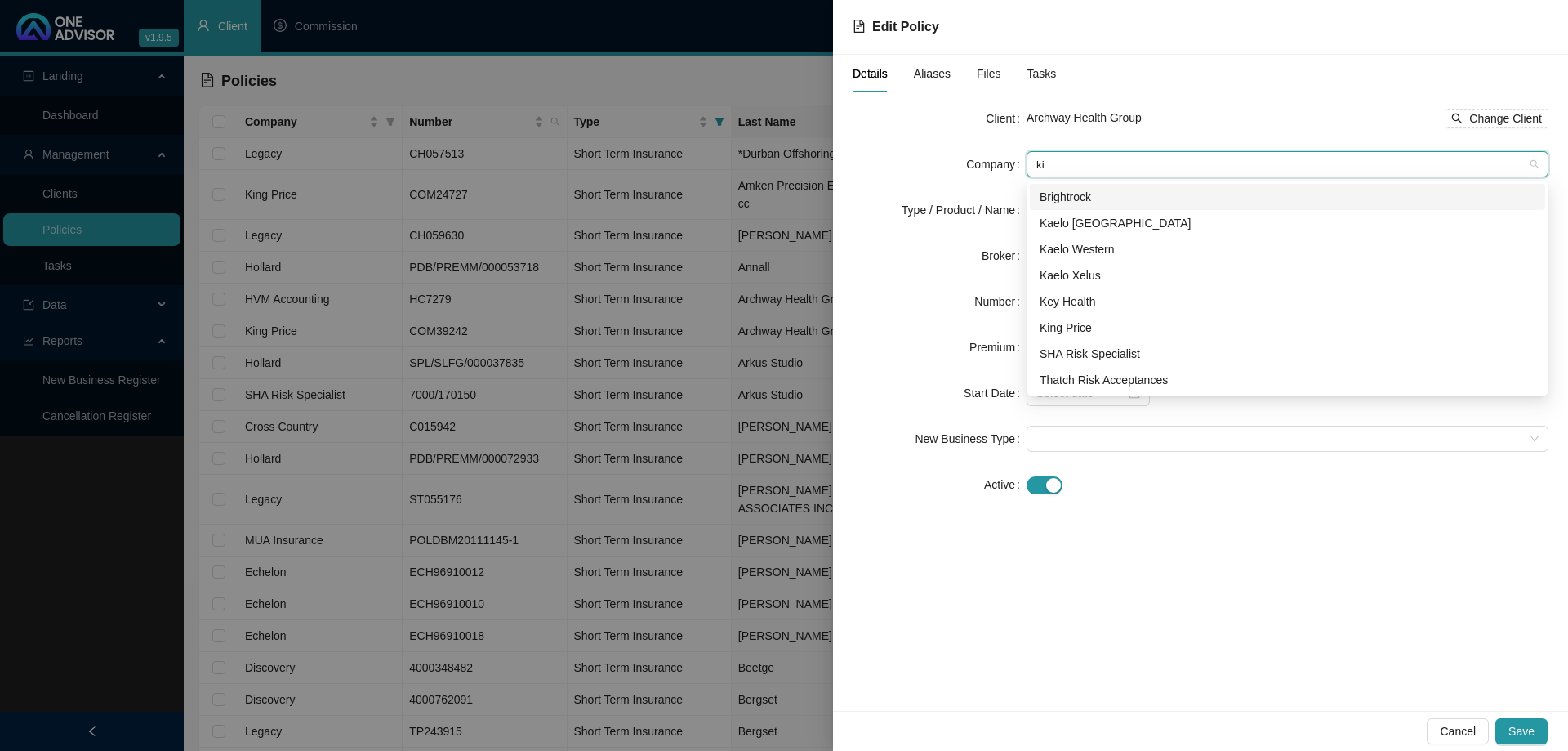
scroll to position [0, 0]
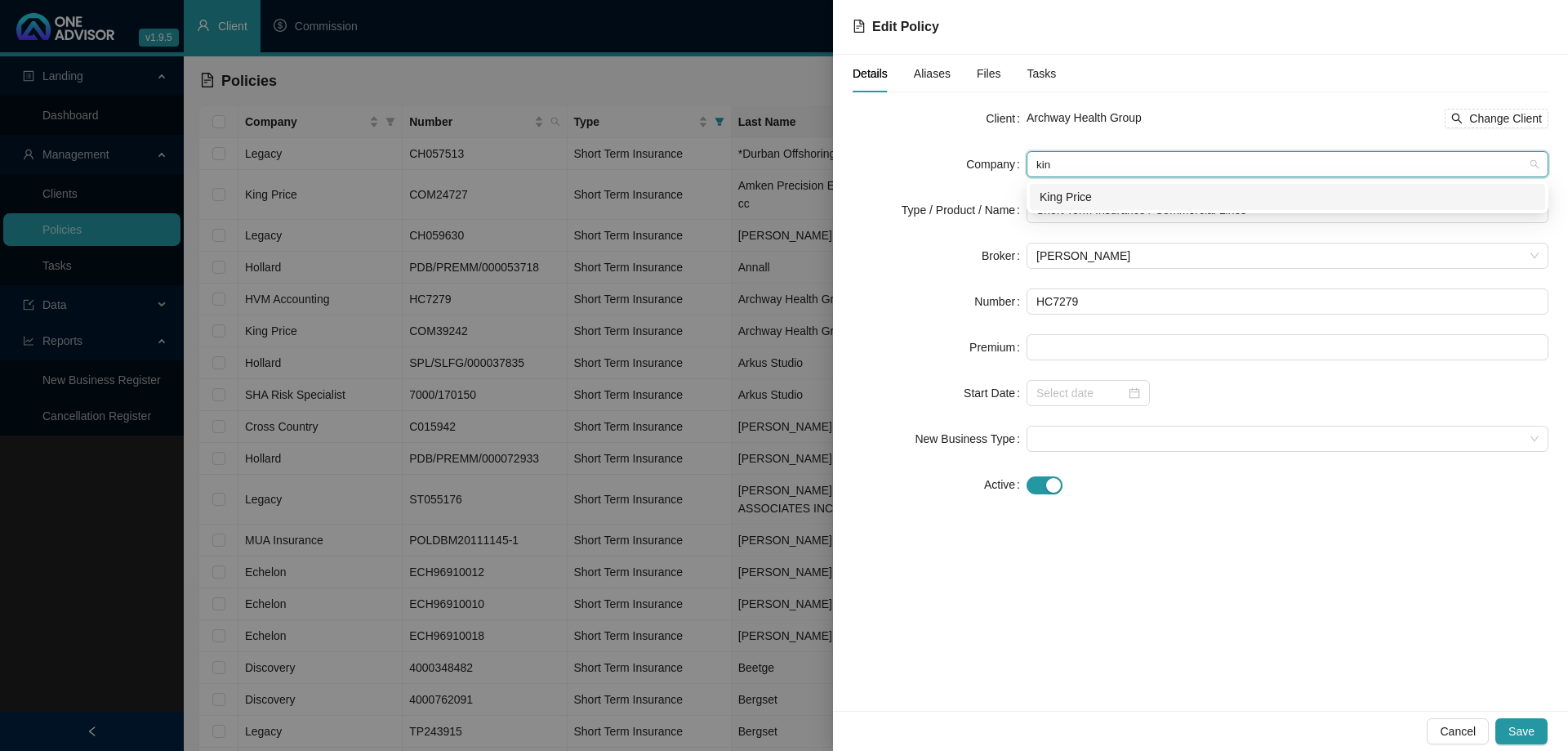
type input "king"
drag, startPoint x: 1076, startPoint y: 165, endPoint x: 1016, endPoint y: 173, distance: 60.5
click at [1036, 173] on input "king" at bounding box center [1280, 164] width 488 height 25
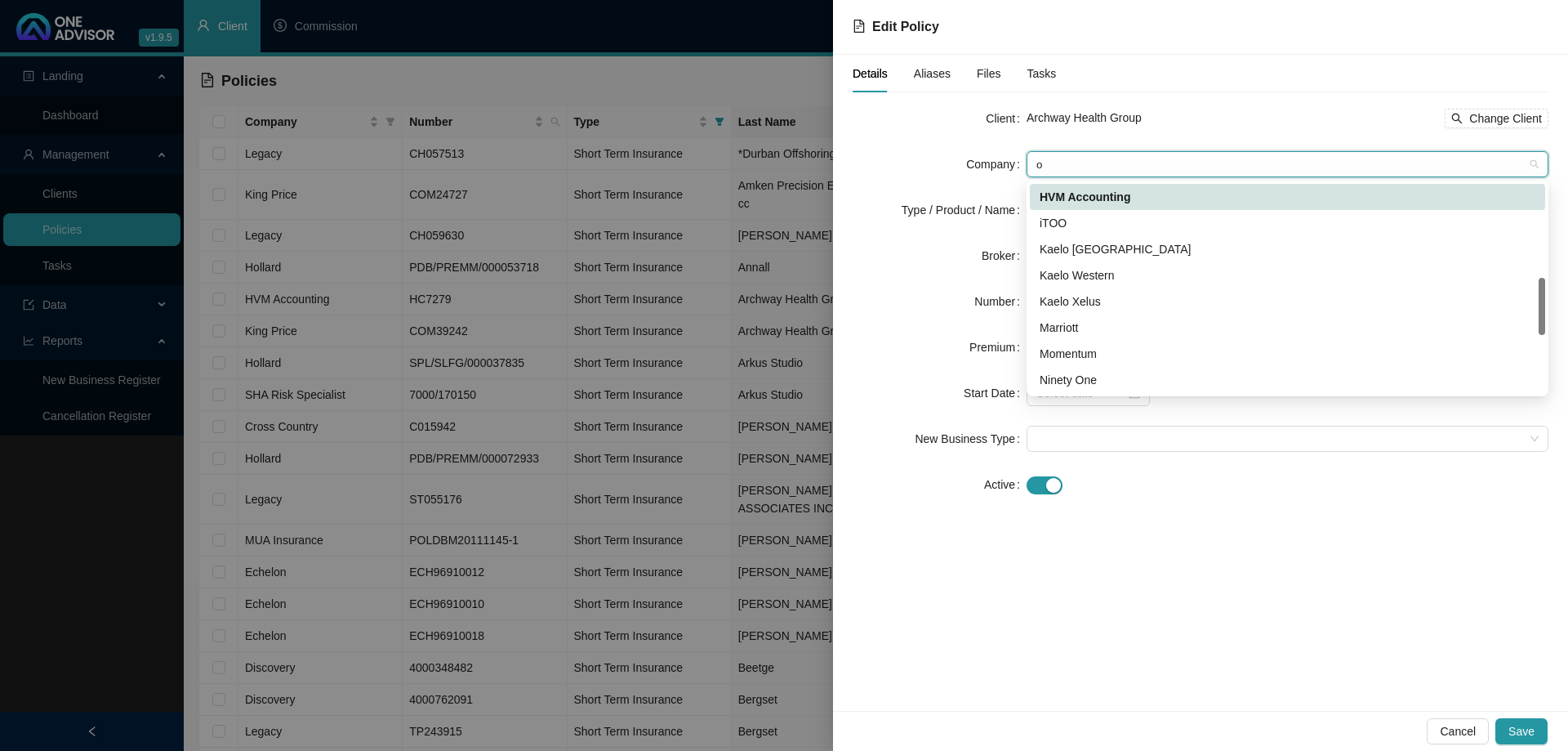
type input "on"
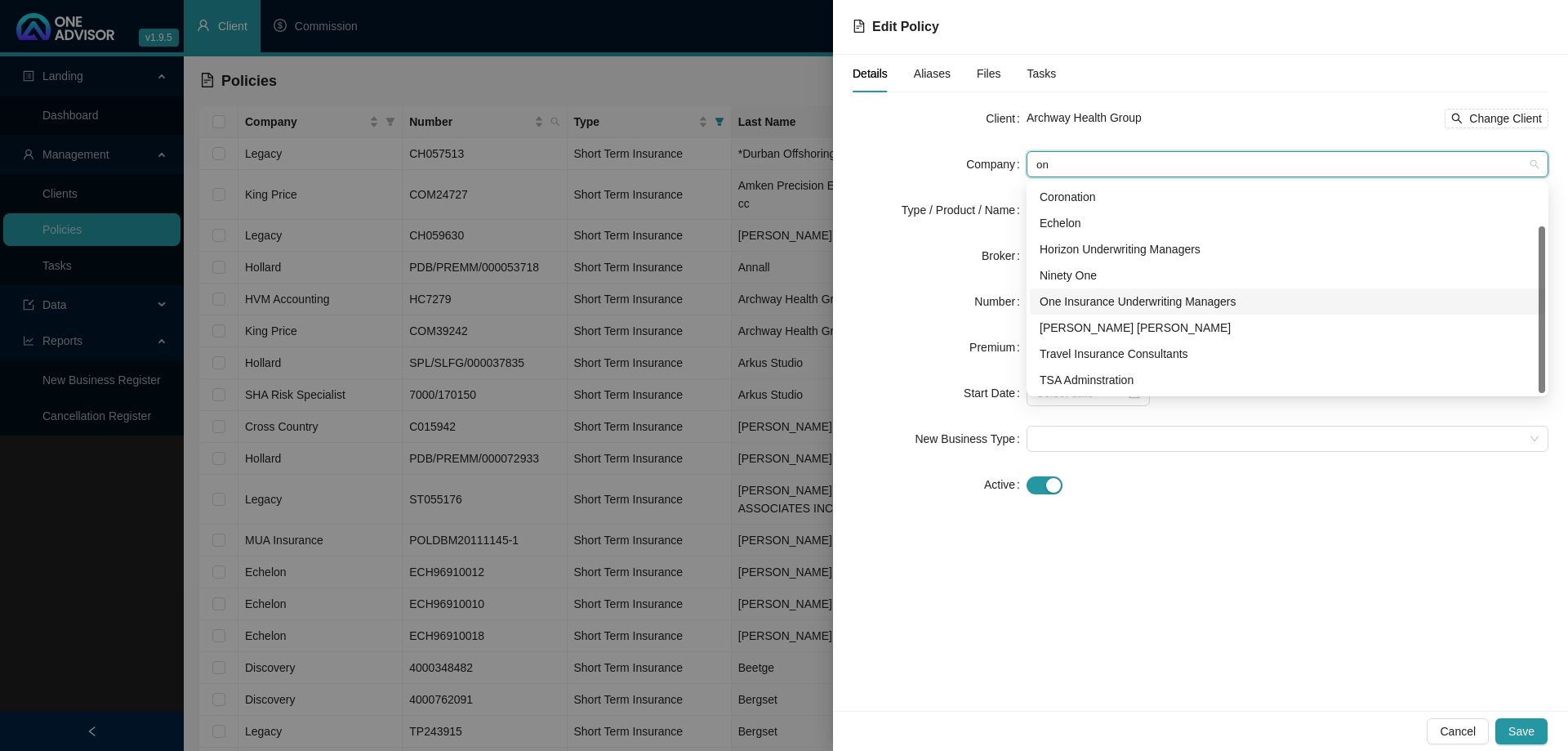
click at [1206, 303] on div "One Insurance Underwriting Managers" at bounding box center [1288, 301] width 496 height 18
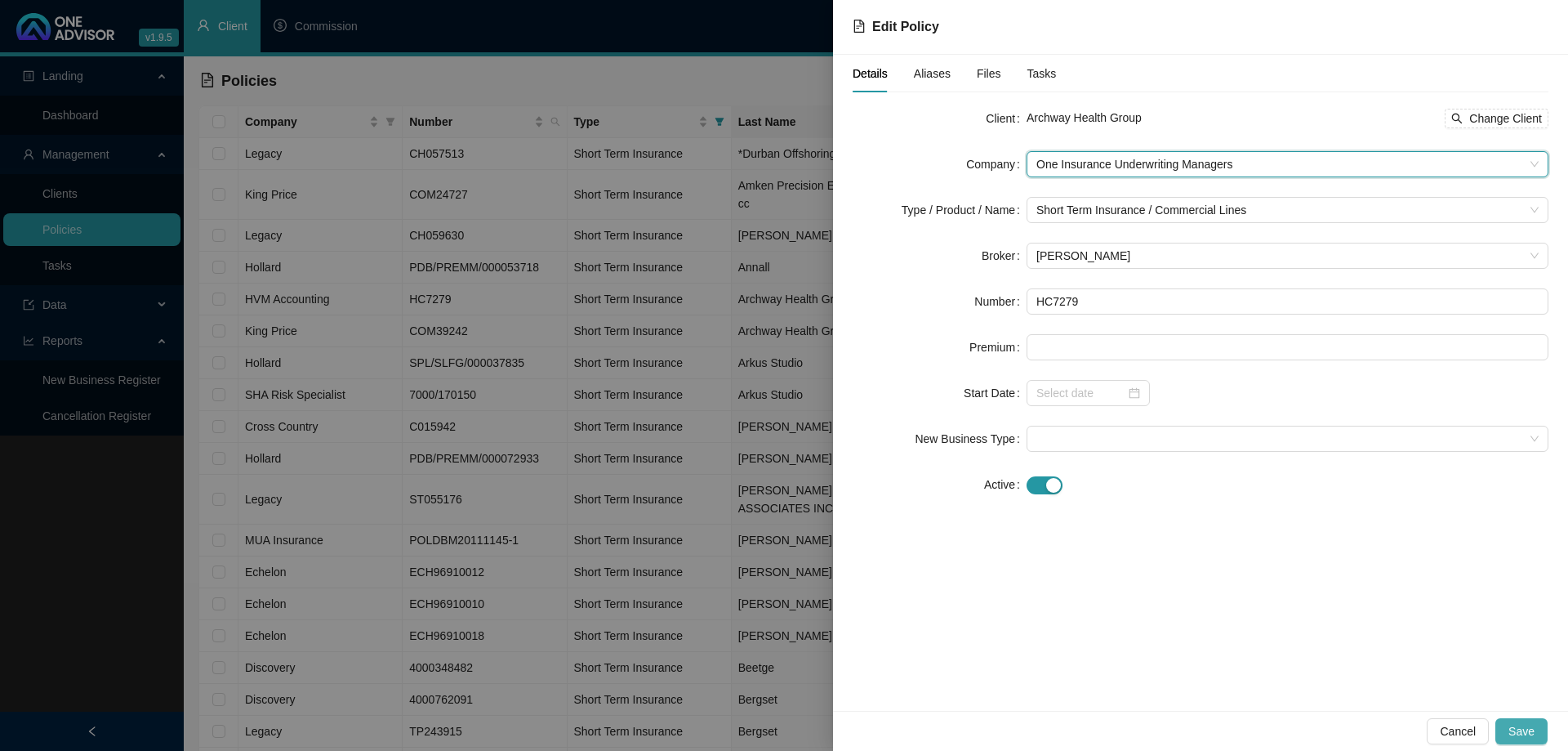
click at [1534, 741] on button "Save" at bounding box center [1521, 730] width 52 height 26
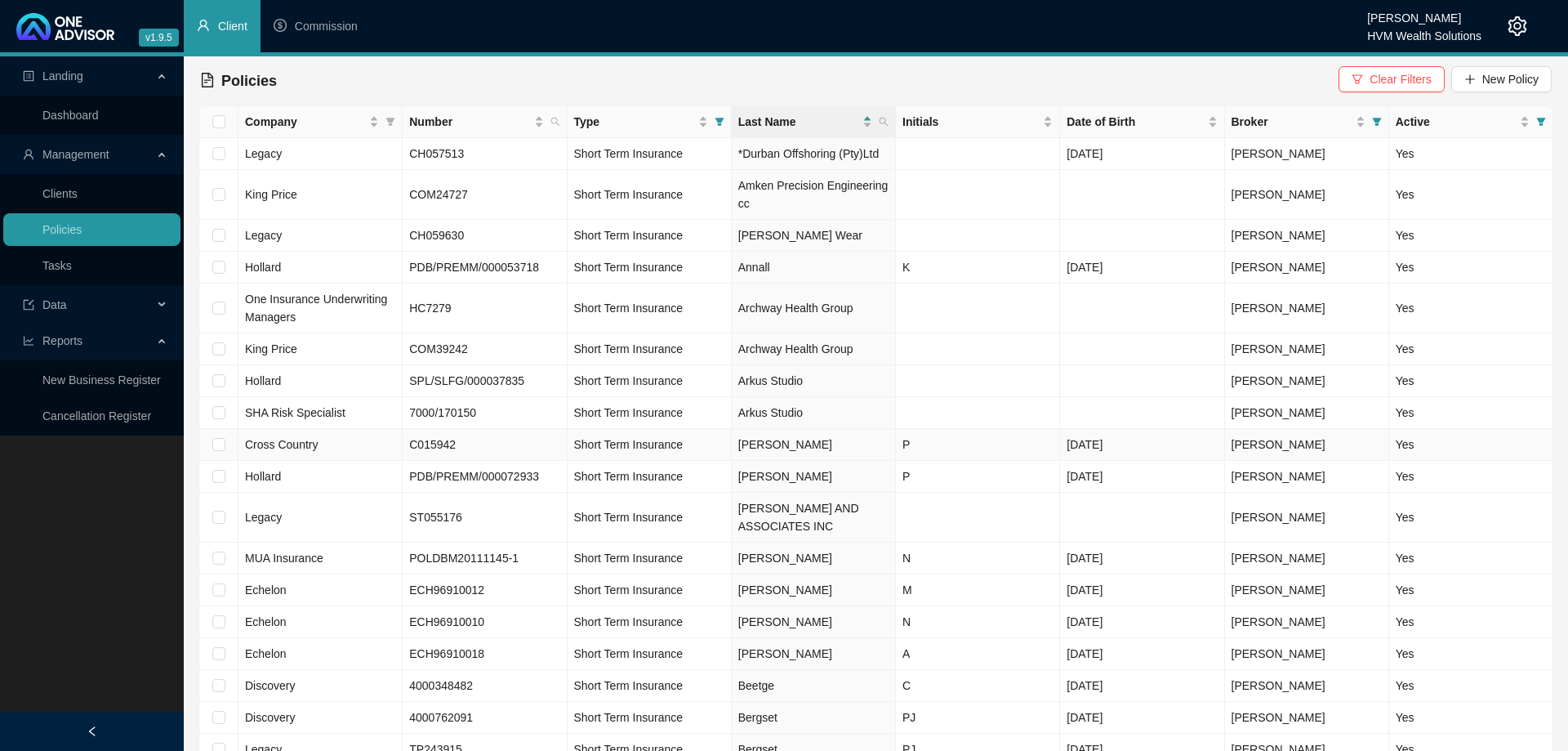
click at [537, 449] on td "C015942" at bounding box center [485, 444] width 164 height 31
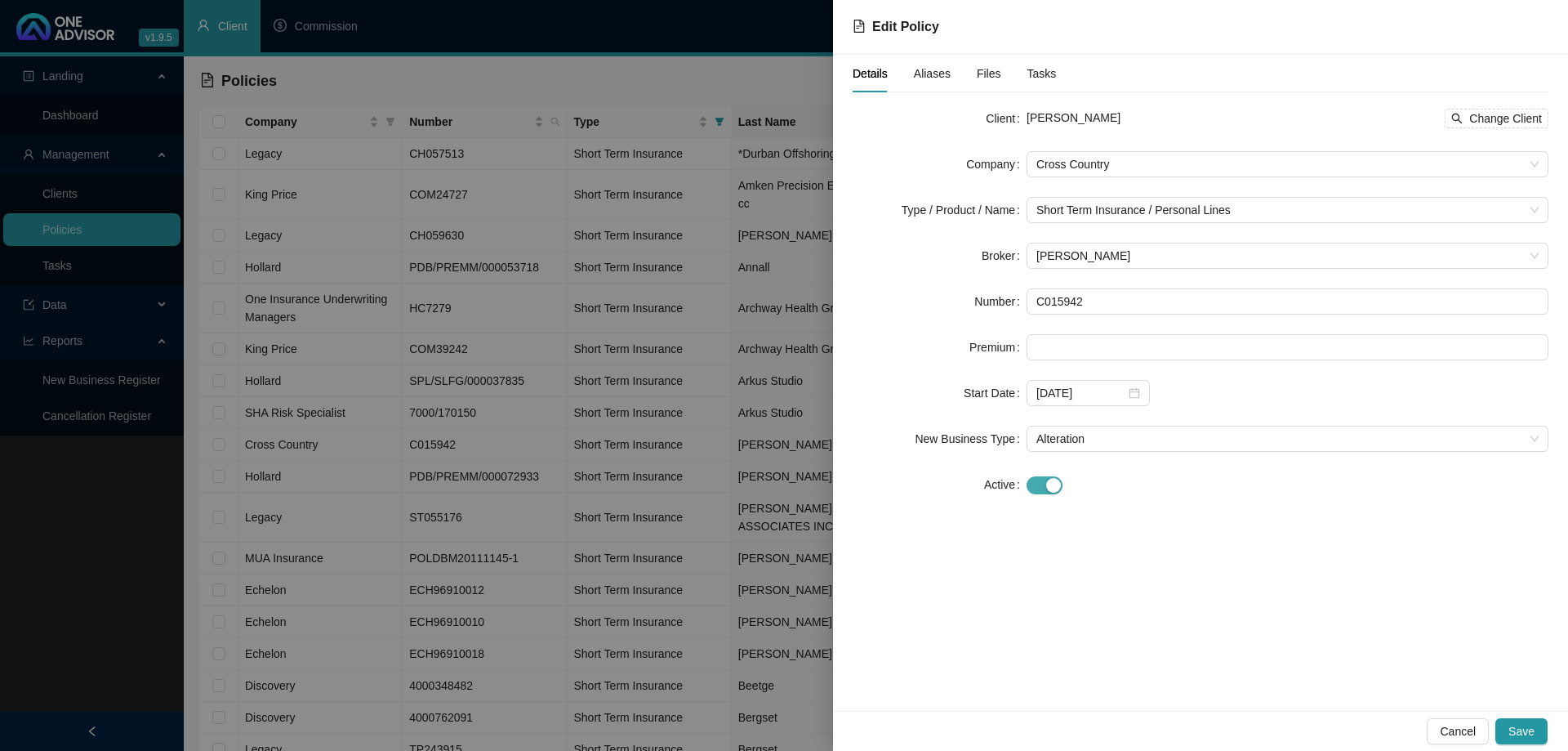
click at [1041, 485] on span "button" at bounding box center [1045, 485] width 36 height 18
click at [1533, 727] on span "Save" at bounding box center [1521, 731] width 26 height 18
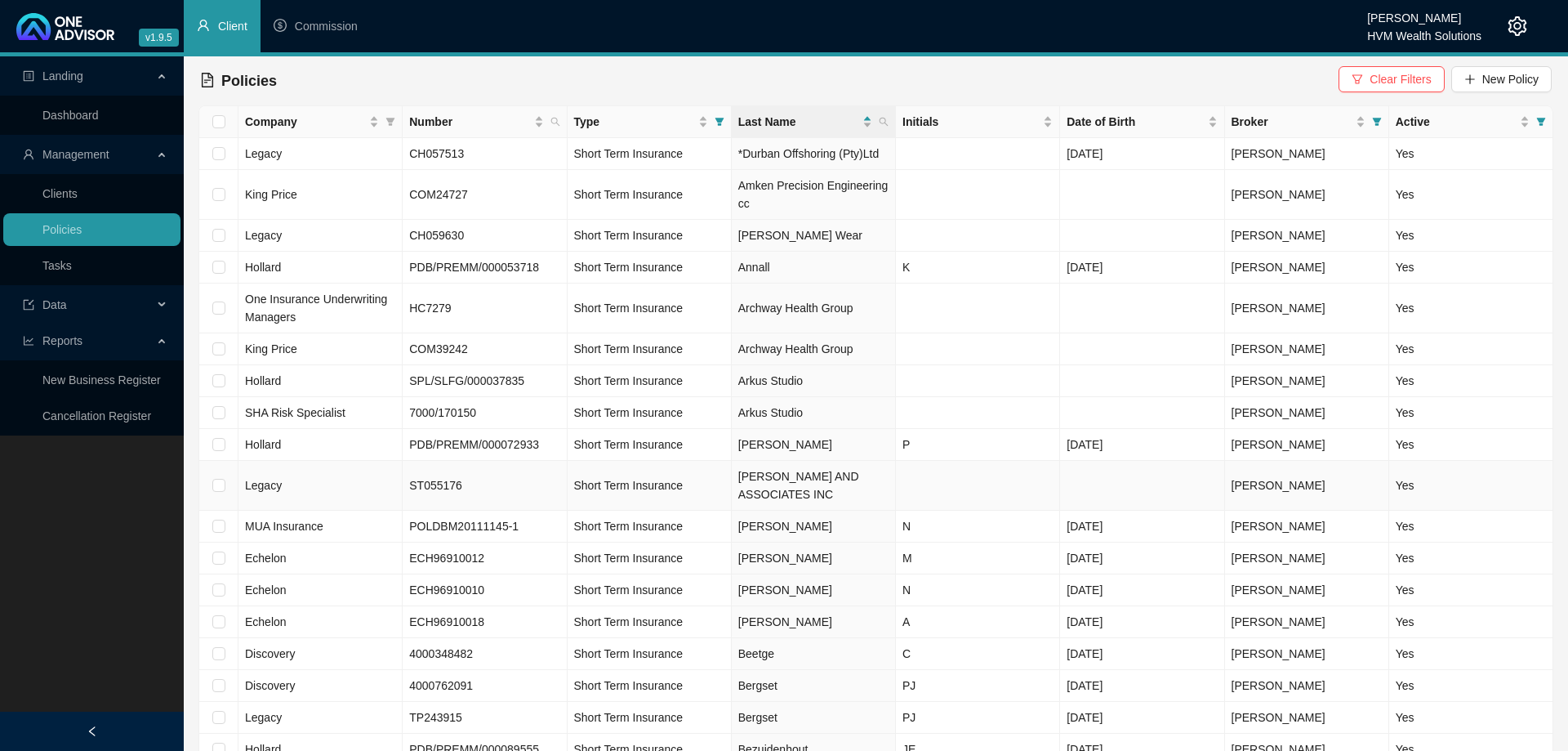
scroll to position [83, 0]
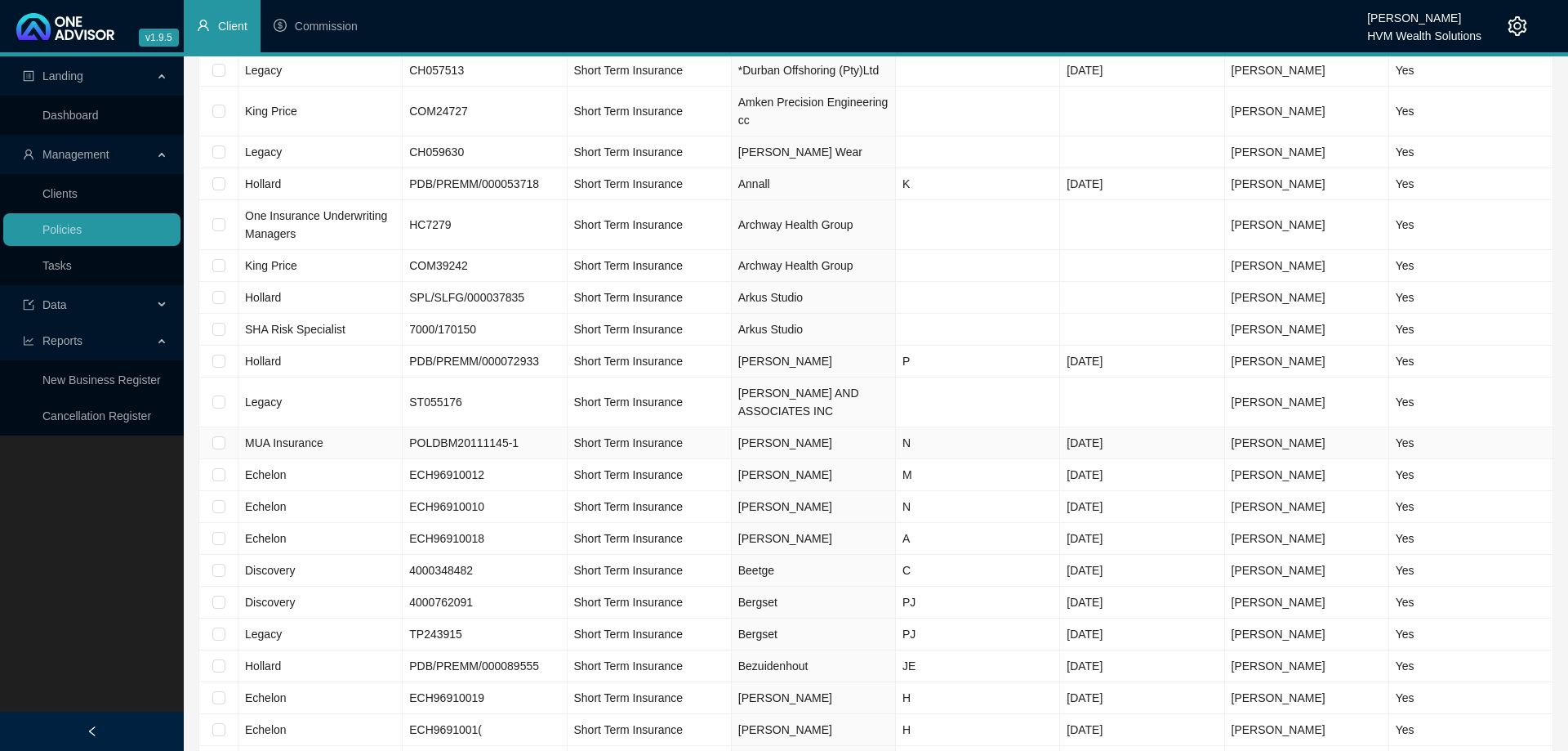
click at [525, 441] on td "POLDBM20111145-1" at bounding box center [485, 443] width 164 height 31
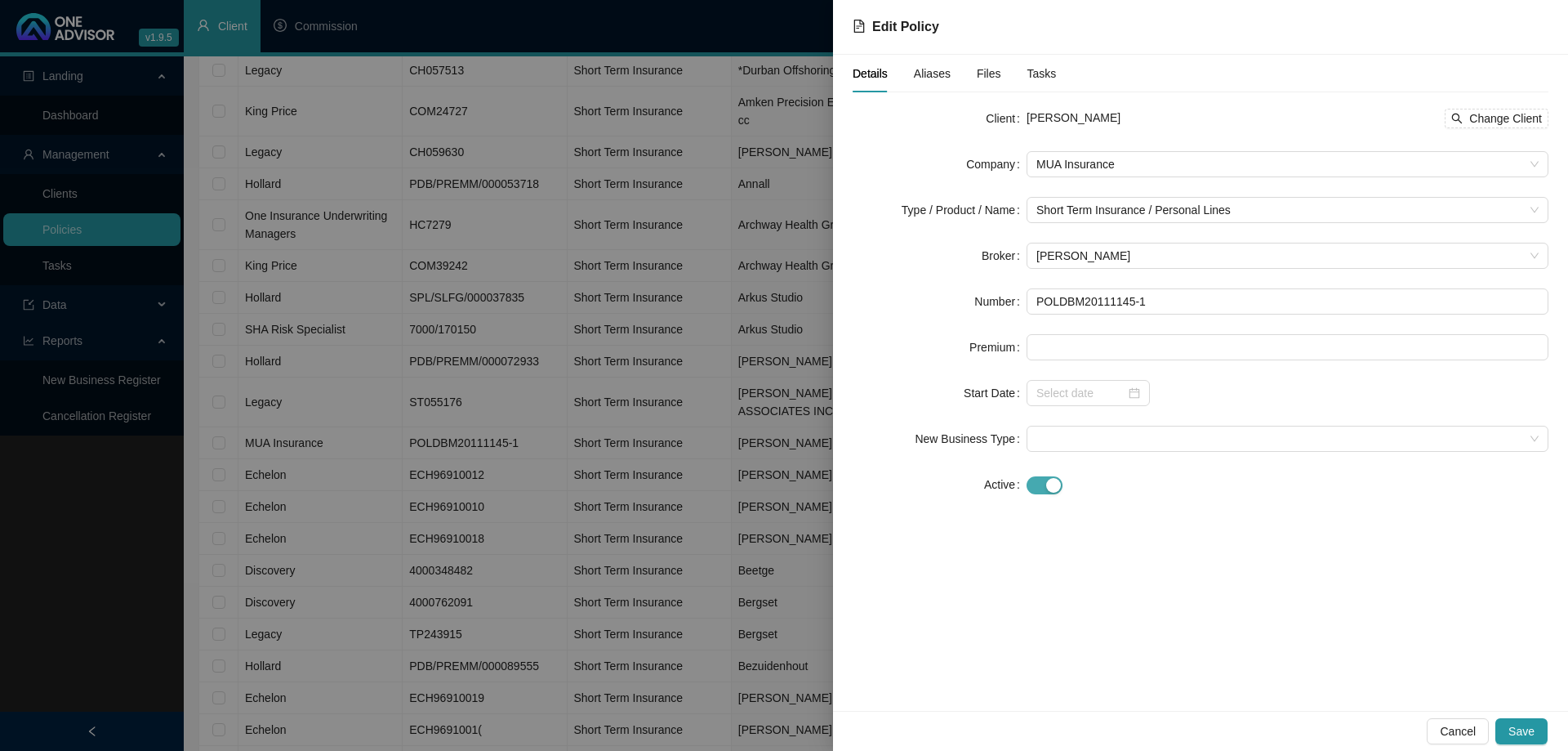
click at [1039, 490] on span "button" at bounding box center [1045, 485] width 36 height 18
click at [1530, 728] on span "Save" at bounding box center [1521, 731] width 26 height 18
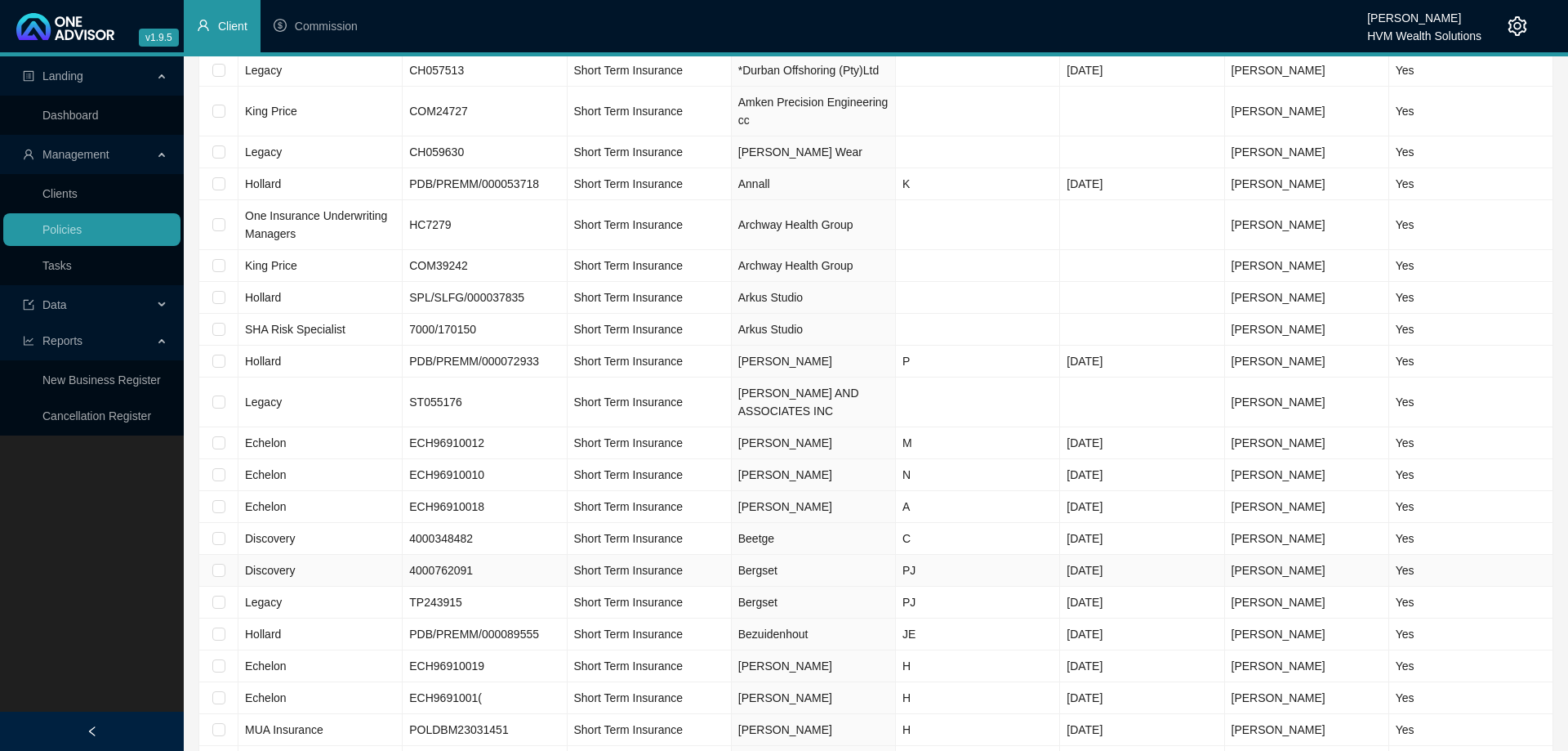
scroll to position [167, 0]
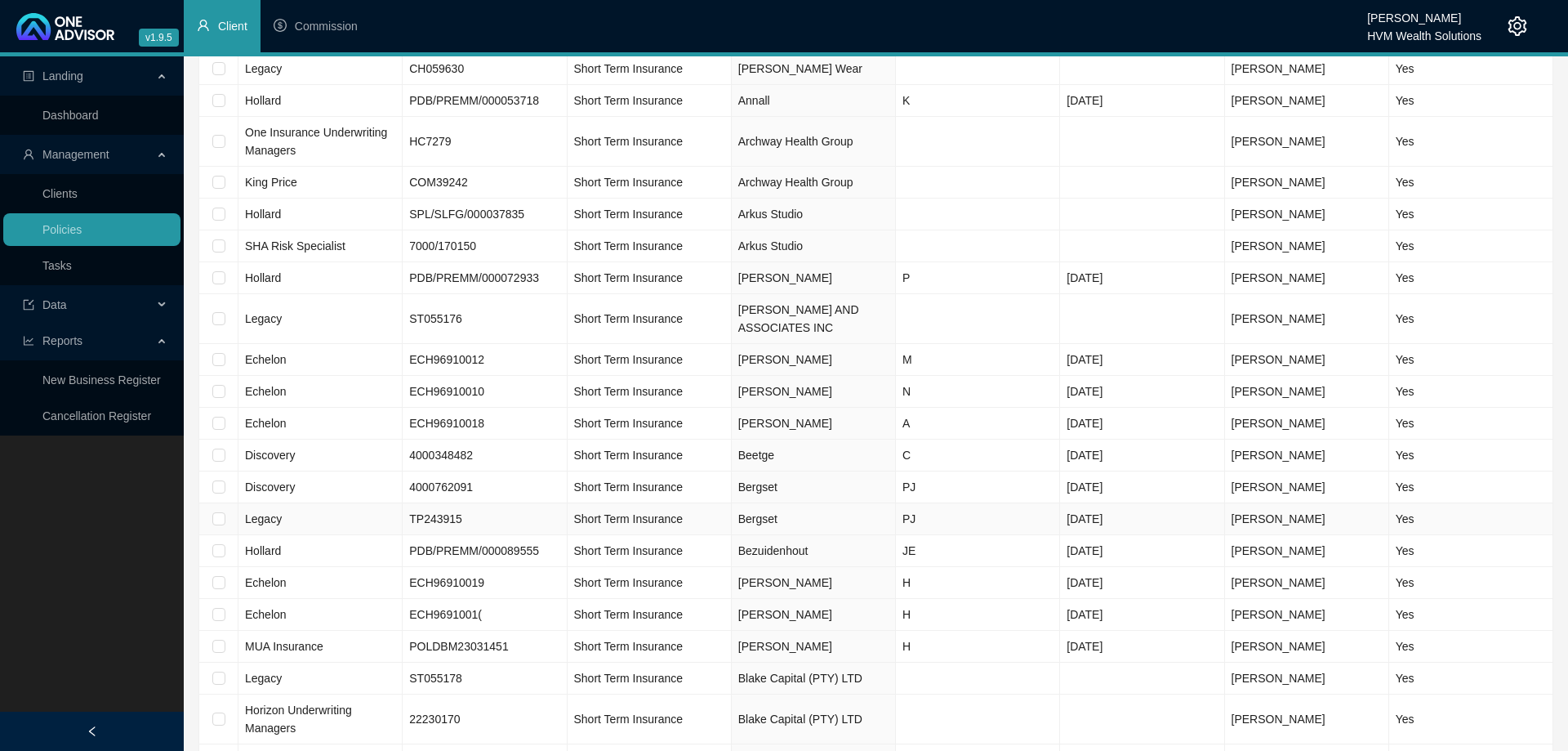
click at [710, 519] on td "Short Term Insurance" at bounding box center [650, 518] width 164 height 31
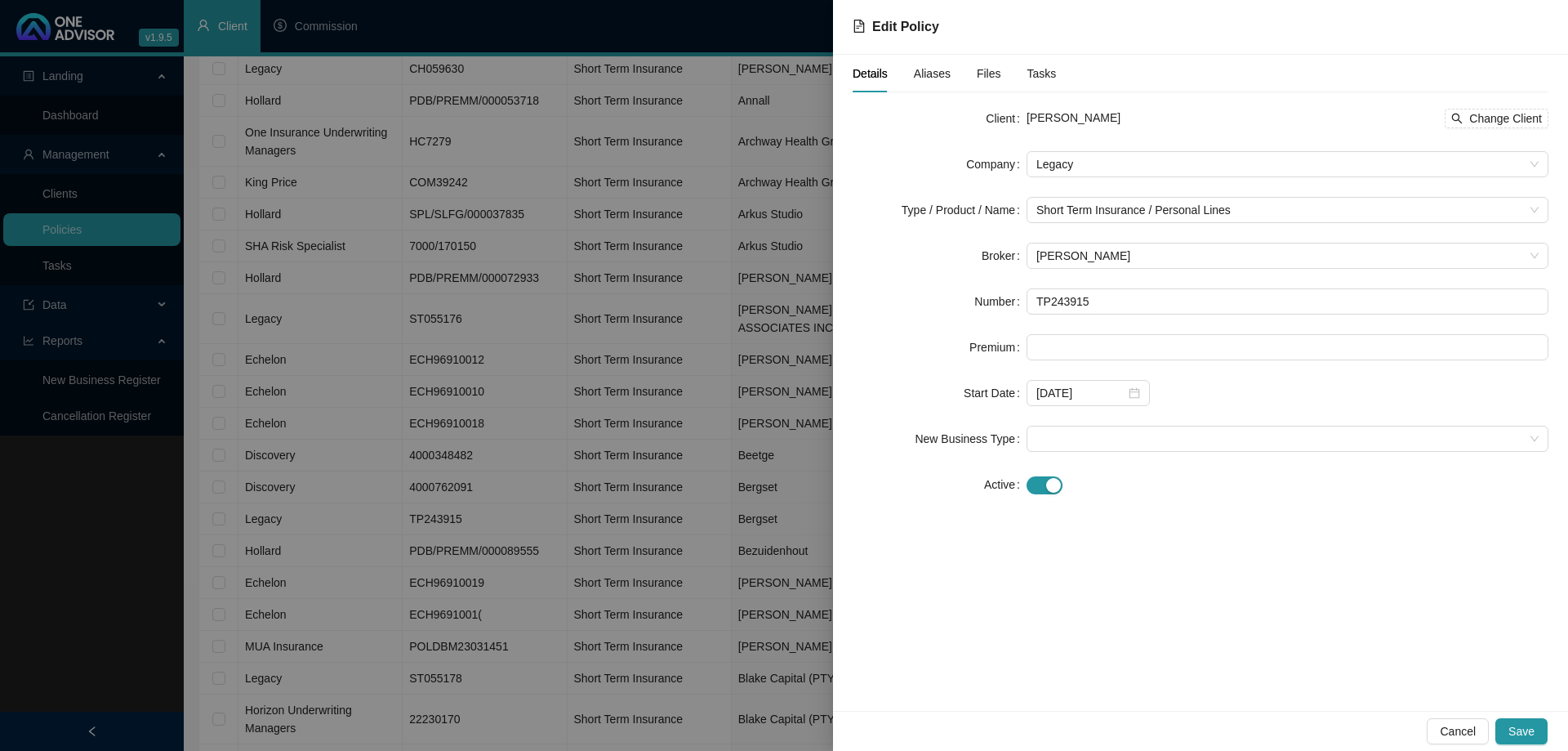
click at [1026, 480] on label "Active" at bounding box center [1005, 484] width 43 height 26
click at [1031, 483] on span "button" at bounding box center [1045, 485] width 36 height 18
click at [1531, 737] on span "Save" at bounding box center [1521, 731] width 26 height 18
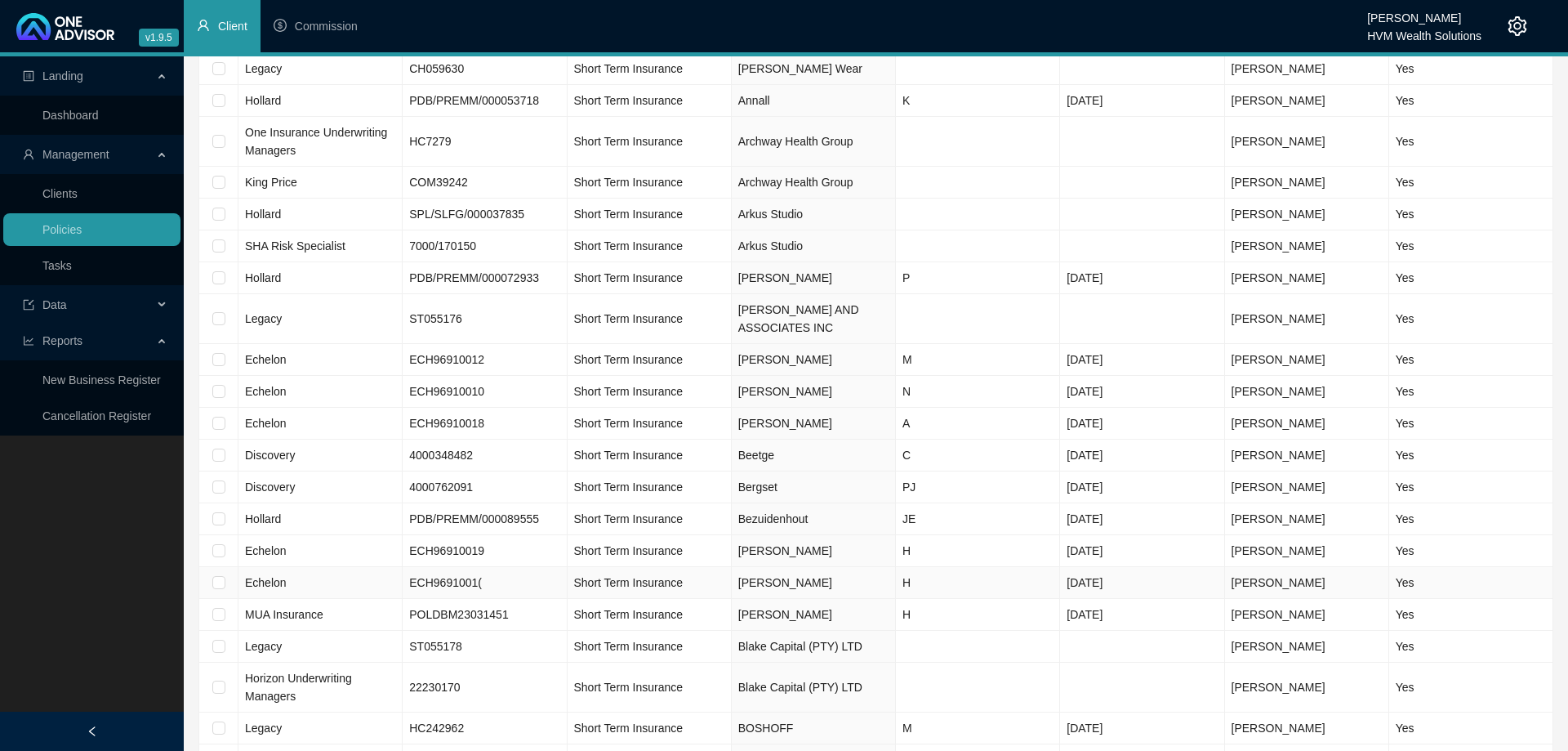
click at [713, 586] on td "Short Term Insurance" at bounding box center [650, 582] width 164 height 31
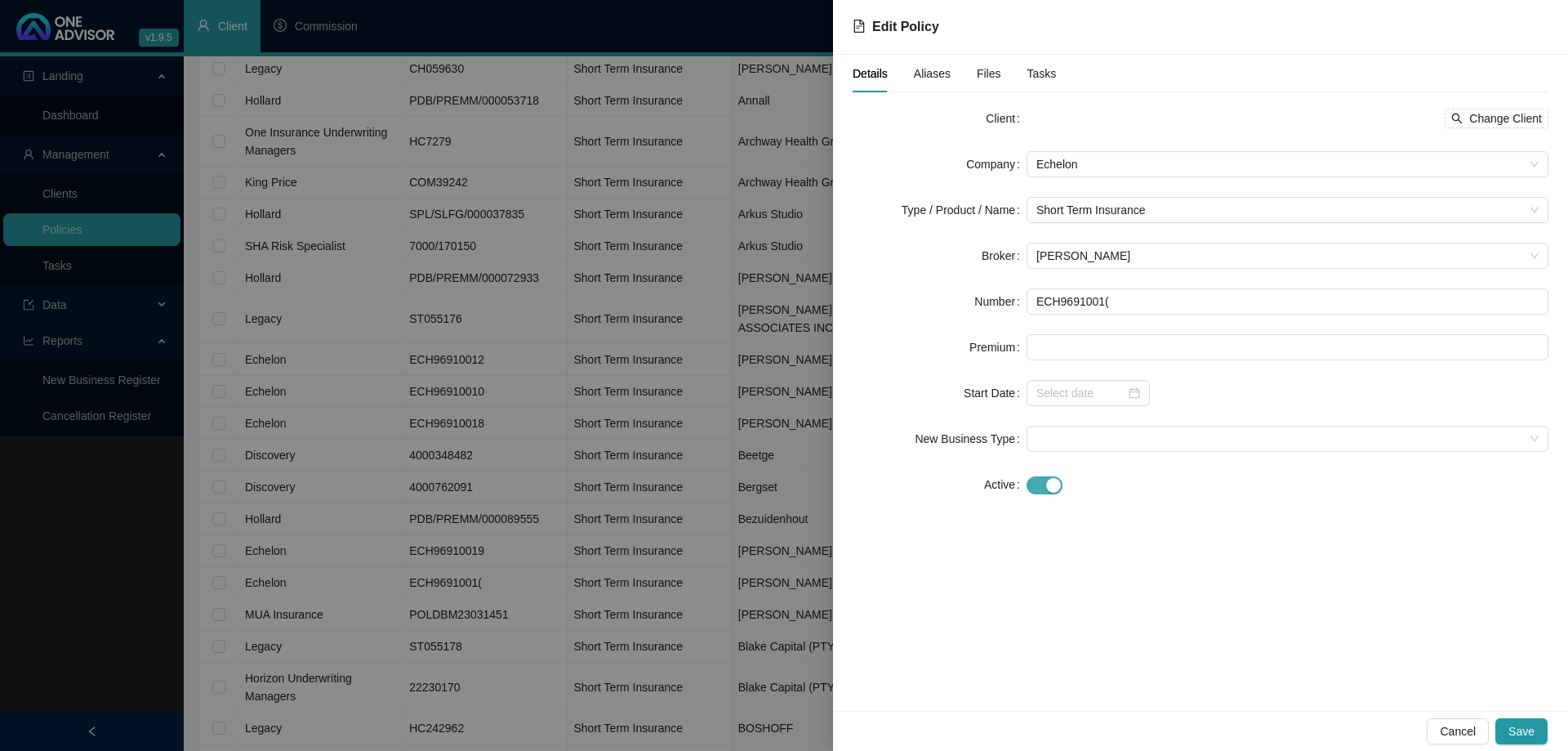
click at [1047, 490] on div "button" at bounding box center [1053, 485] width 14 height 14
click at [1520, 736] on span "Save" at bounding box center [1521, 731] width 26 height 18
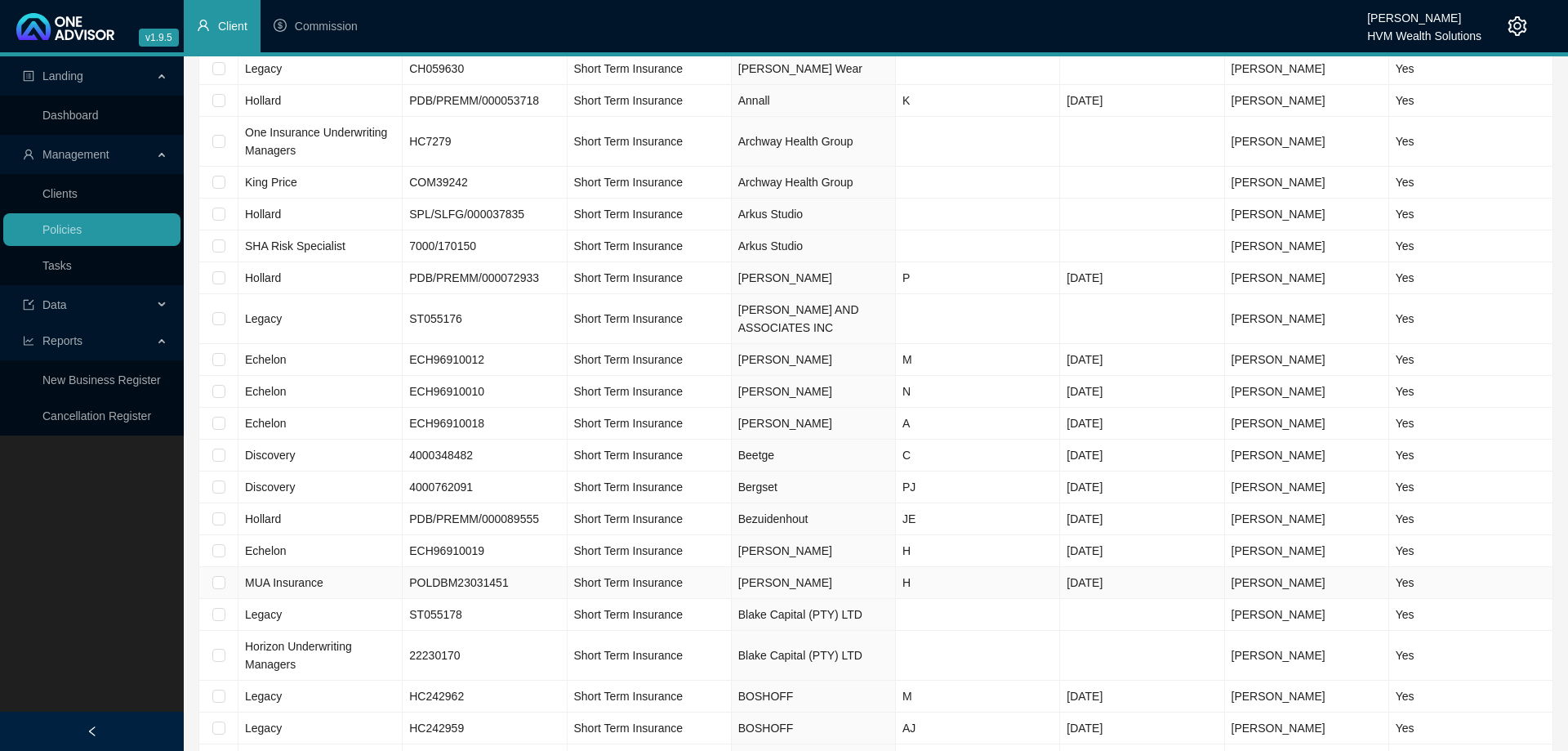
click at [535, 588] on td "POLDBM23031451" at bounding box center [485, 582] width 164 height 31
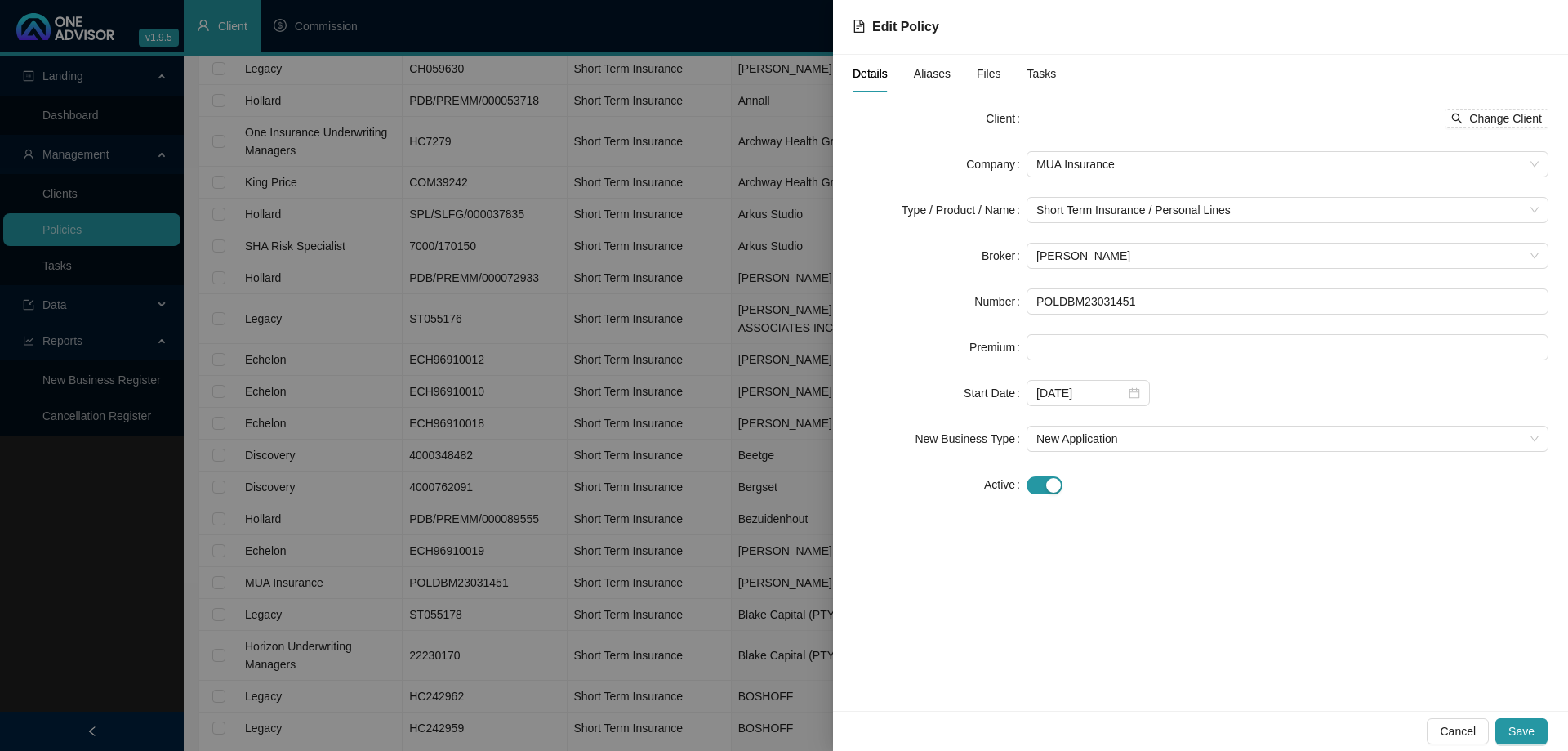
click at [1066, 489] on div at bounding box center [1287, 484] width 522 height 19
click at [1045, 483] on span "button" at bounding box center [1045, 485] width 36 height 18
click at [1510, 728] on button "Save" at bounding box center [1521, 730] width 52 height 26
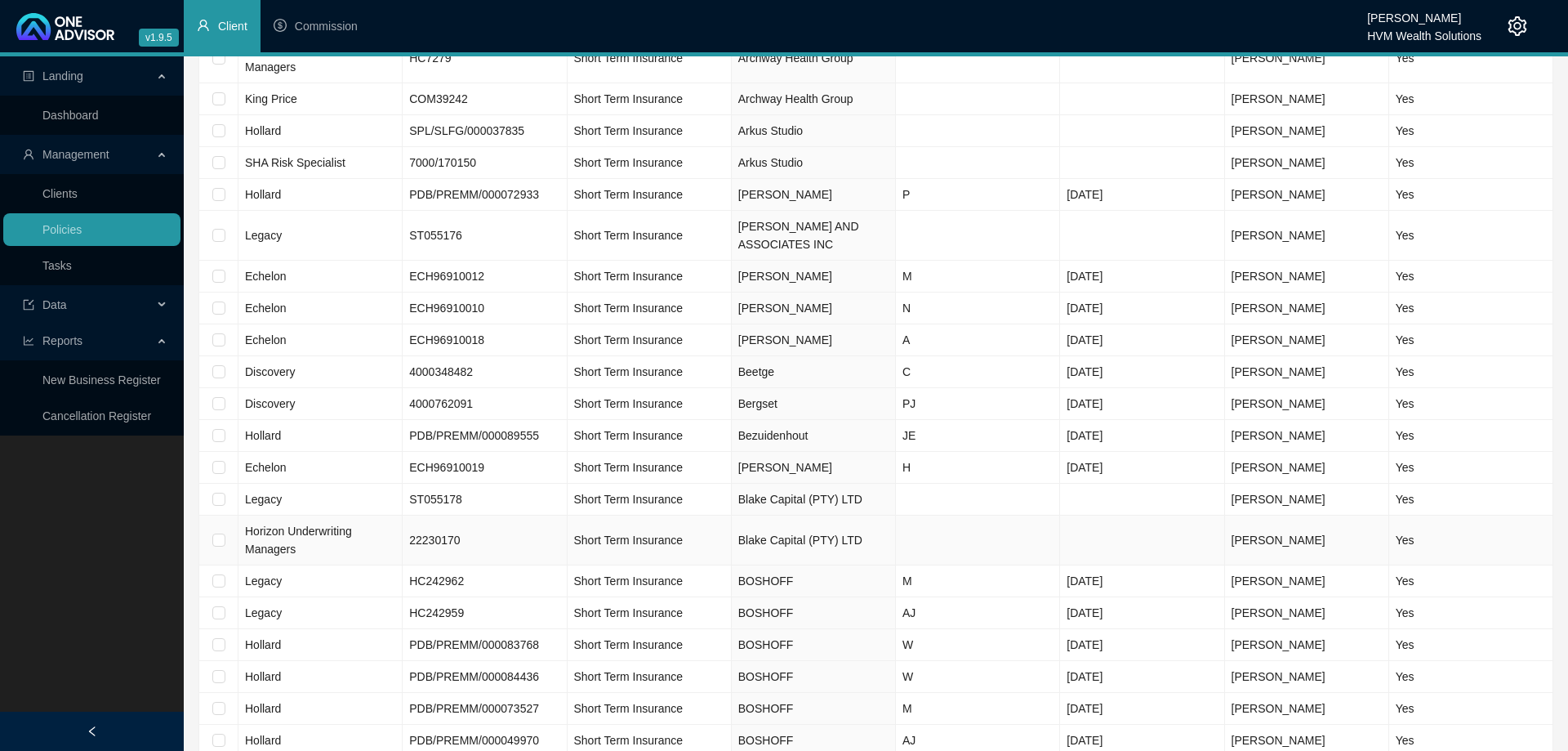
scroll to position [333, 0]
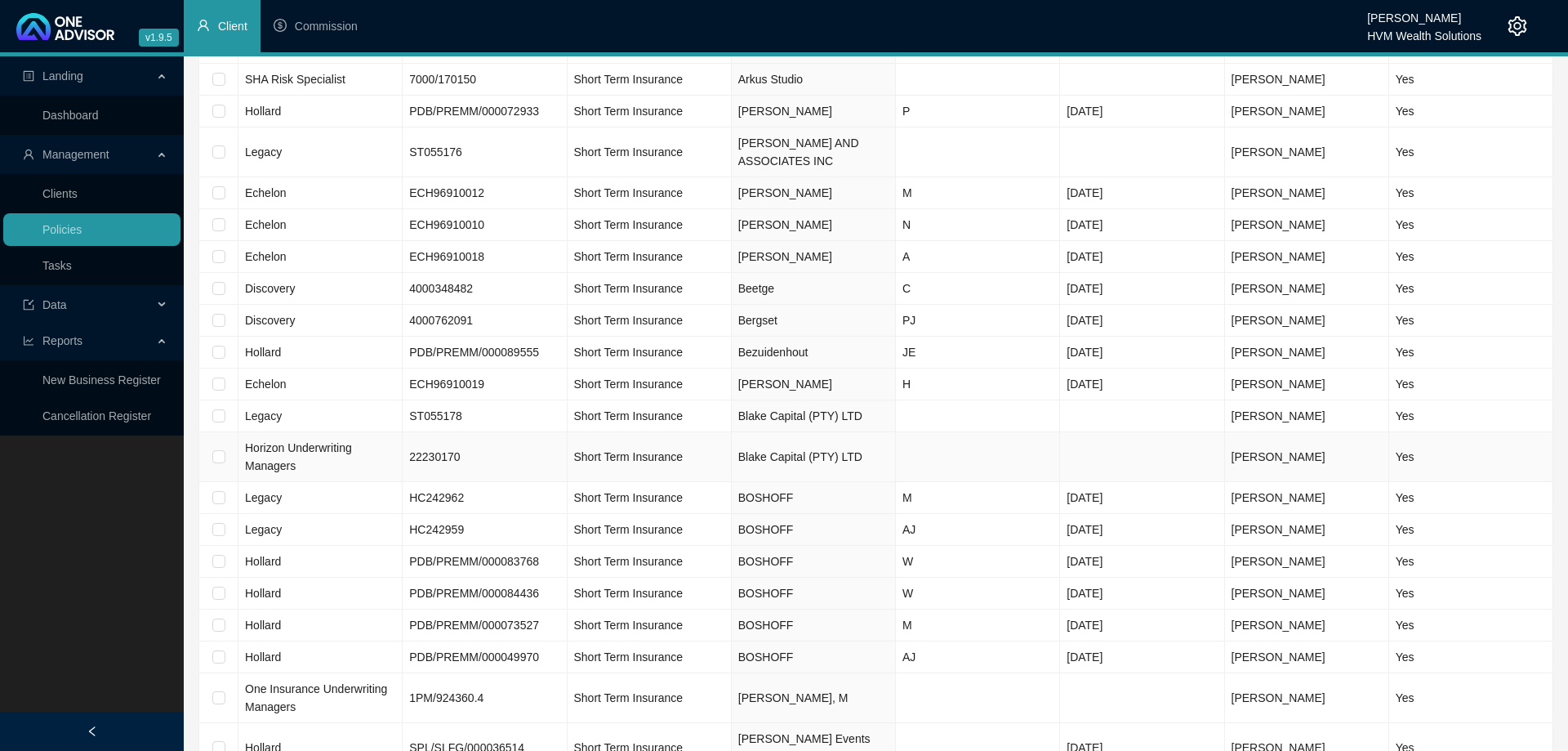
click at [721, 456] on td "Short Term Insurance" at bounding box center [650, 457] width 164 height 50
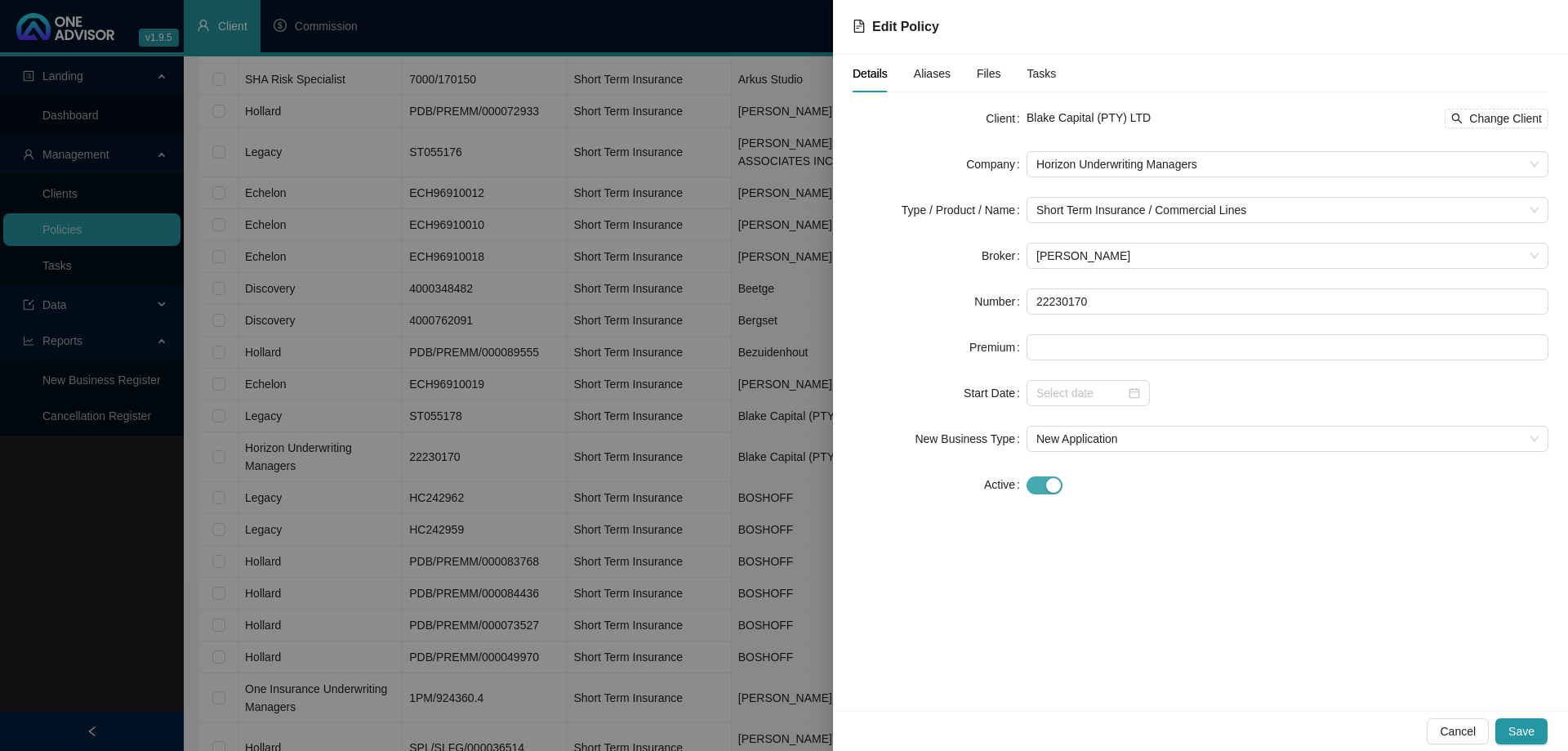
click at [1056, 490] on div "button" at bounding box center [1053, 485] width 14 height 14
click at [1522, 728] on span "Save" at bounding box center [1521, 731] width 26 height 18
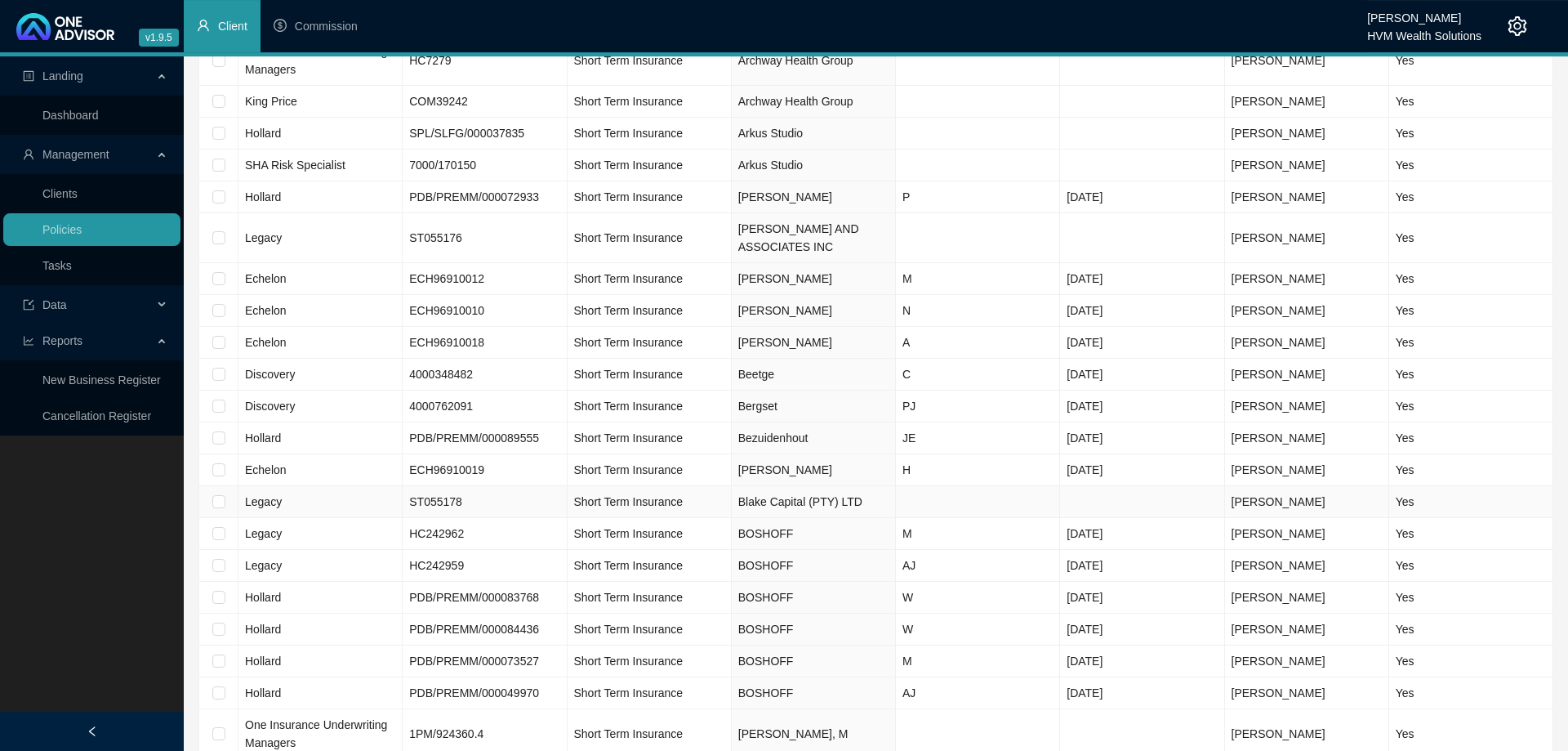
scroll to position [250, 0]
click at [707, 532] on td "Short Term Insurance" at bounding box center [650, 531] width 164 height 31
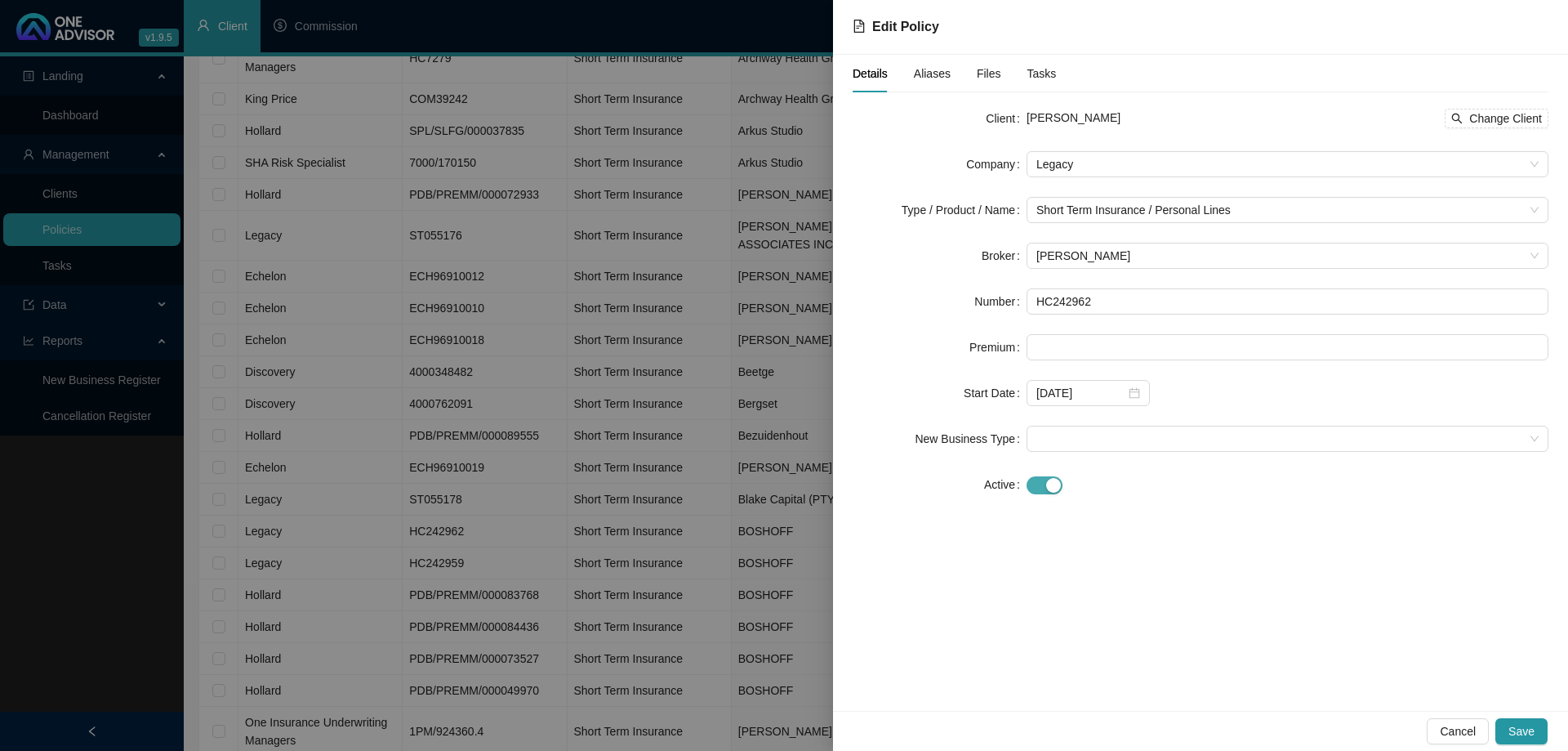
click at [1050, 479] on div "button" at bounding box center [1053, 485] width 14 height 14
click at [1527, 731] on span "Save" at bounding box center [1521, 731] width 26 height 18
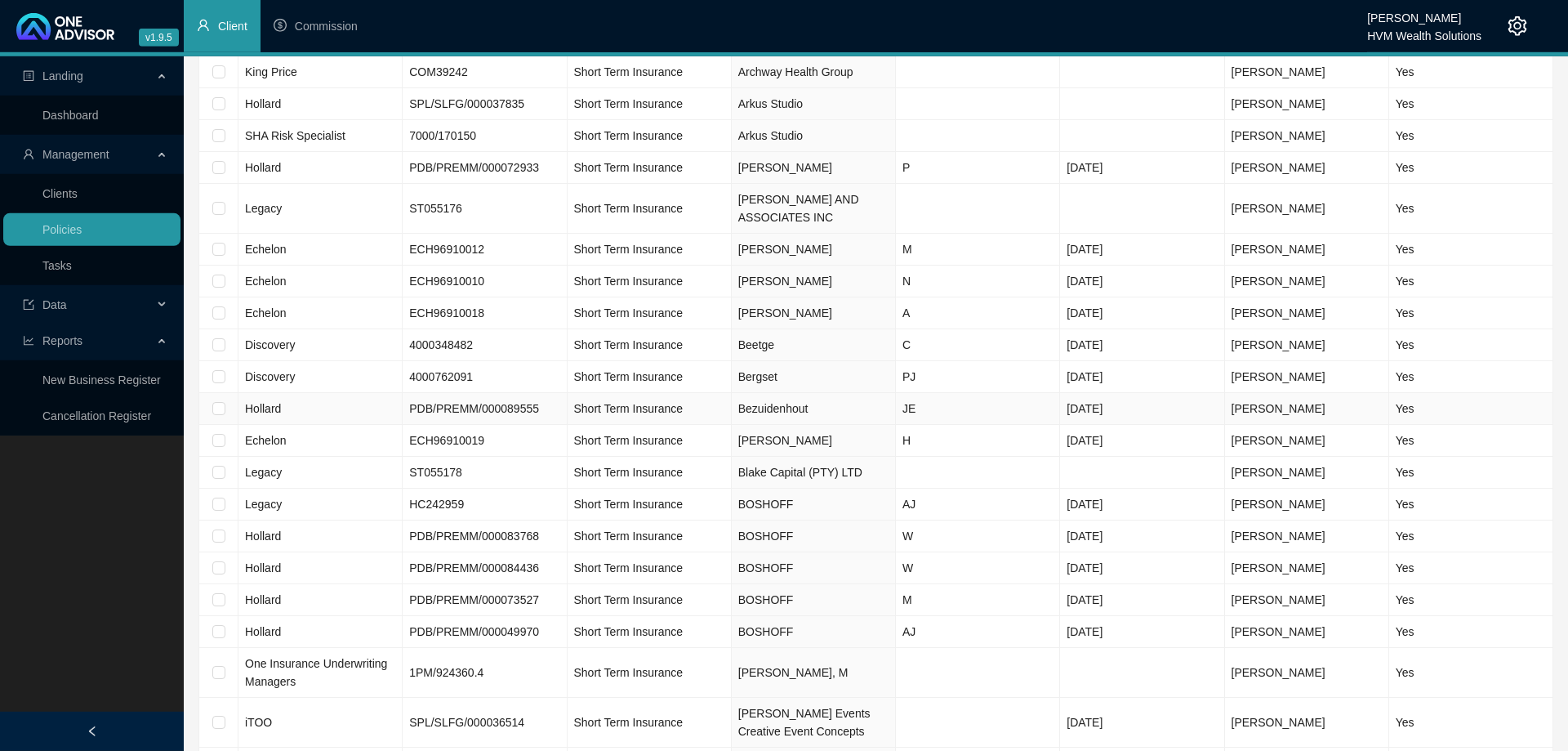
scroll to position [416, 0]
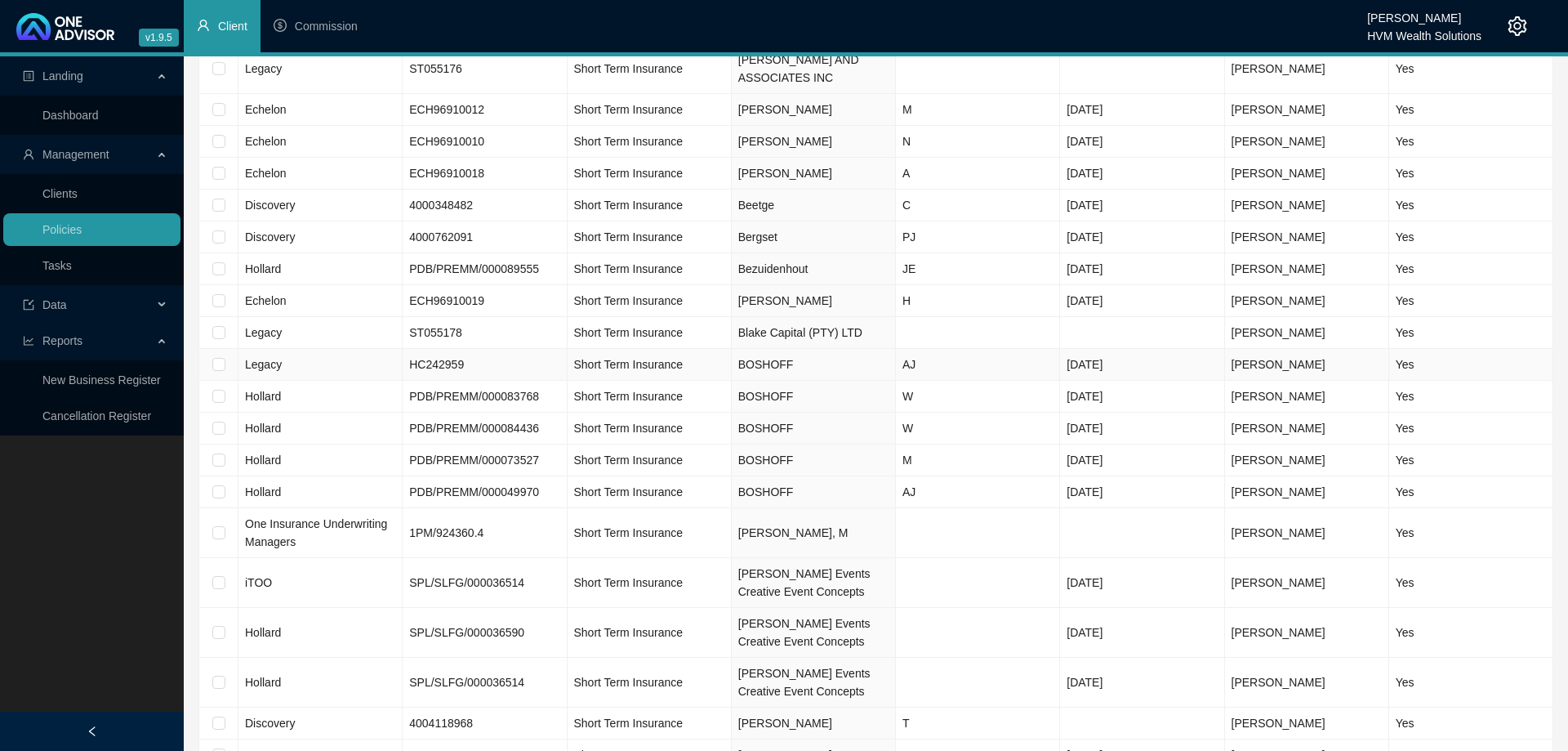
click at [702, 354] on td "Short Term Insurance" at bounding box center [650, 364] width 164 height 31
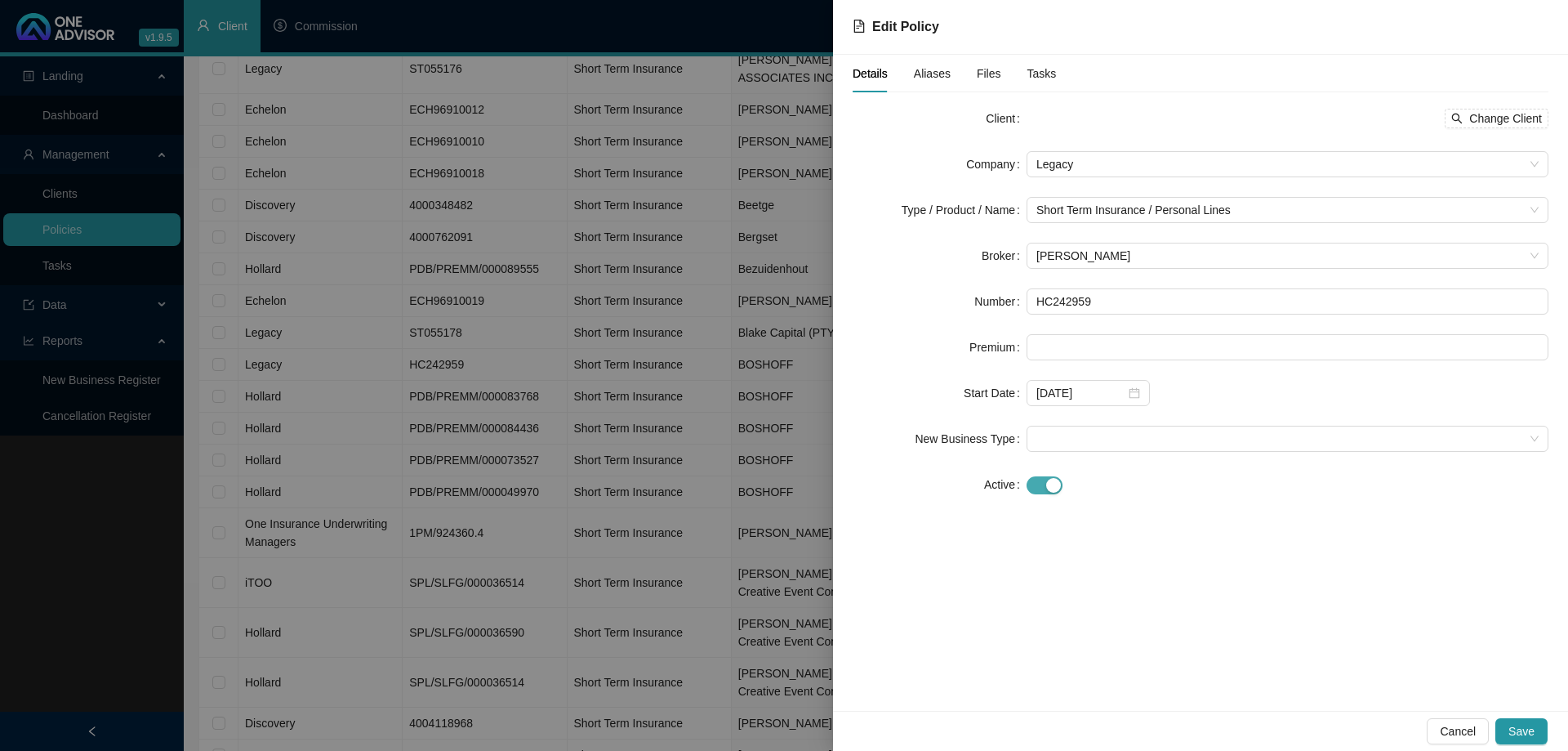
click at [1042, 481] on span "button" at bounding box center [1045, 485] width 36 height 18
click at [1527, 732] on span "Save" at bounding box center [1521, 731] width 26 height 18
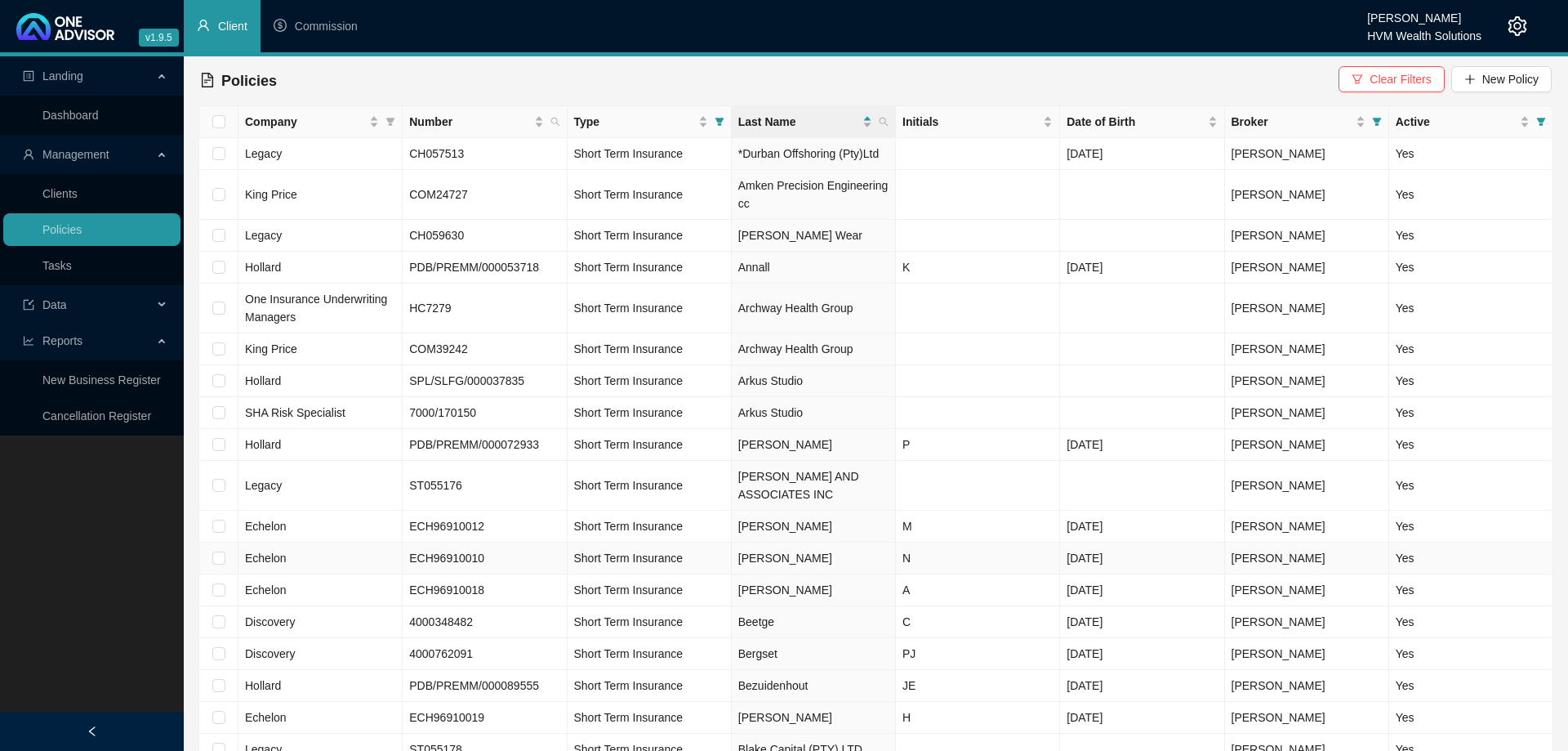
scroll to position [666, 0]
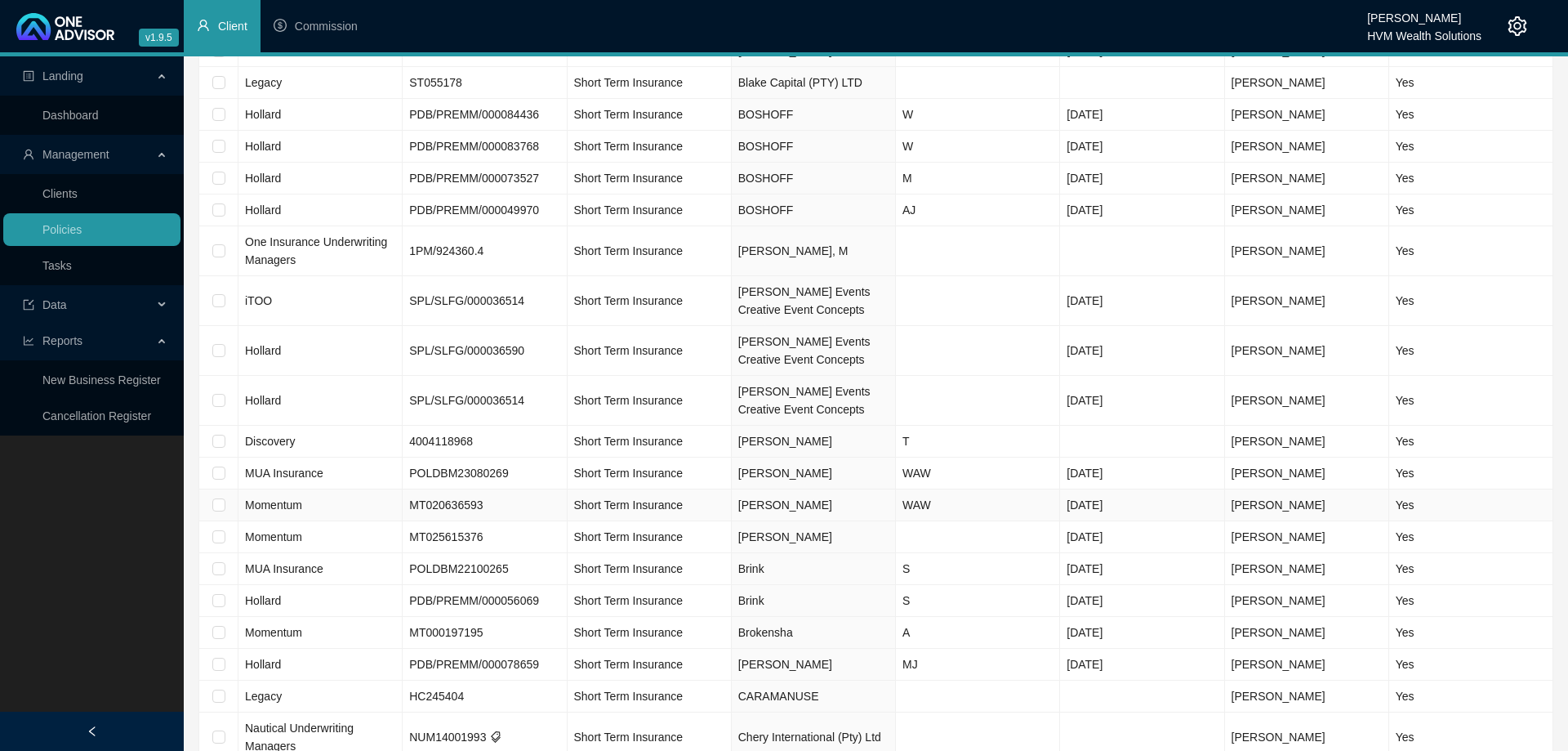
click at [699, 506] on td "Short Term Insurance" at bounding box center [650, 505] width 164 height 31
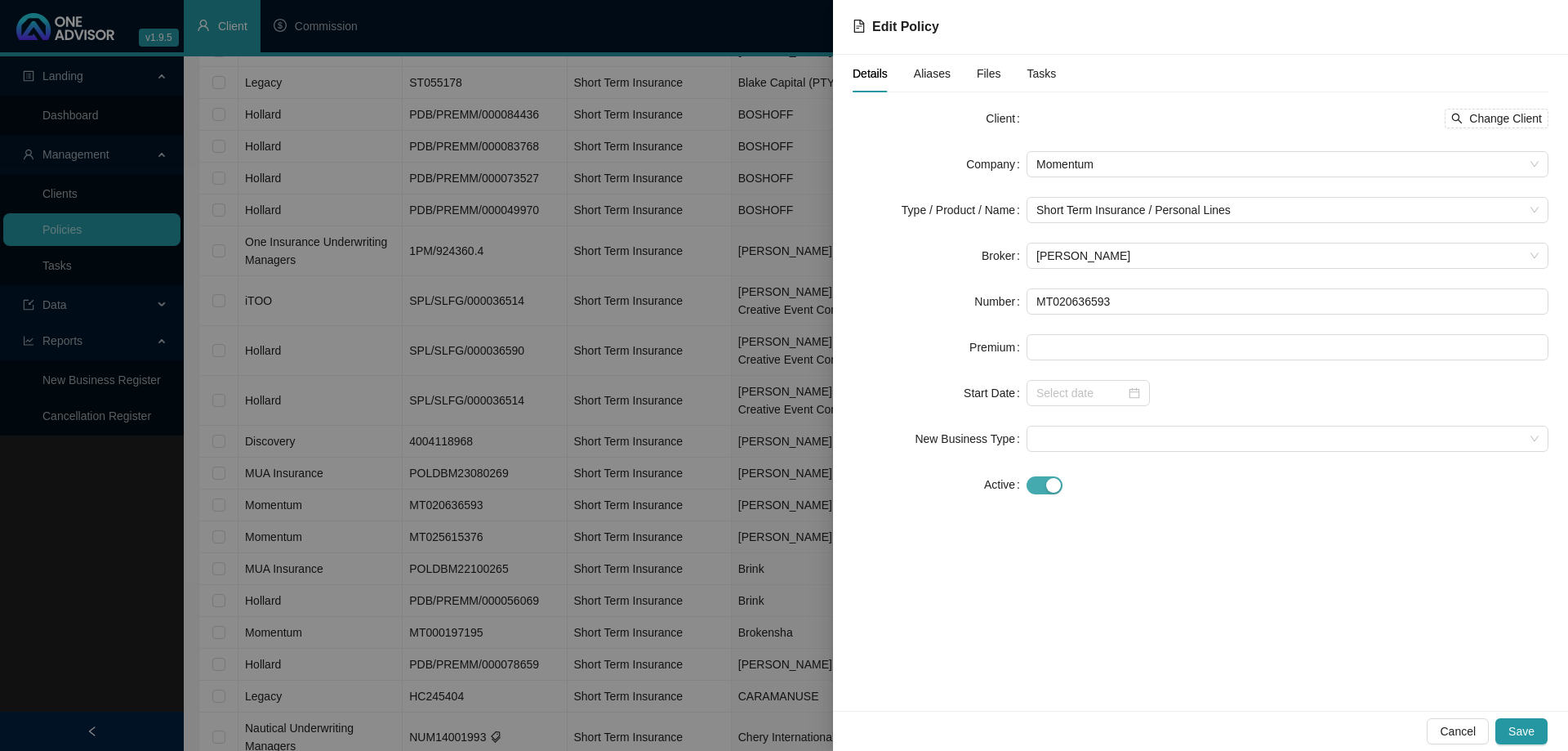
click at [1045, 485] on span "button" at bounding box center [1045, 485] width 36 height 18
click at [1534, 733] on span "Save" at bounding box center [1521, 731] width 26 height 18
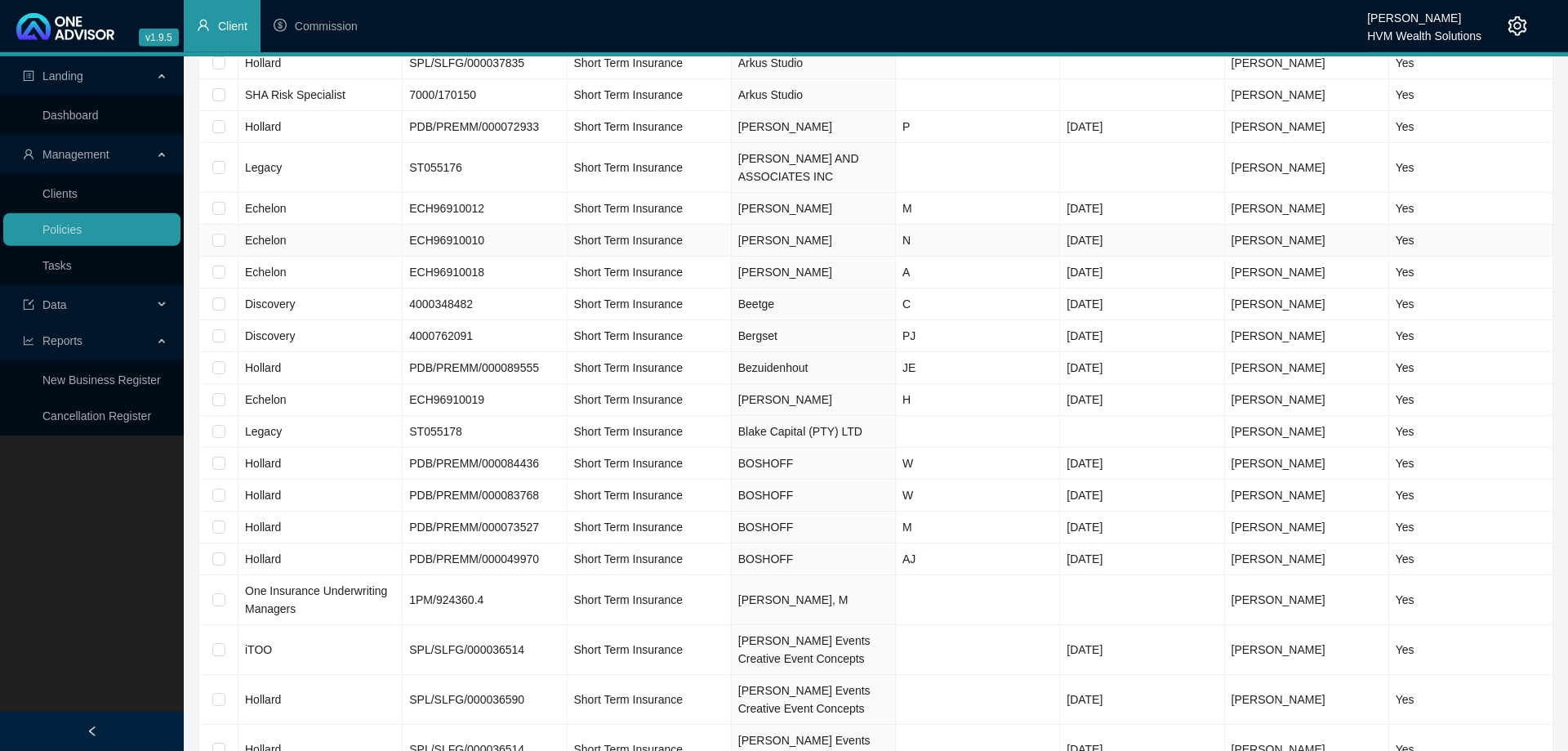
scroll to position [583, 0]
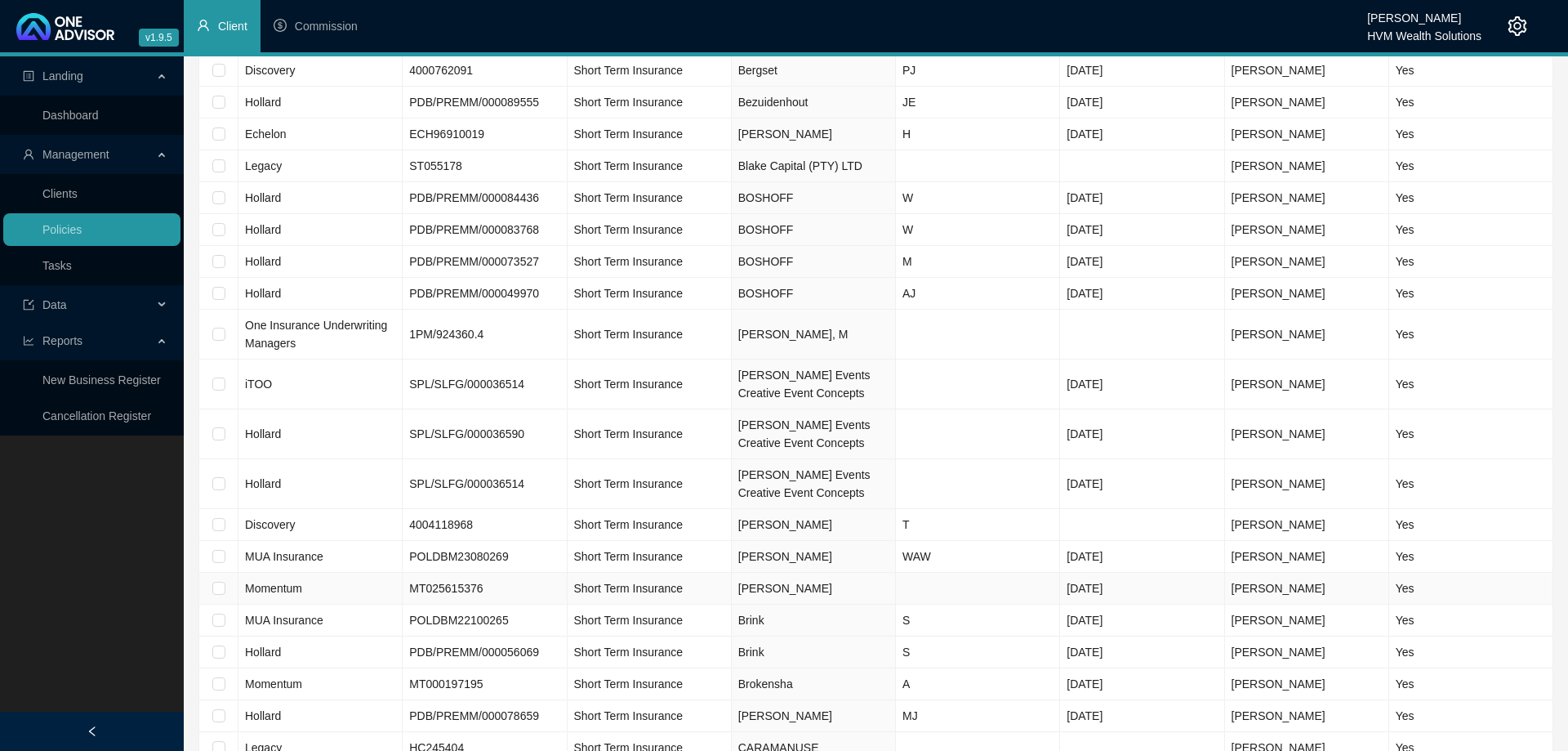
click at [704, 582] on td "Short Term Insurance" at bounding box center [650, 588] width 164 height 31
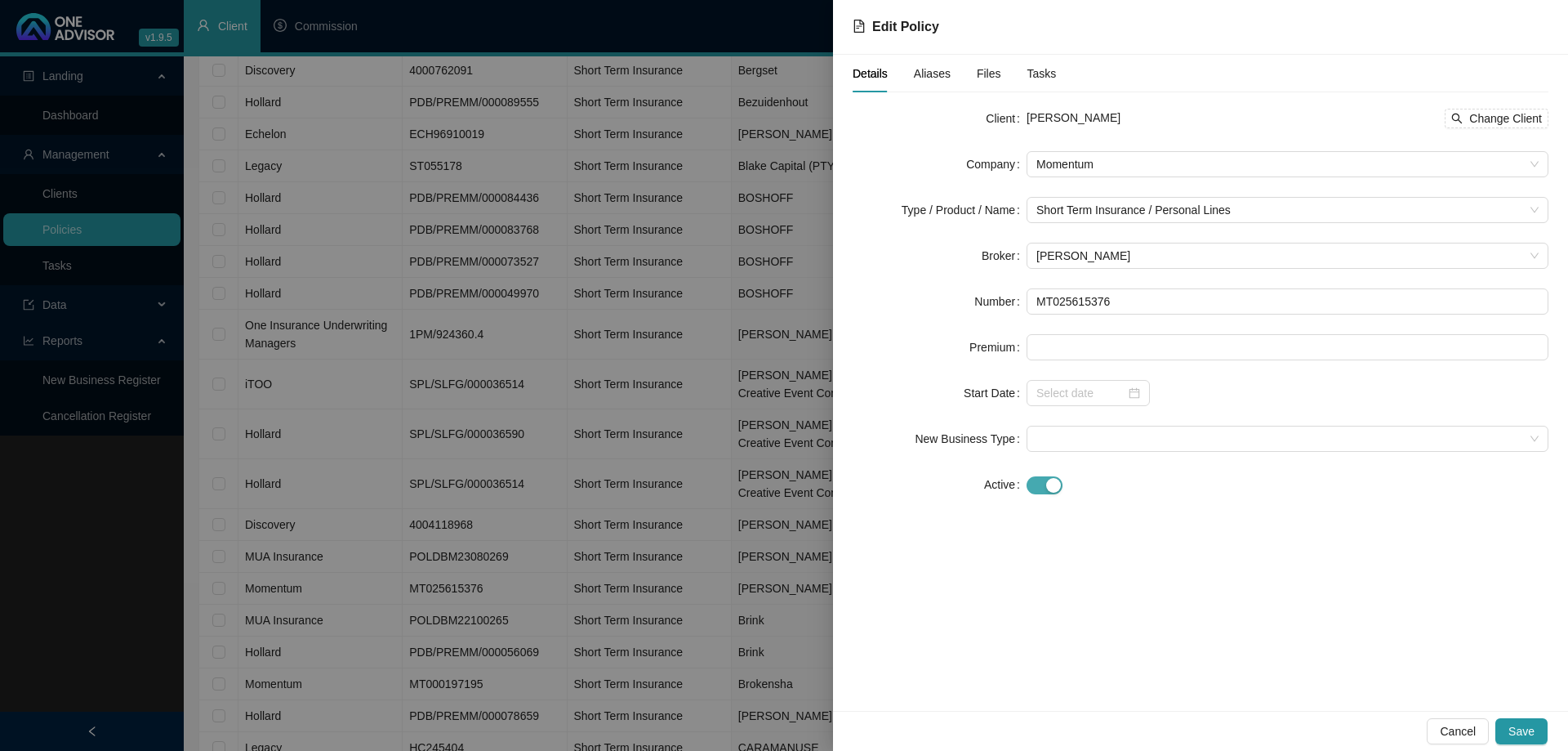
click at [1061, 487] on div at bounding box center [1287, 484] width 522 height 19
click at [1056, 490] on div "button" at bounding box center [1053, 485] width 14 height 14
click at [1536, 731] on button "Save" at bounding box center [1521, 730] width 52 height 26
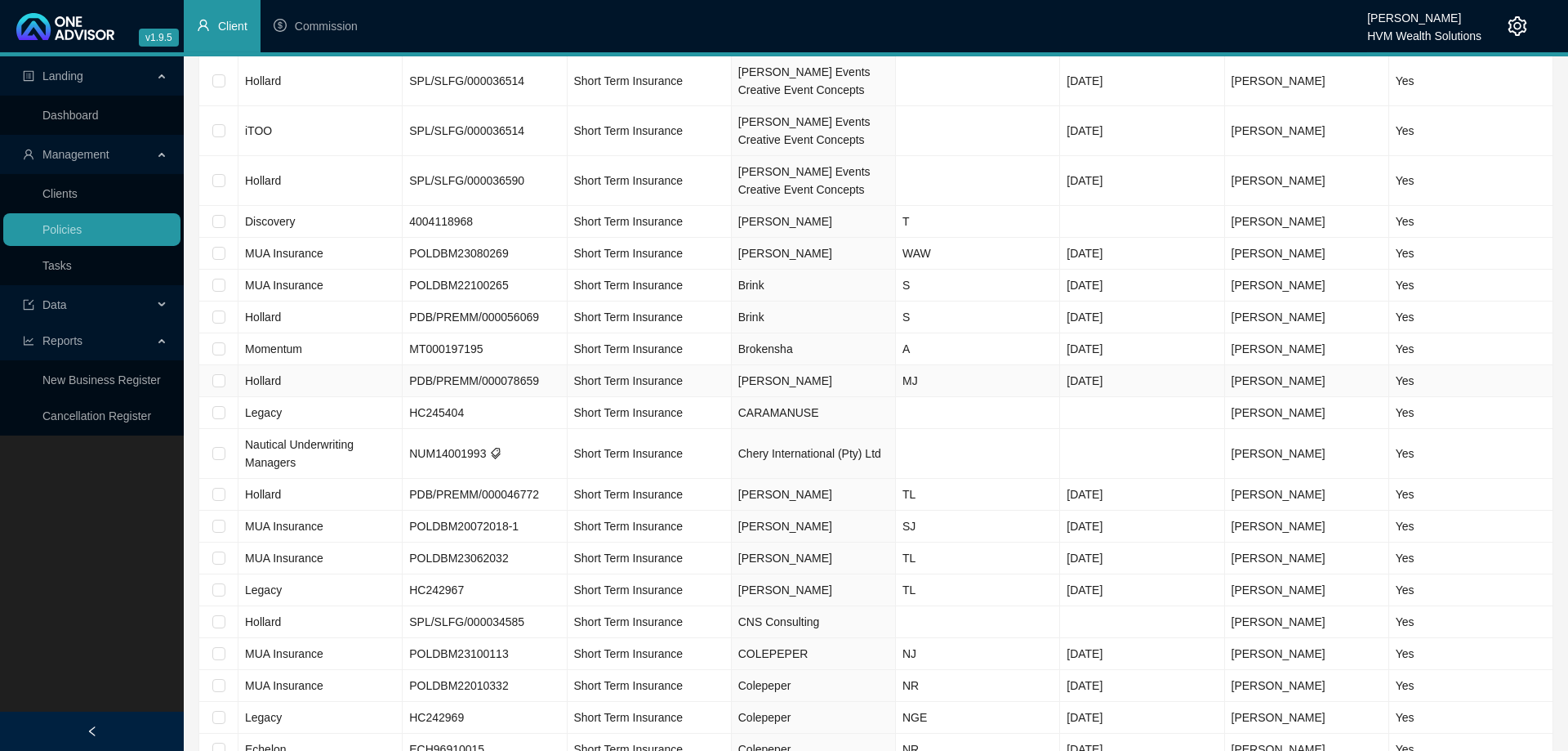
scroll to position [916, 0]
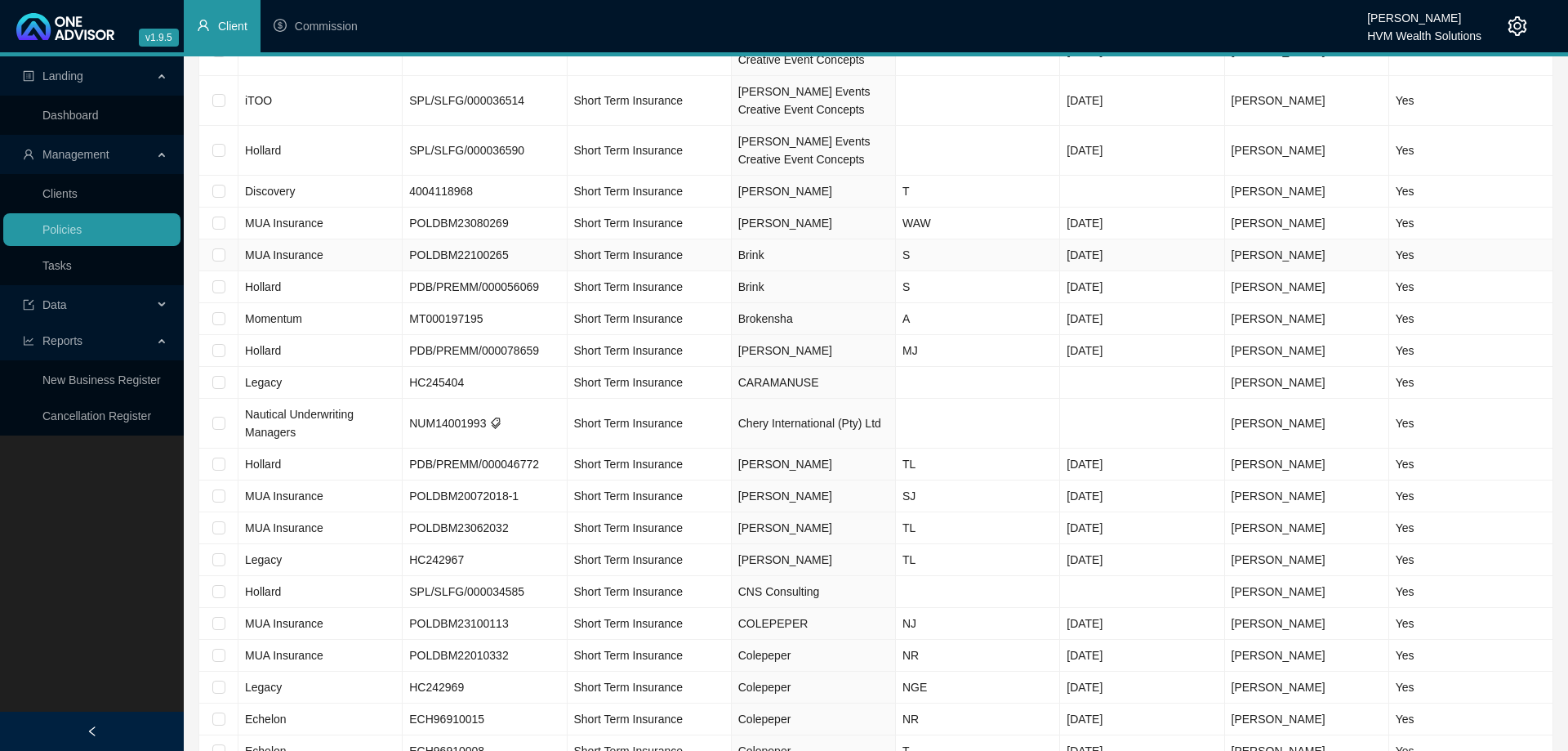
click at [699, 258] on td "Short Term Insurance" at bounding box center [650, 255] width 164 height 31
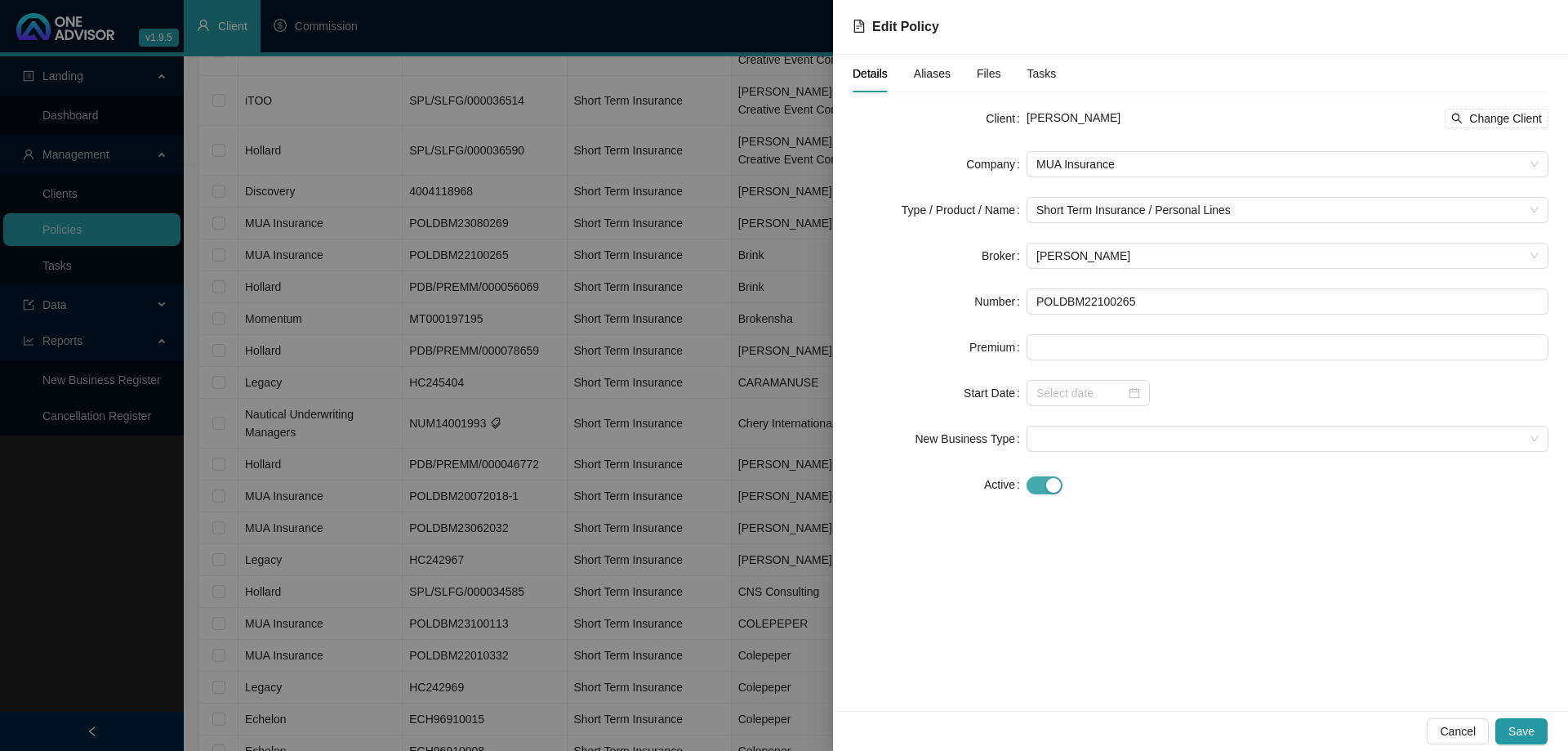
click at [1034, 478] on span "button" at bounding box center [1045, 485] width 36 height 18
click at [1535, 732] on button "Save" at bounding box center [1521, 730] width 52 height 26
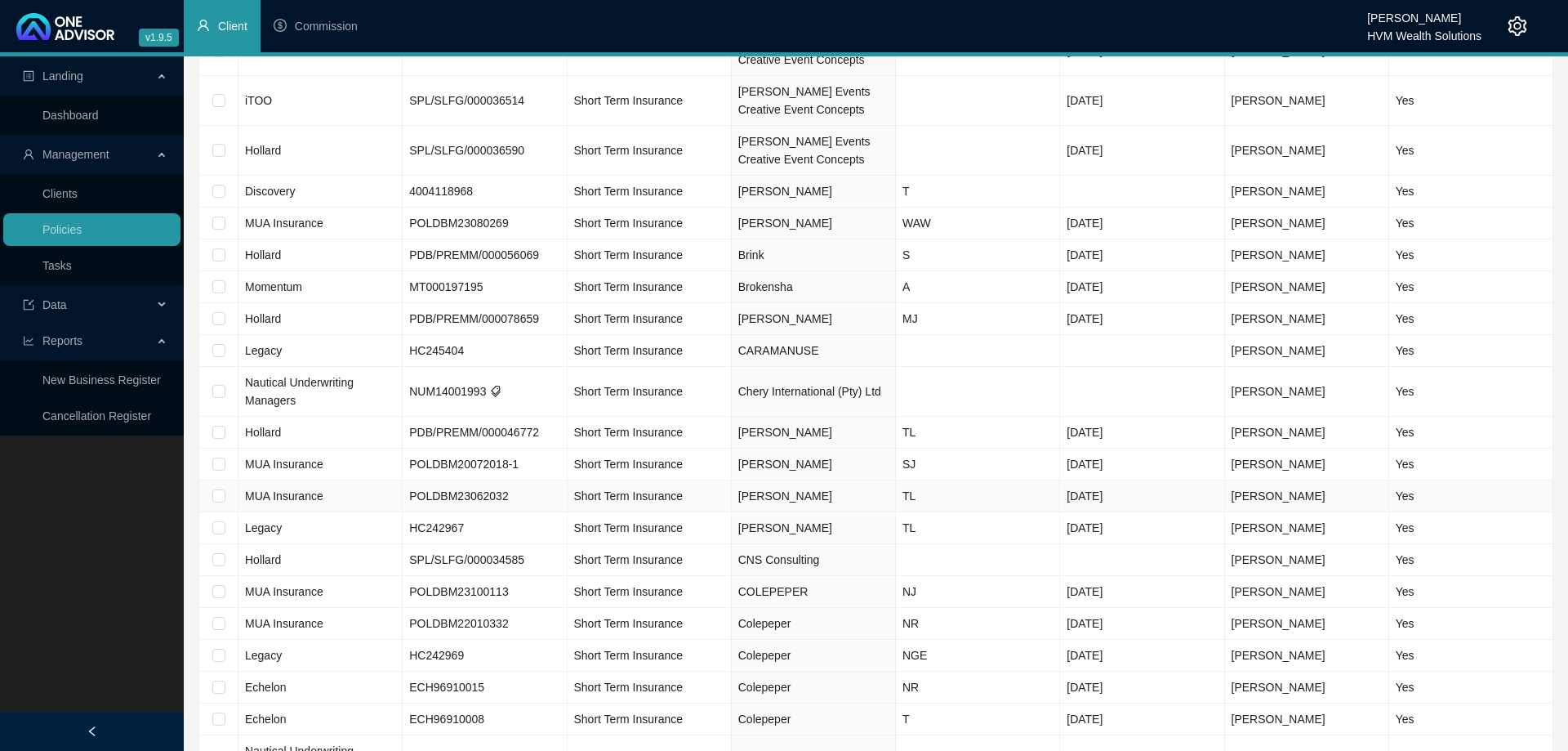
click at [711, 488] on td "Short Term Insurance" at bounding box center [650, 495] width 164 height 31
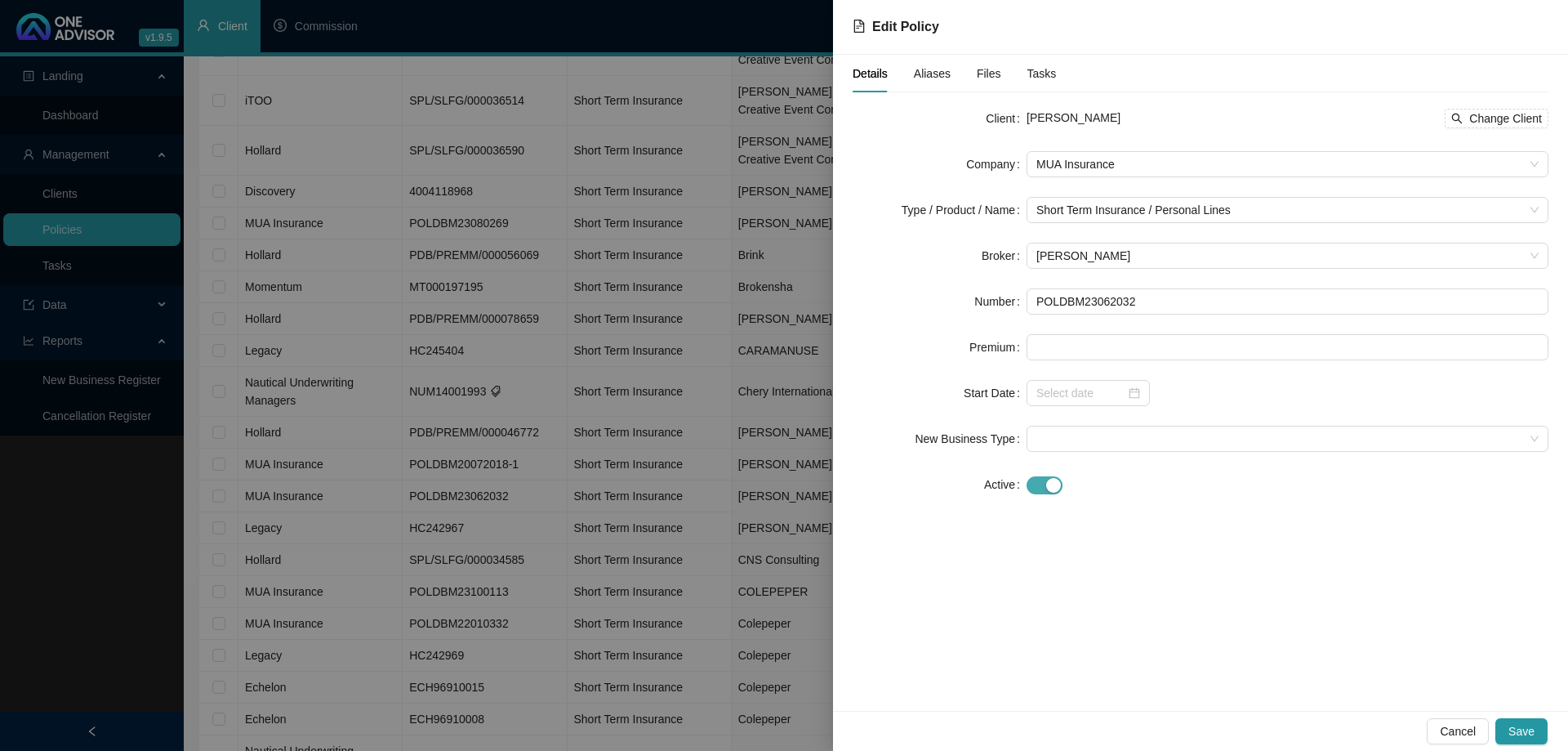
click at [1052, 490] on div "button" at bounding box center [1053, 485] width 14 height 14
click at [1531, 729] on span "Save" at bounding box center [1521, 731] width 26 height 18
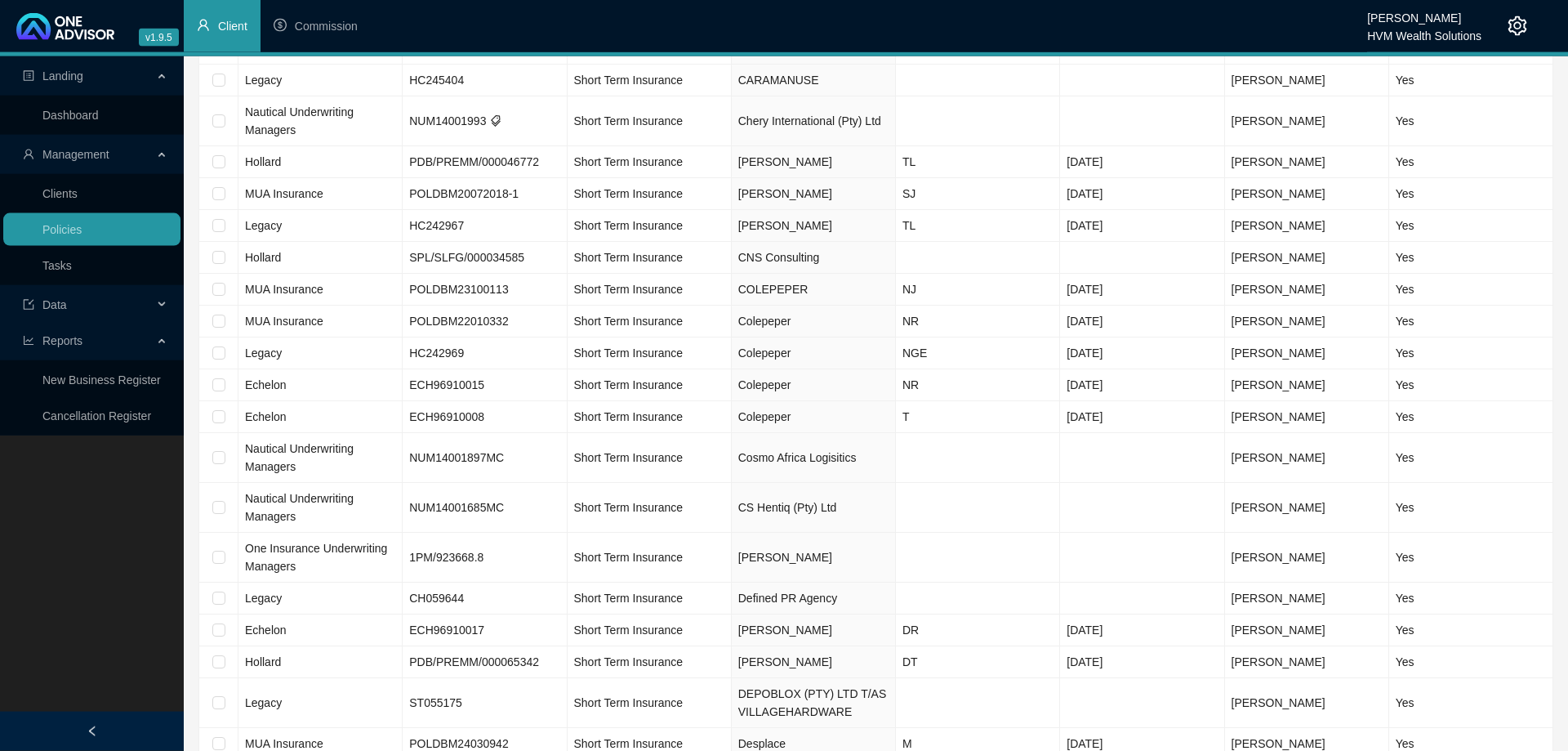
scroll to position [1249, 0]
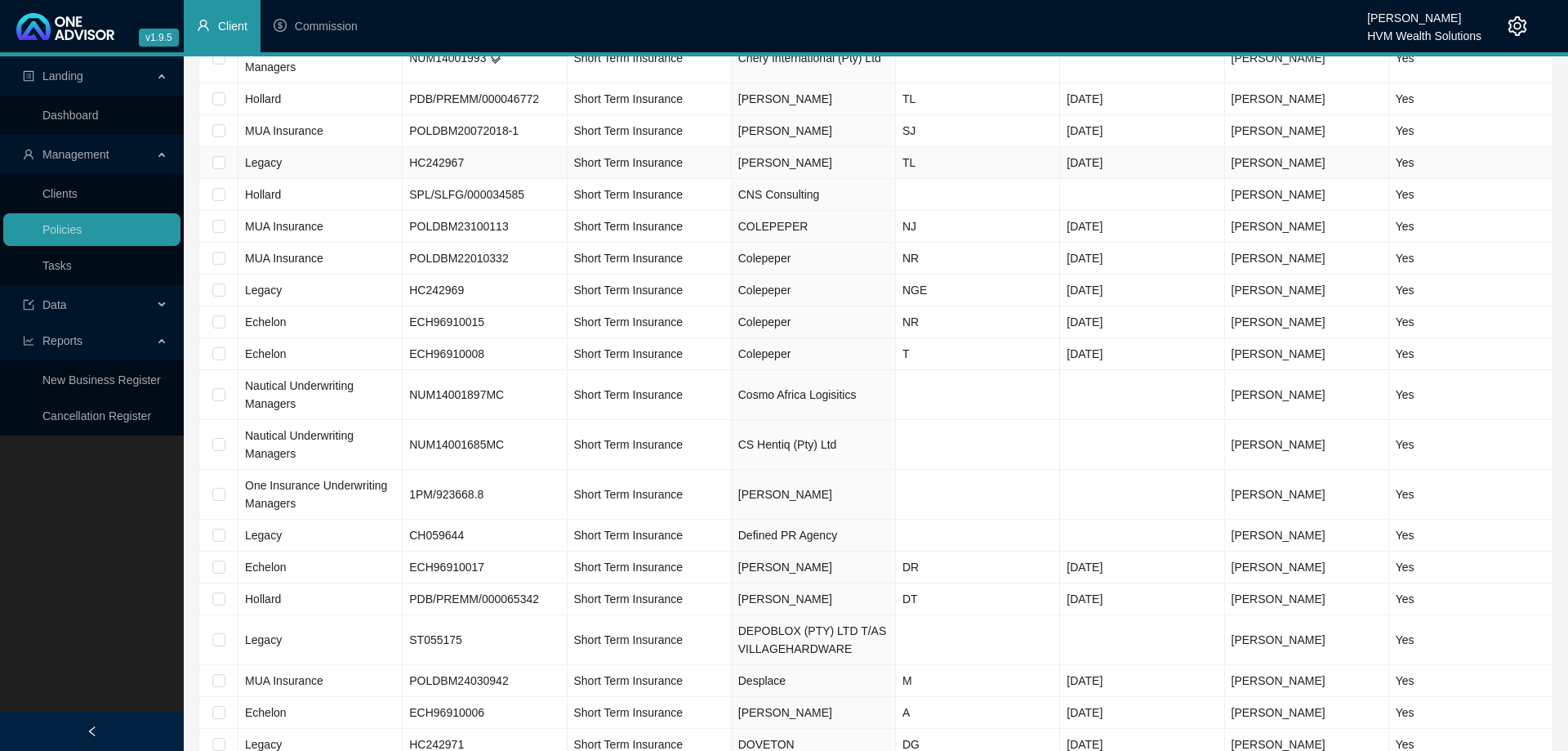
click at [711, 165] on td "Short Term Insurance" at bounding box center [650, 162] width 164 height 31
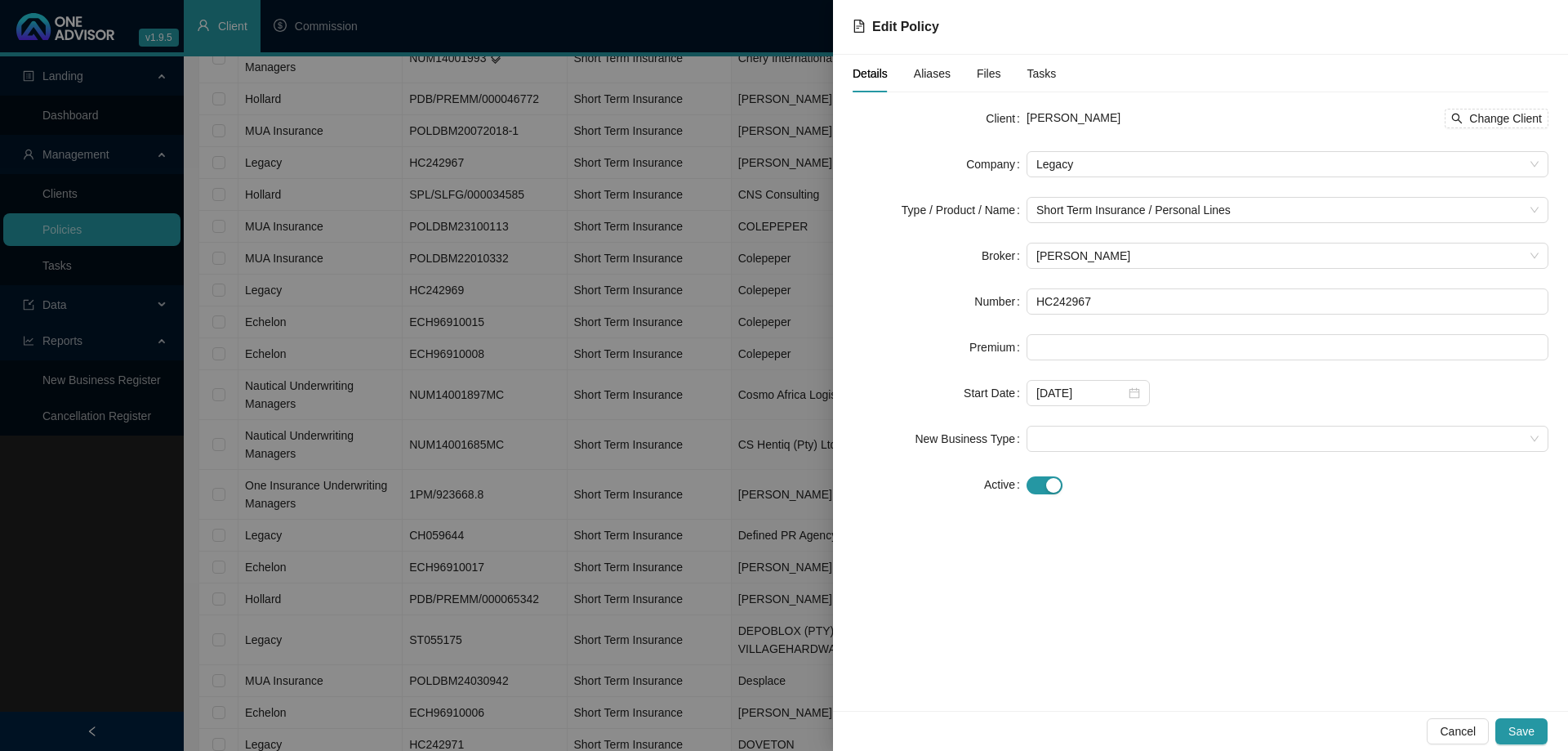
click at [1042, 497] on div "Client [PERSON_NAME] Change Client Company Legacy Type / Product / Name Short T…" at bounding box center [1201, 310] width 696 height 411
click at [1041, 490] on span "button" at bounding box center [1045, 485] width 36 height 18
click at [1544, 739] on button "Save" at bounding box center [1521, 730] width 52 height 26
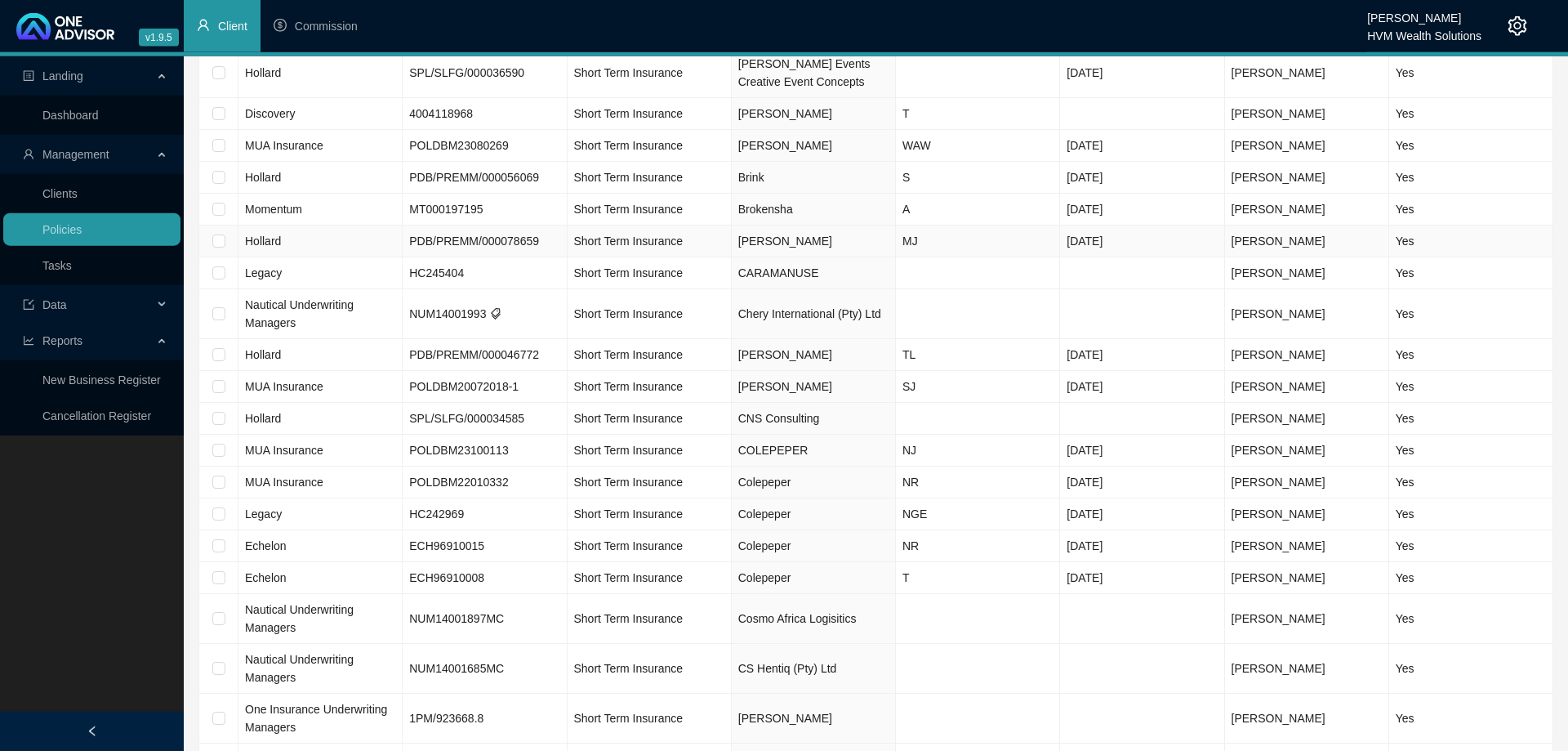
scroll to position [1000, 0]
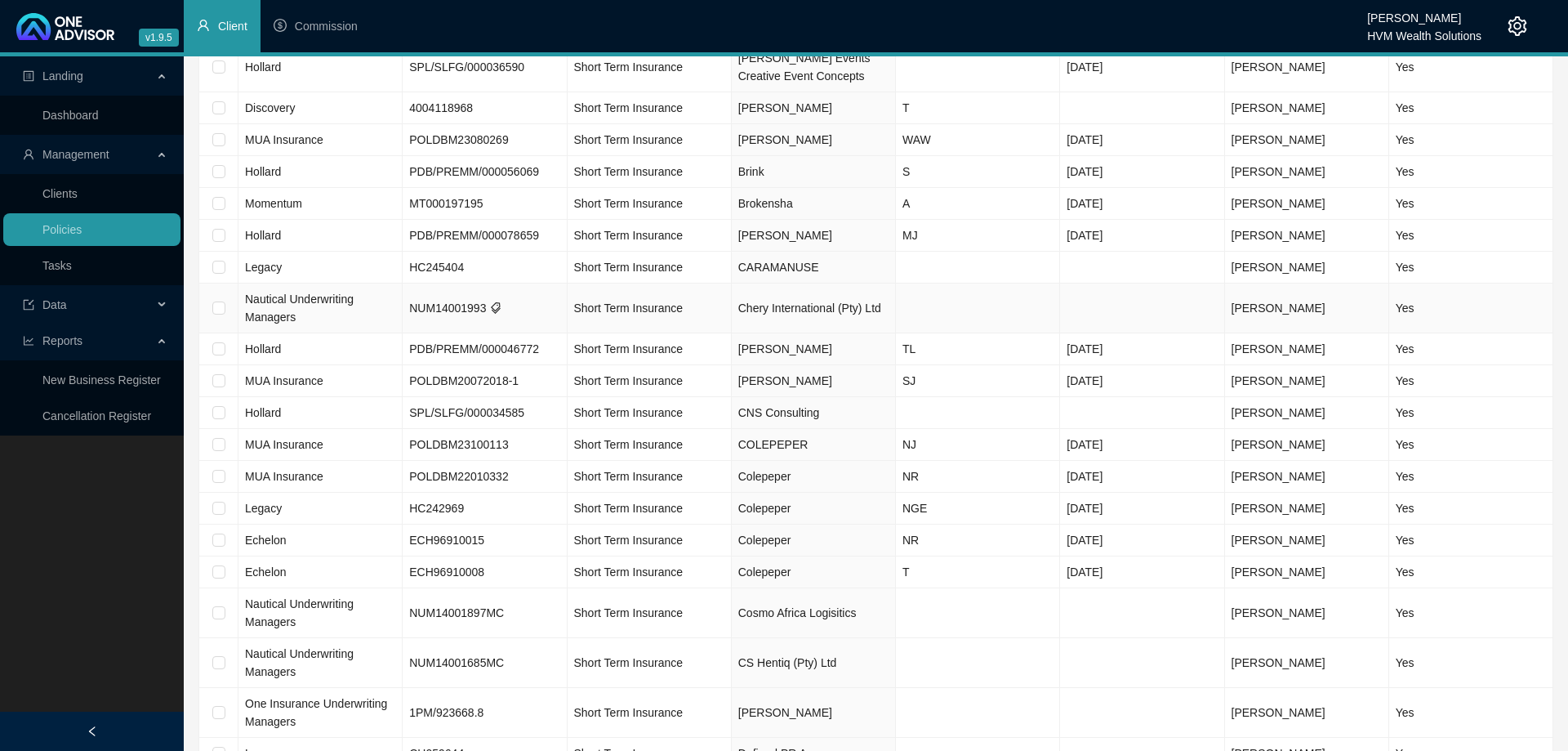
click at [718, 307] on td "Short Term Insurance" at bounding box center [650, 308] width 164 height 50
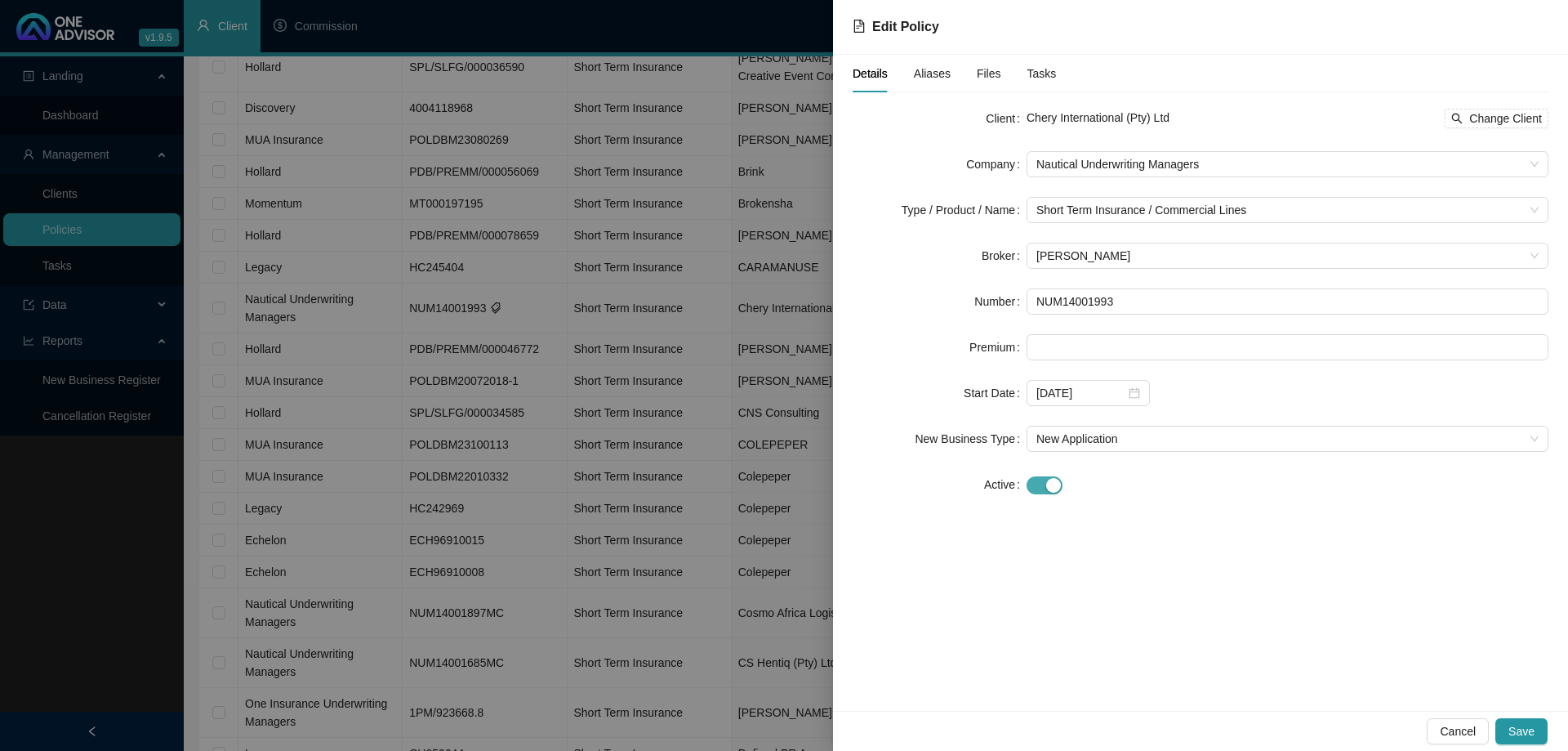
click at [1046, 486] on button "button" at bounding box center [1045, 485] width 36 height 18
click at [1522, 721] on button "Save" at bounding box center [1521, 730] width 52 height 26
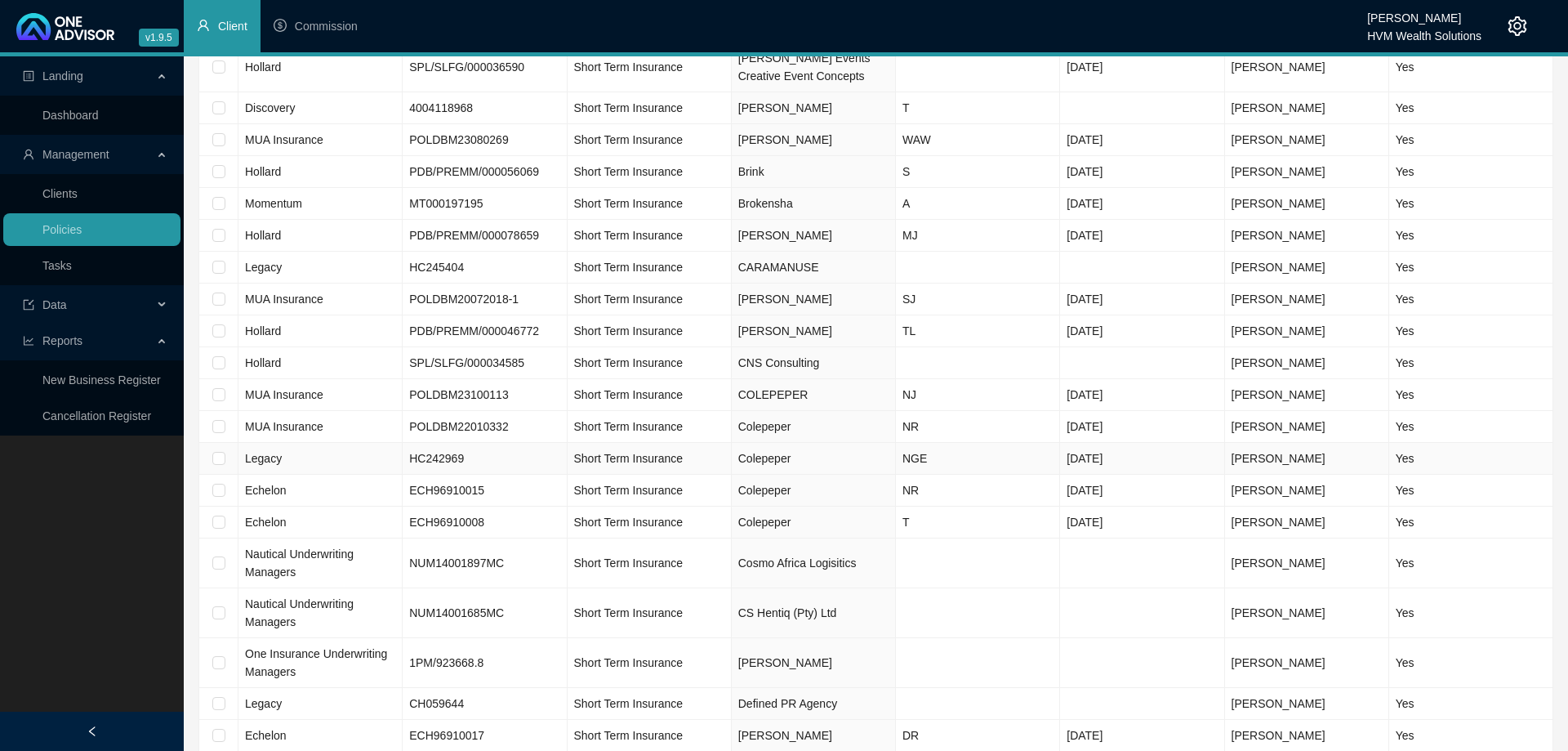
click at [721, 458] on td "Short Term Insurance" at bounding box center [650, 458] width 164 height 31
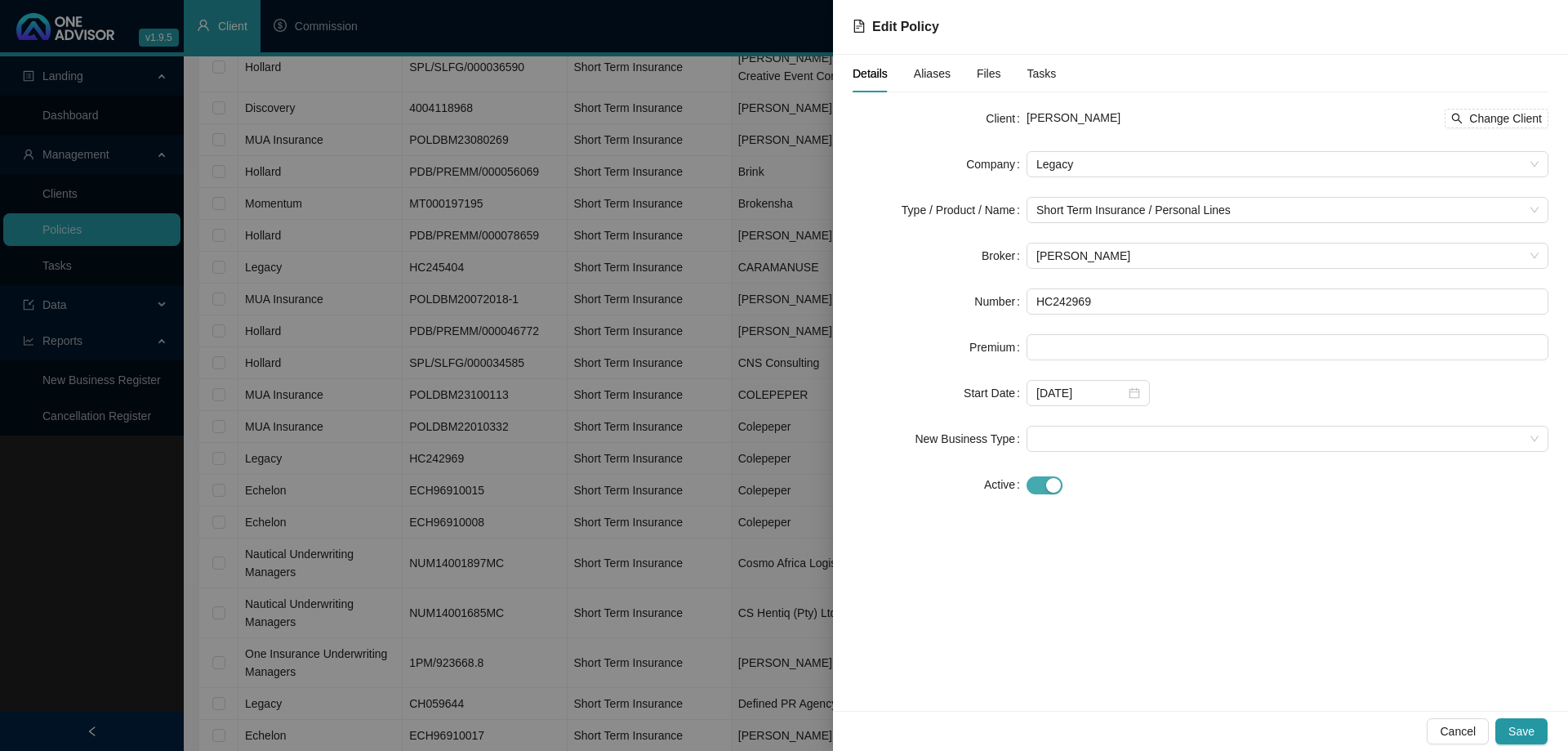
click at [1033, 485] on span "button" at bounding box center [1045, 485] width 36 height 18
click at [1507, 724] on button "Save" at bounding box center [1521, 730] width 52 height 26
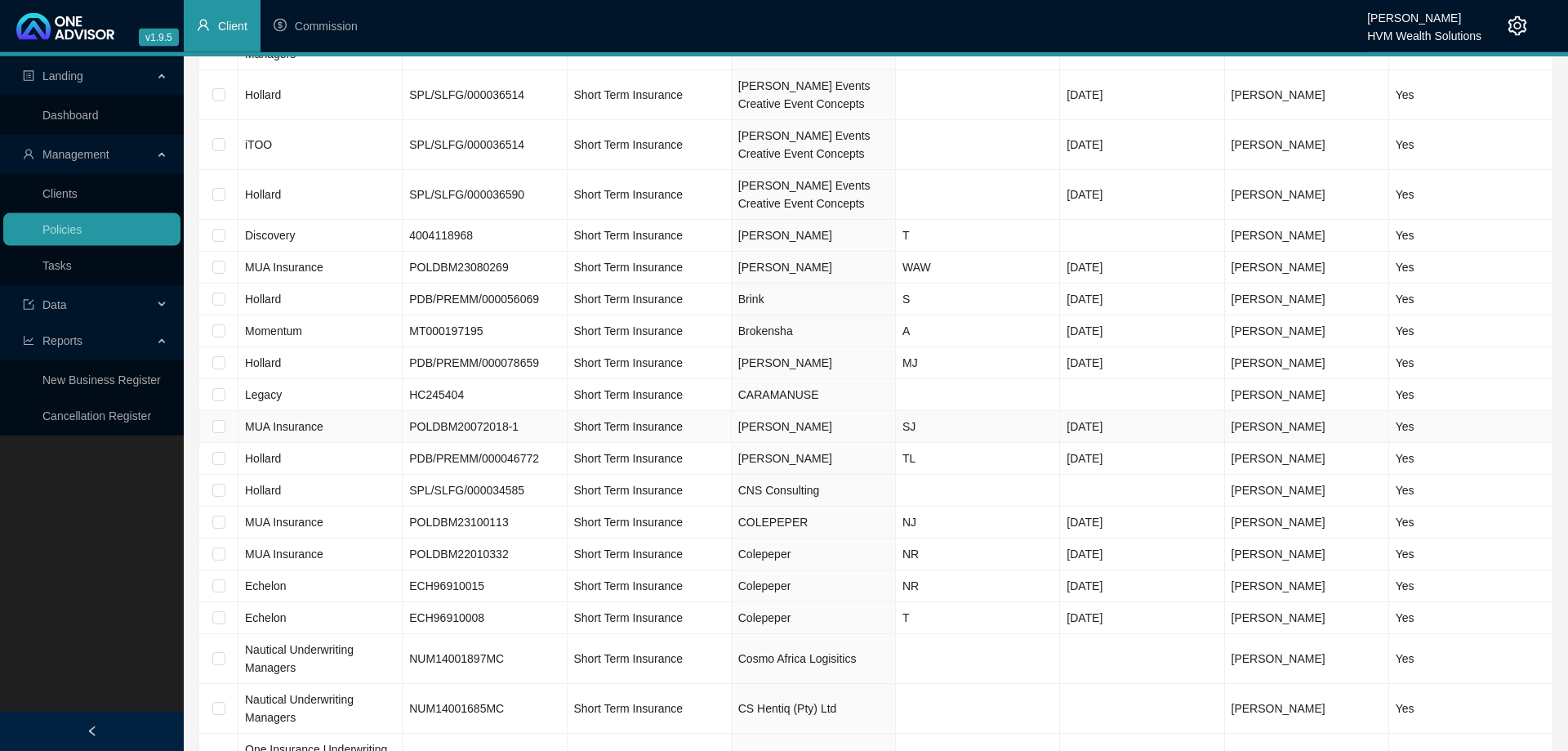
scroll to position [1083, 0]
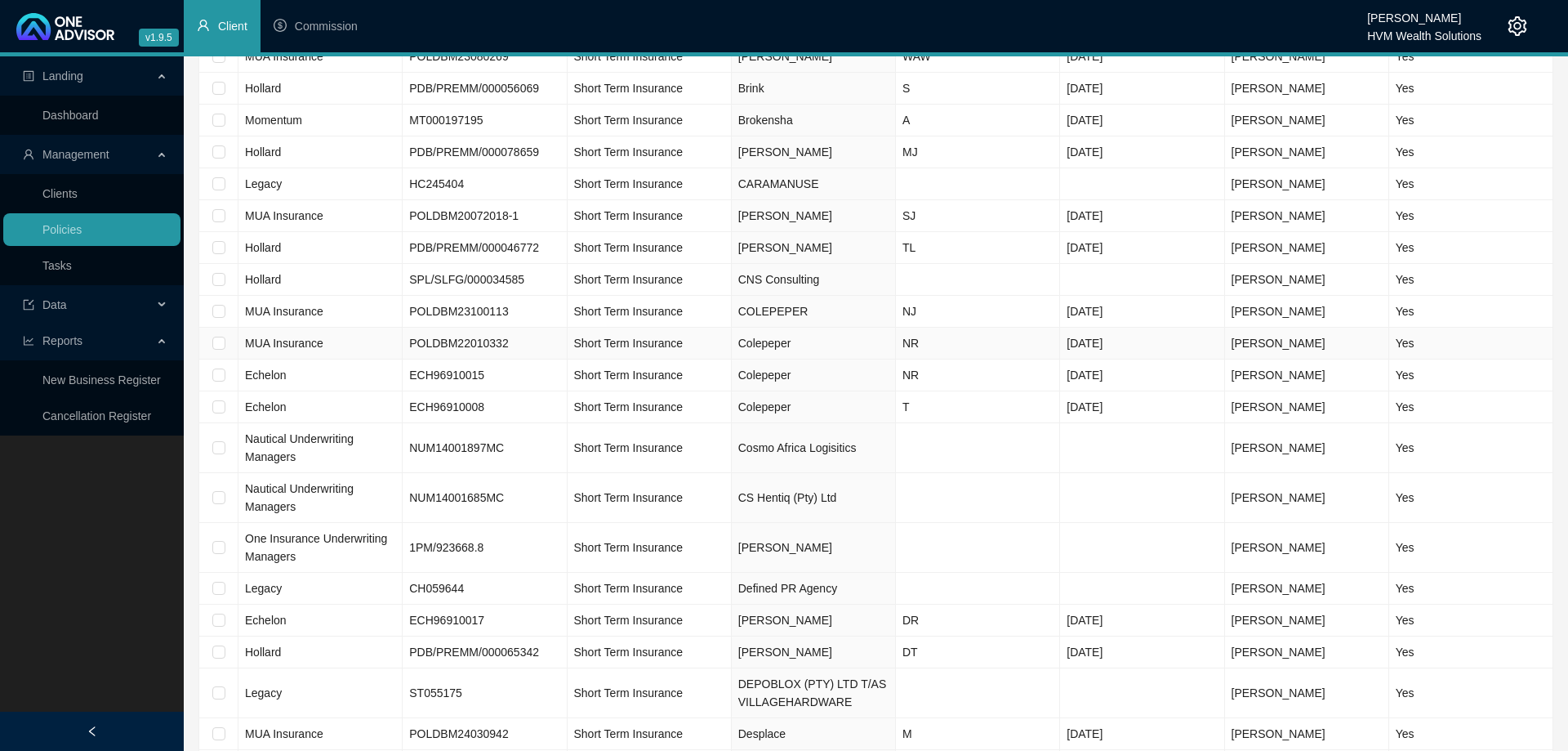
click at [717, 344] on td "Short Term Insurance" at bounding box center [650, 343] width 164 height 31
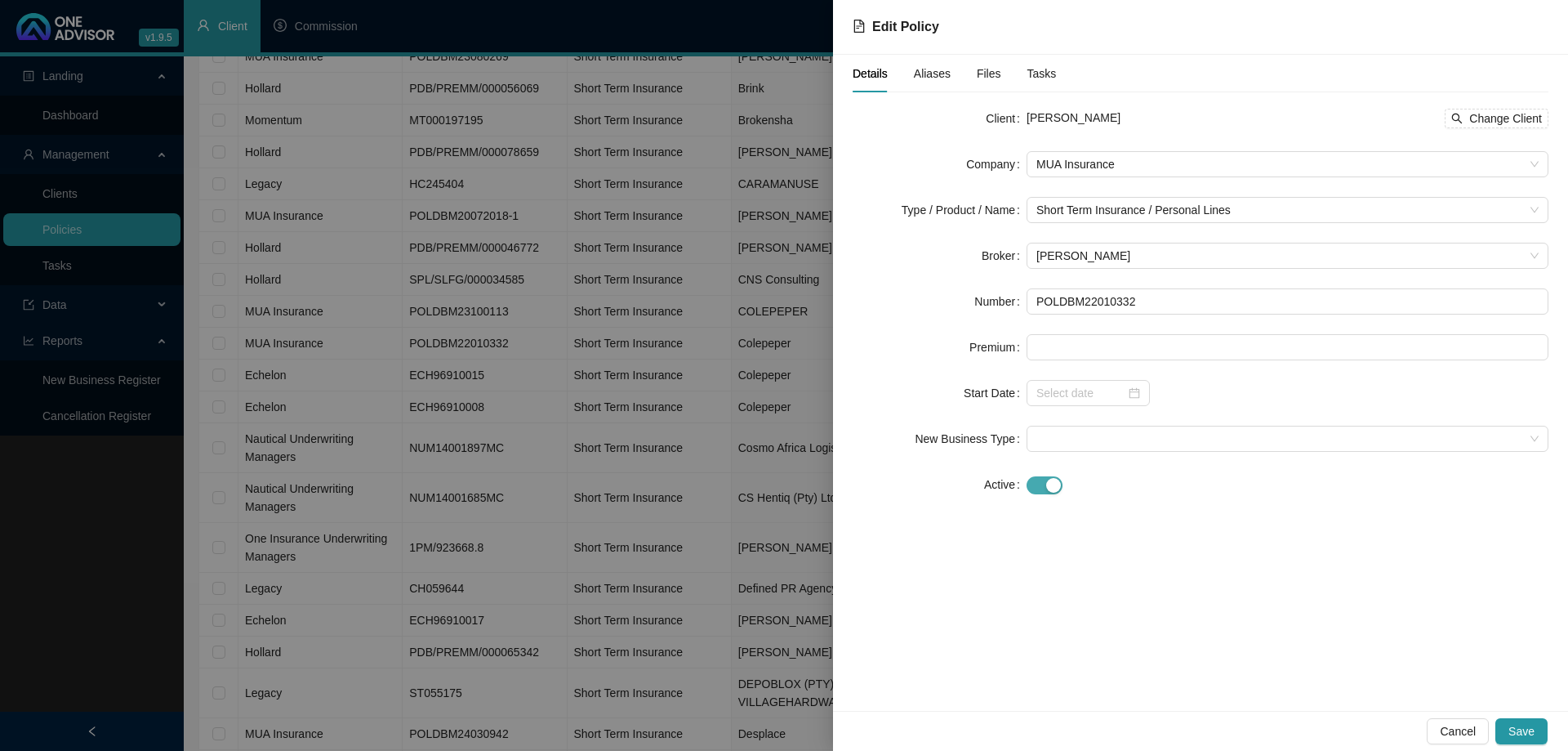
click at [1052, 487] on div "button" at bounding box center [1053, 485] width 14 height 14
click at [1507, 735] on button "Save" at bounding box center [1521, 730] width 52 height 26
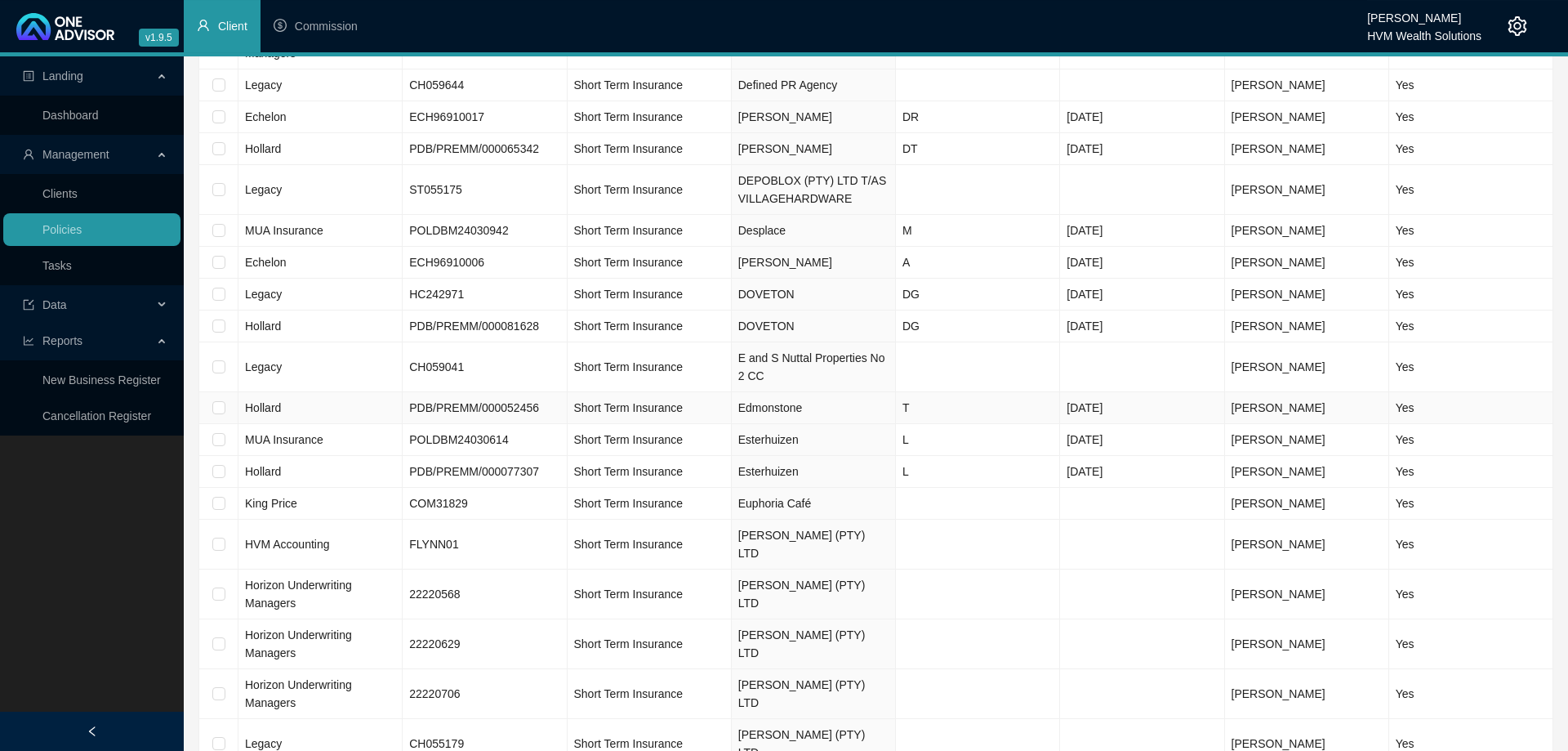
scroll to position [1583, 0]
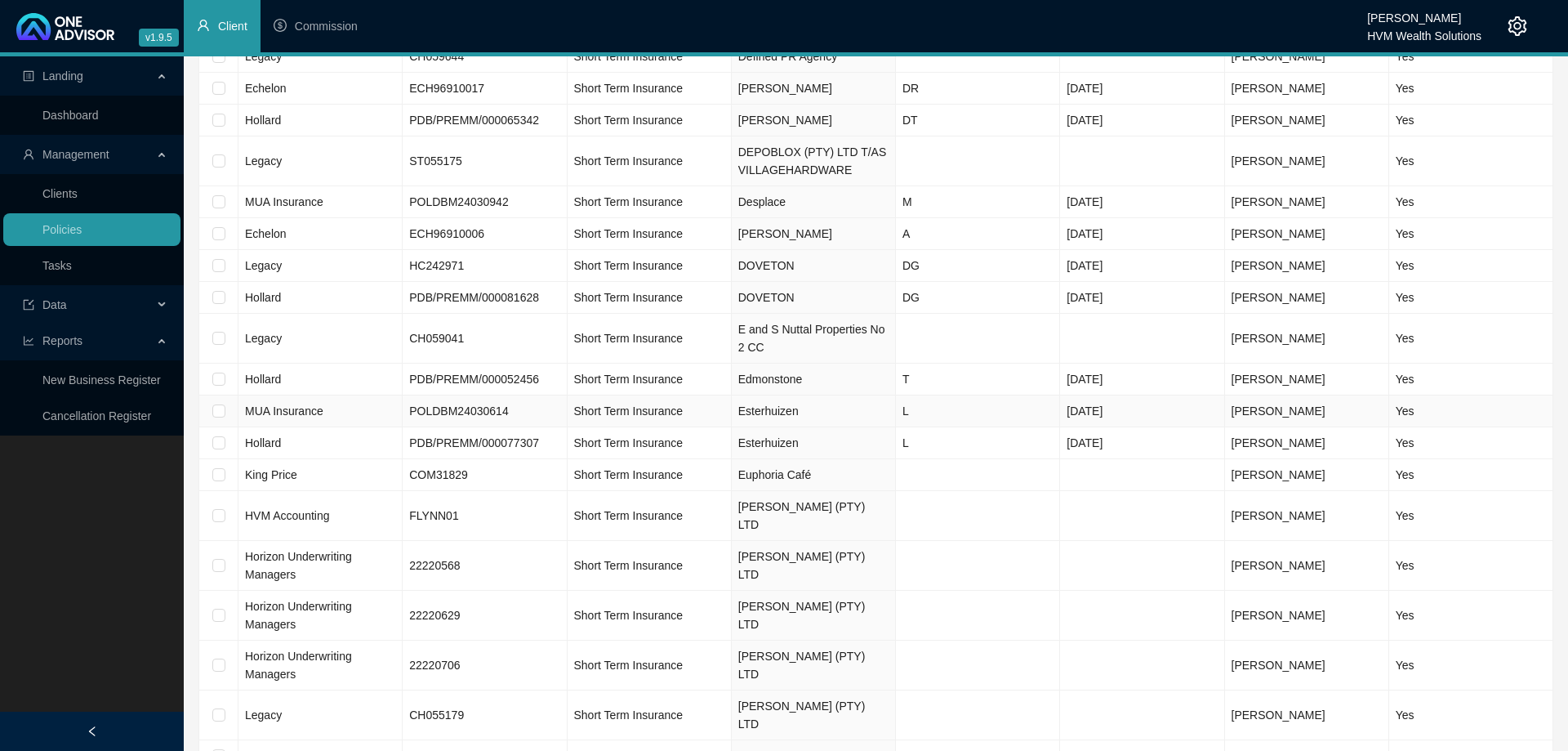
click at [709, 411] on td "Short Term Insurance" at bounding box center [650, 410] width 164 height 31
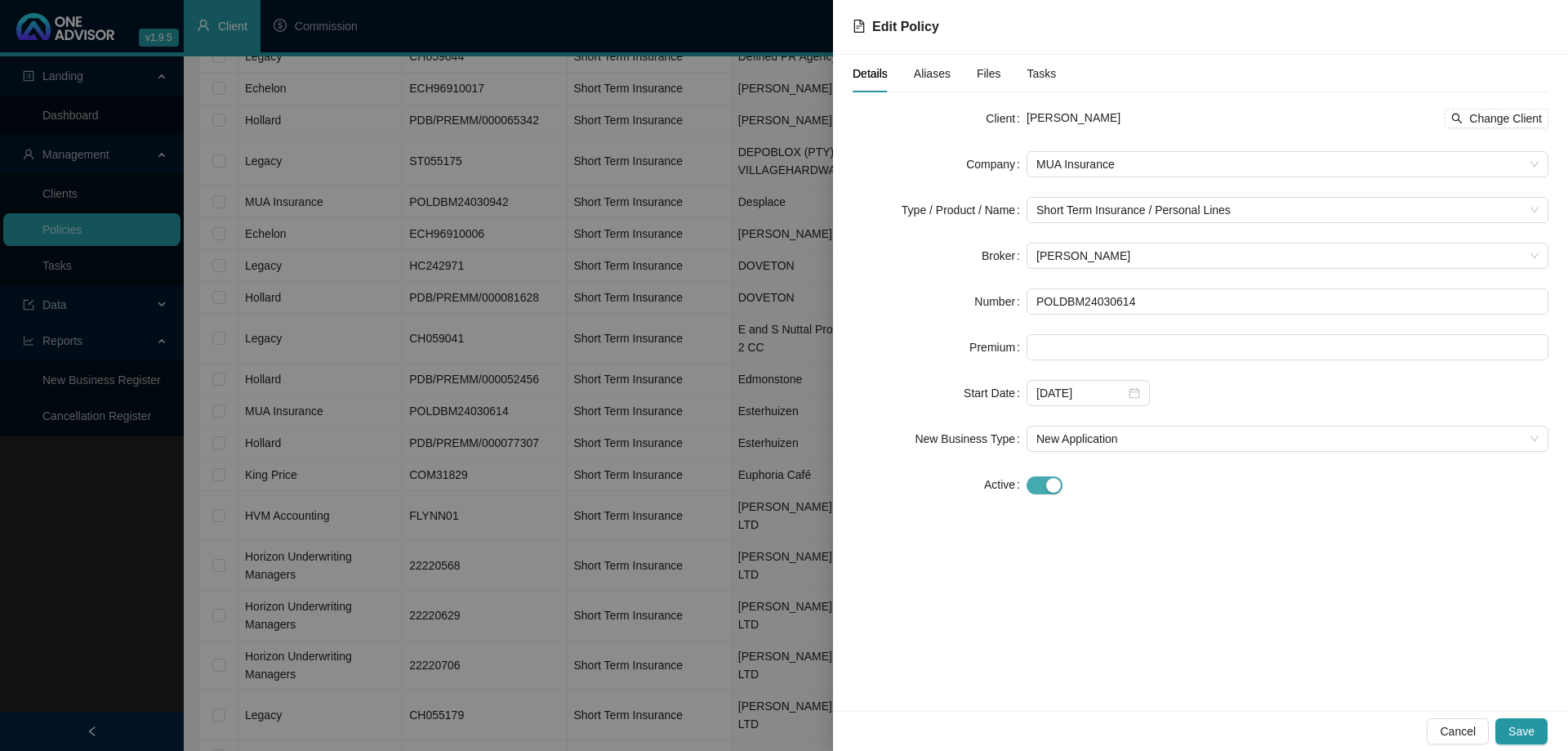
click at [1049, 483] on div "button" at bounding box center [1053, 485] width 14 height 14
click at [1529, 732] on span "Save" at bounding box center [1521, 731] width 26 height 18
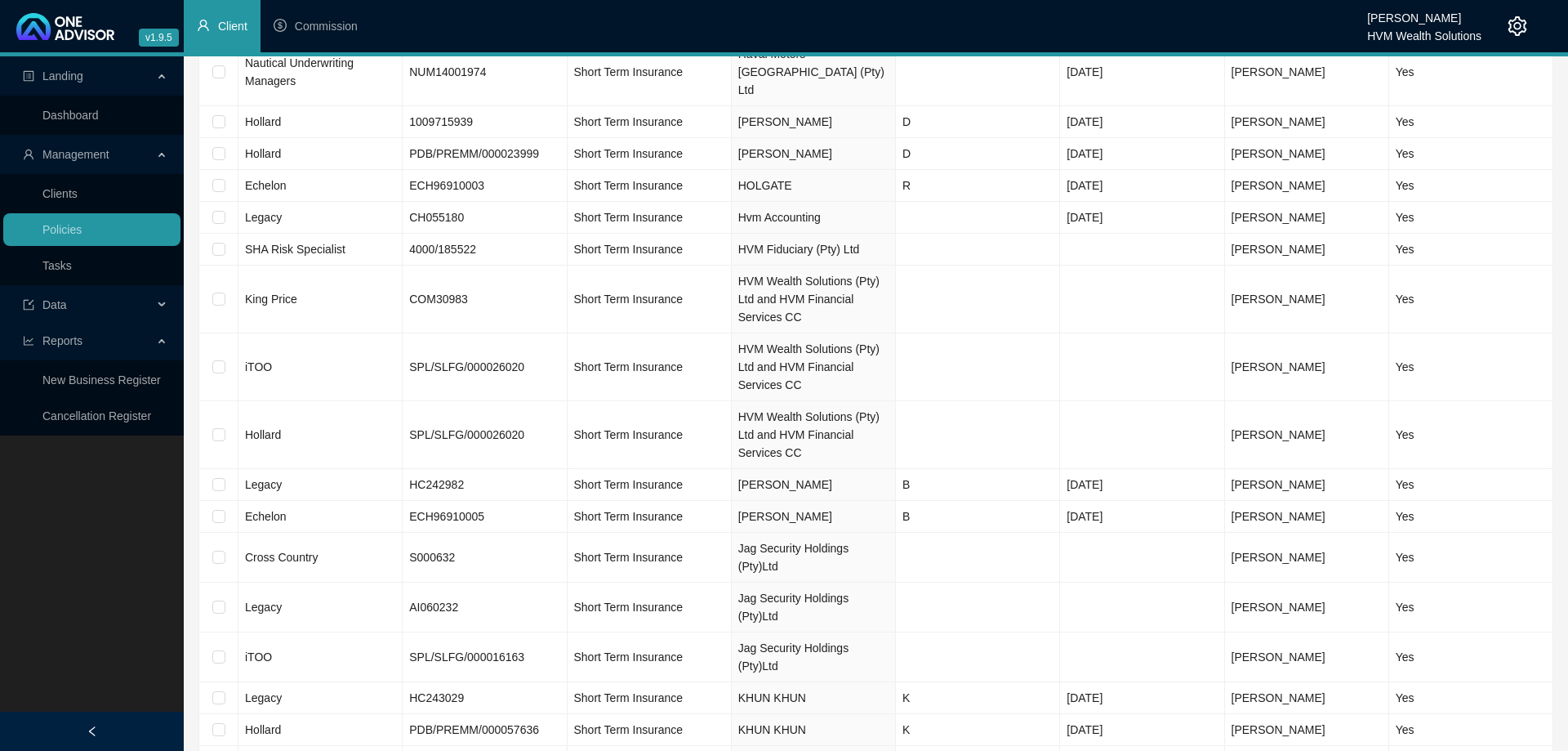
scroll to position [3301, 0]
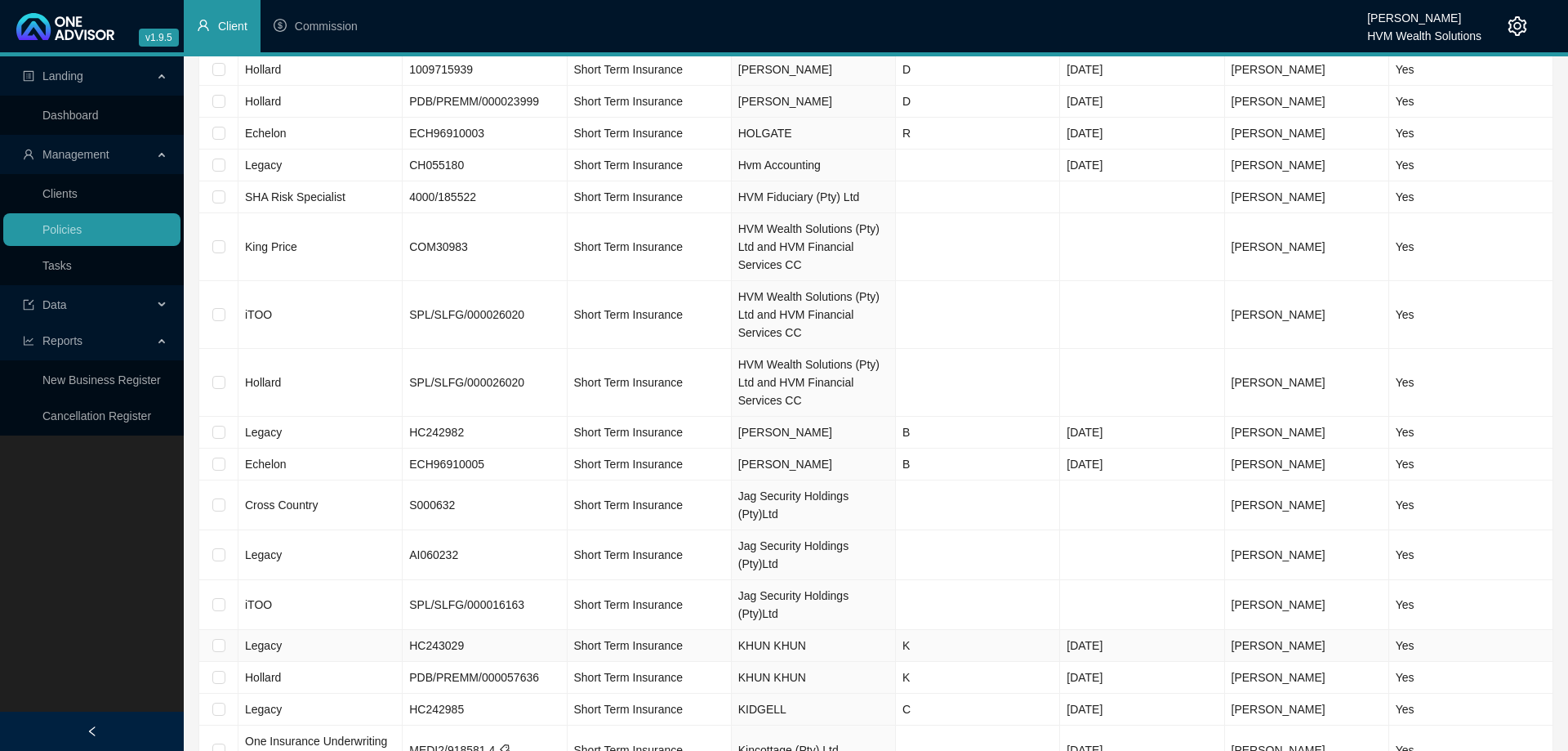
click at [700, 630] on td "Short Term Insurance" at bounding box center [650, 645] width 164 height 31
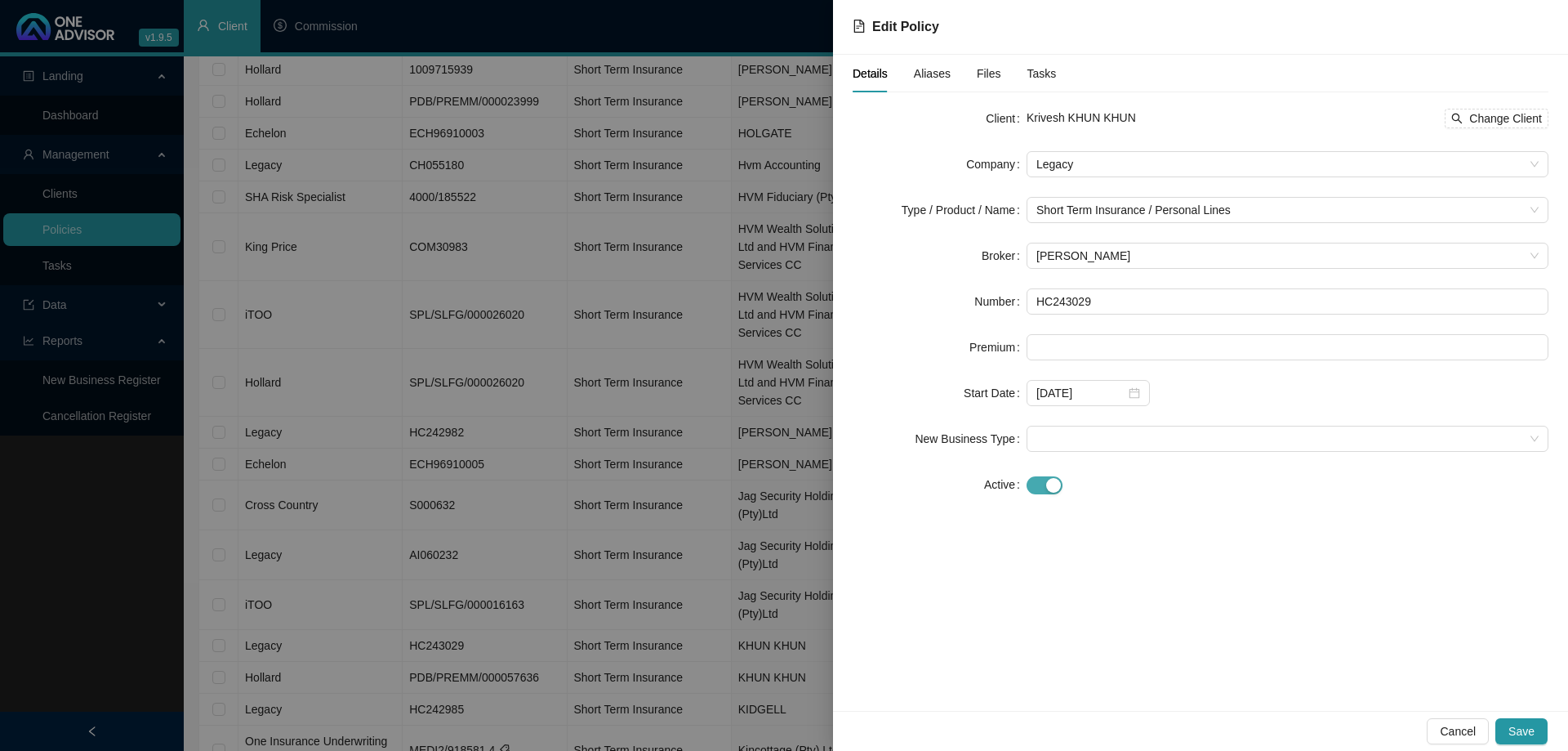
click at [1036, 476] on span "button" at bounding box center [1045, 485] width 36 height 18
click at [1533, 729] on span "Save" at bounding box center [1521, 731] width 26 height 18
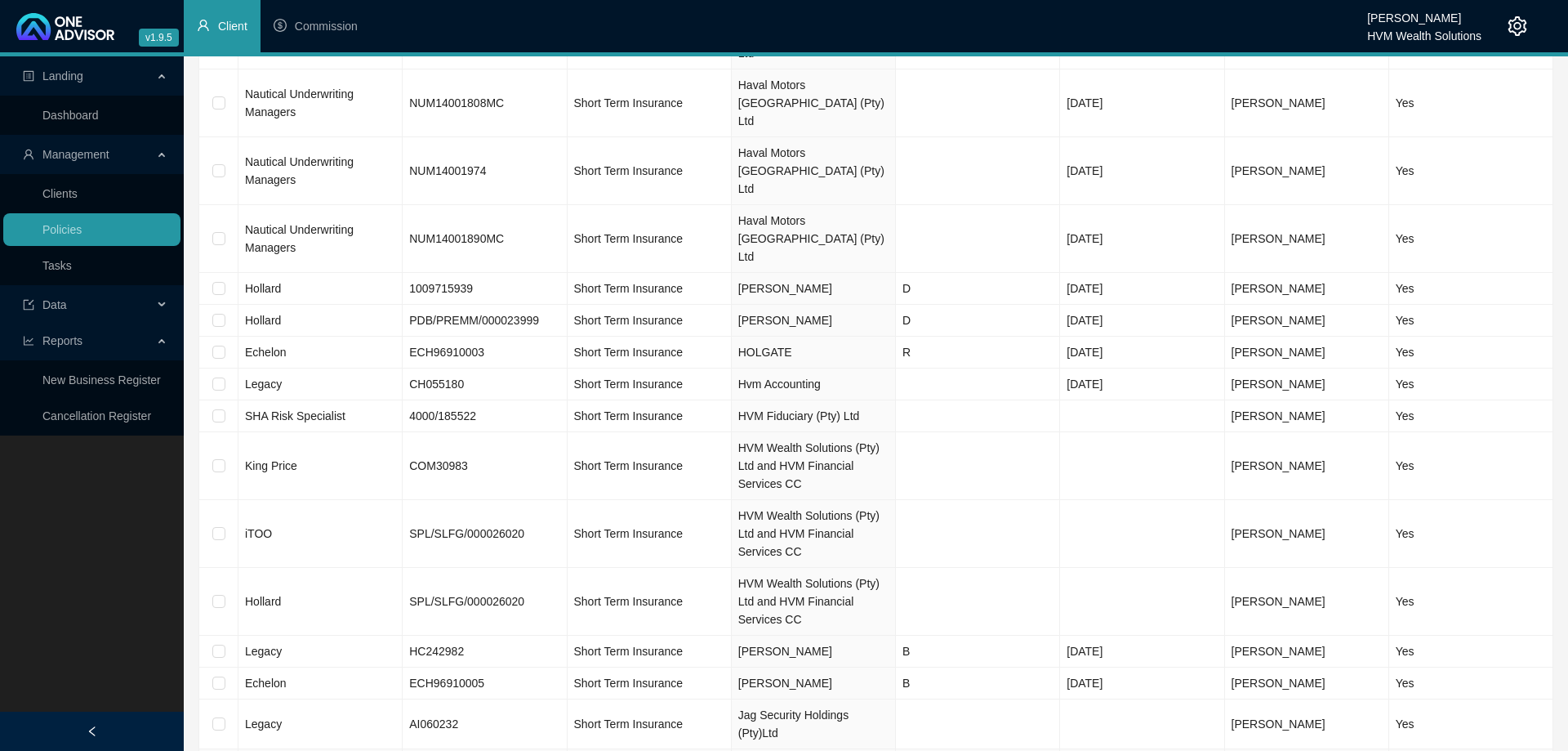
scroll to position [3337, 0]
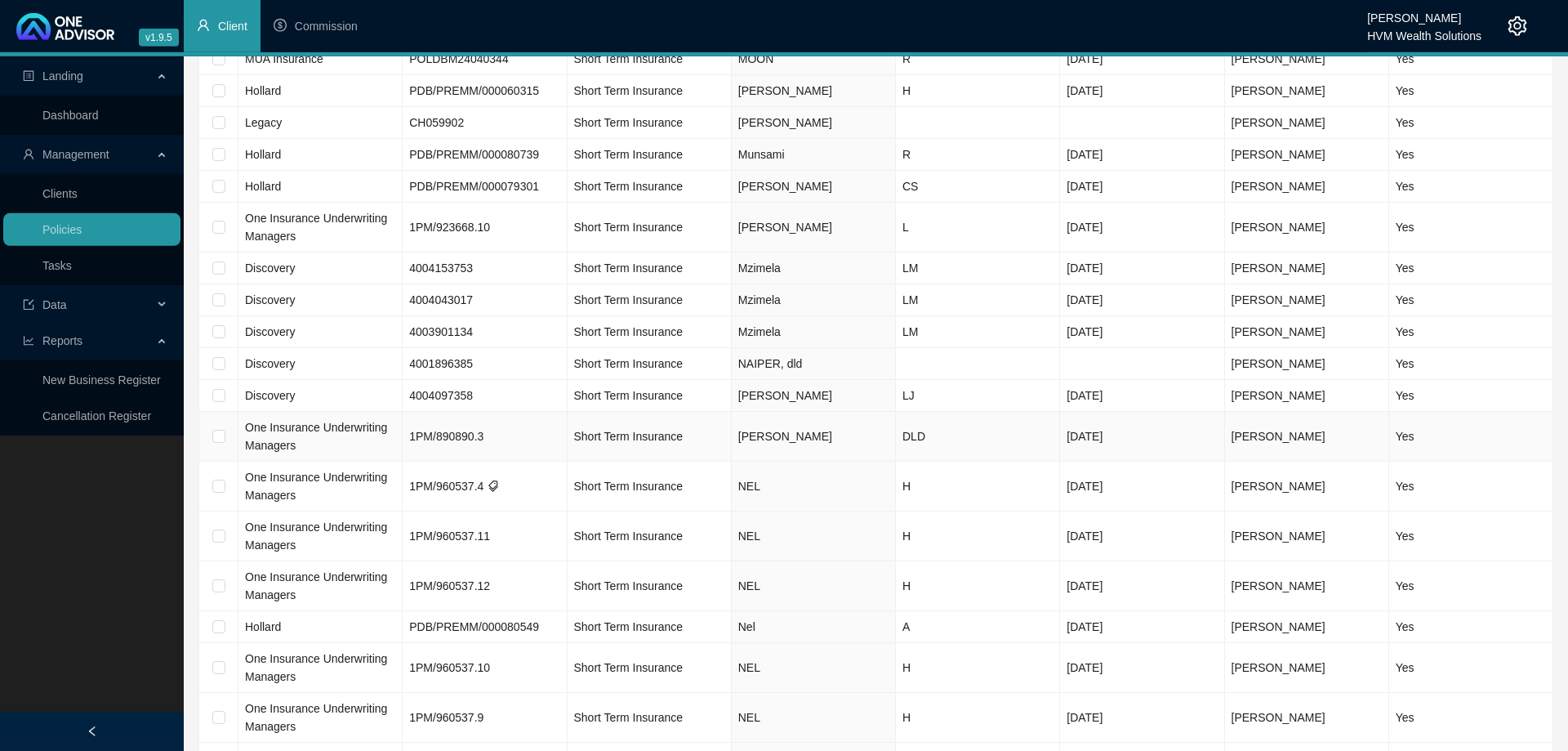
scroll to position [500, 0]
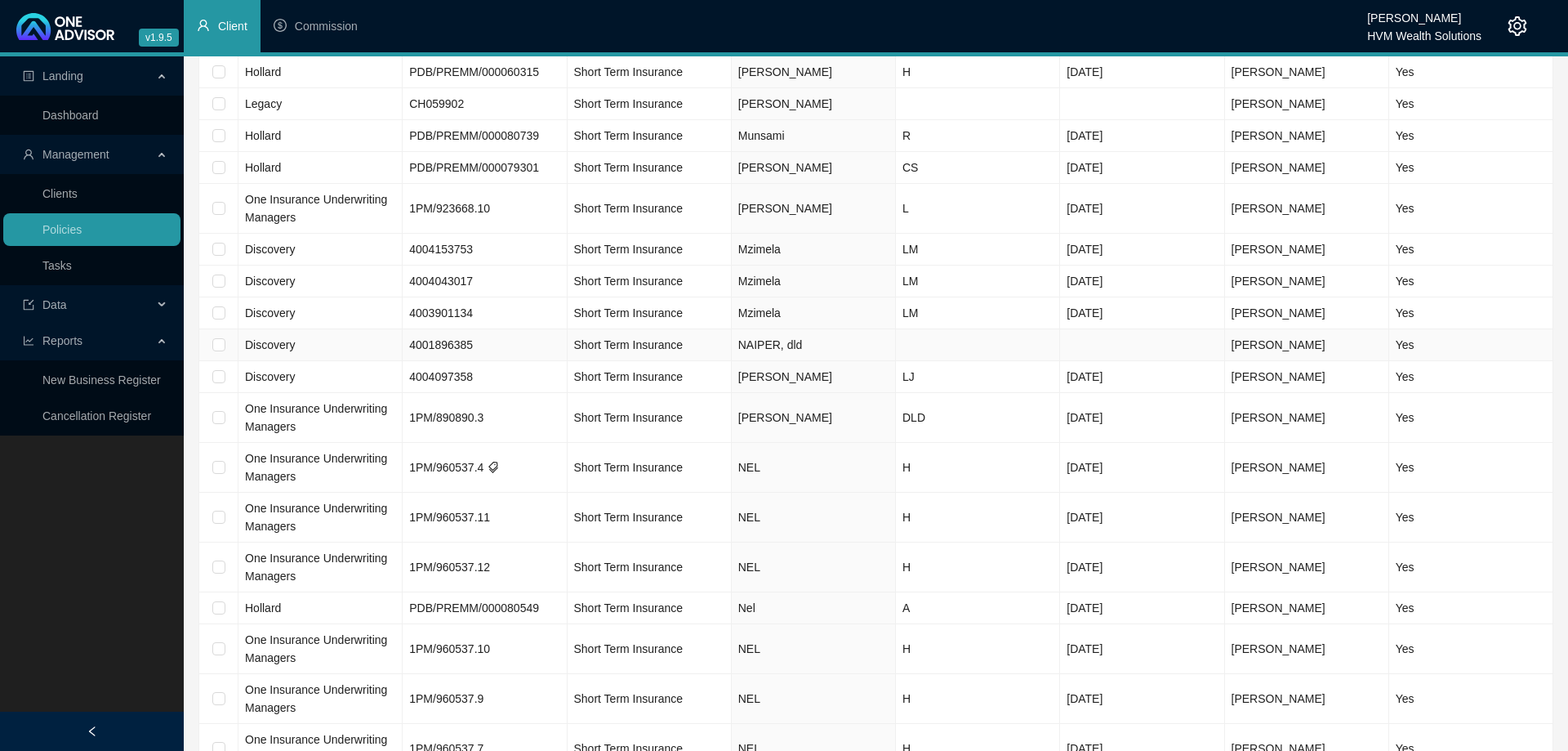
click at [526, 348] on td "4001896385" at bounding box center [485, 344] width 164 height 31
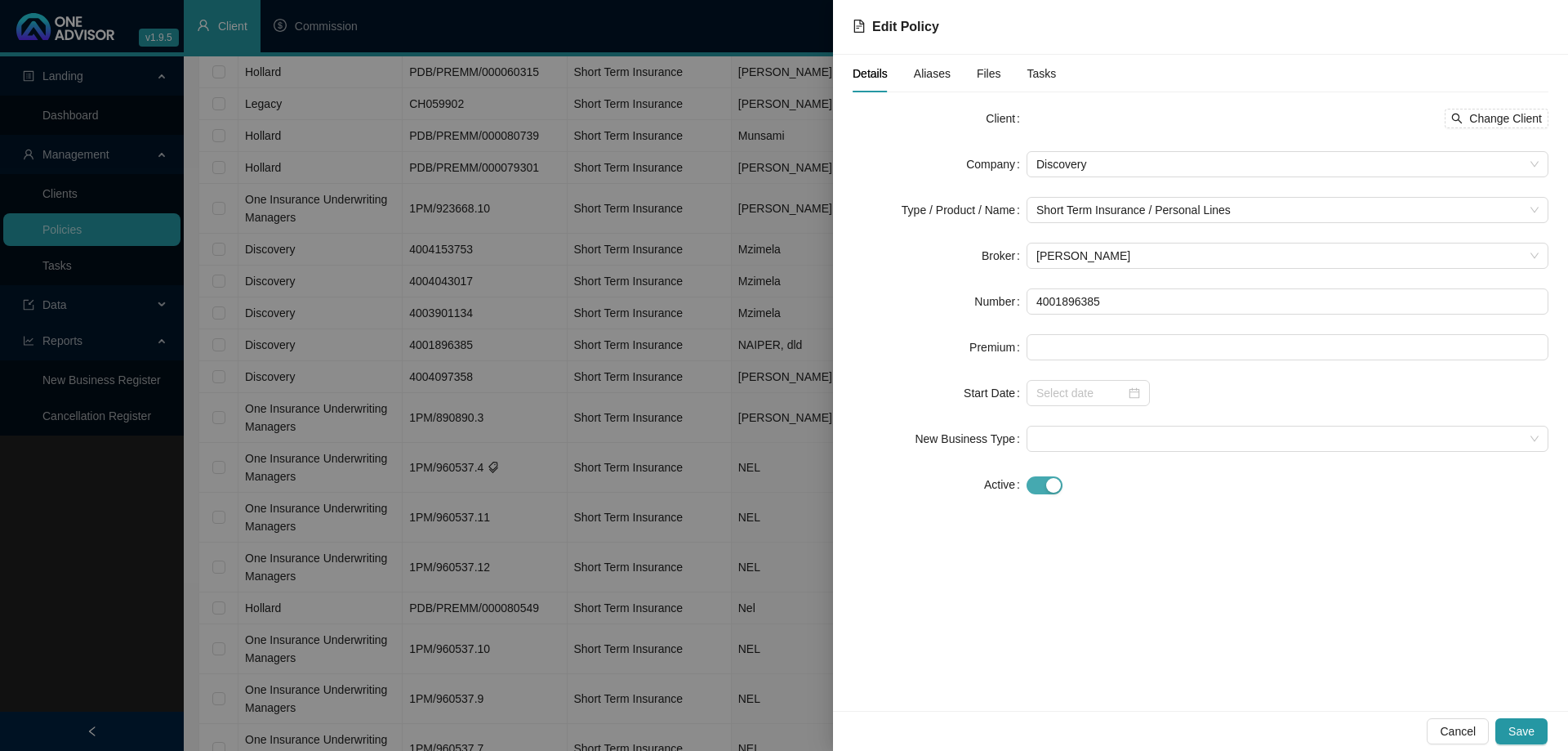
click at [1038, 480] on span "button" at bounding box center [1045, 485] width 36 height 18
click at [1538, 725] on button "Save" at bounding box center [1521, 730] width 52 height 26
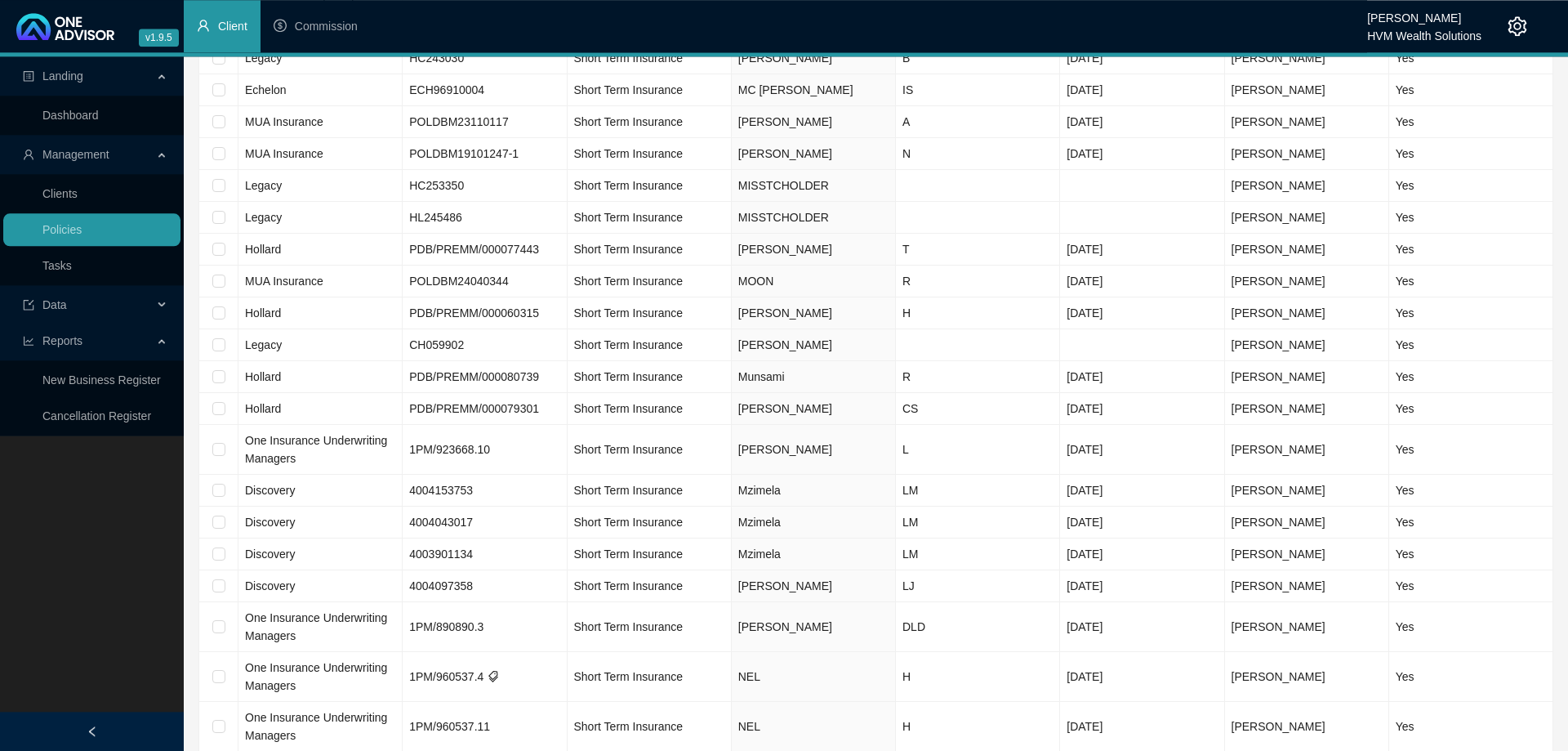
scroll to position [167, 0]
